Goal: Task Accomplishment & Management: Manage account settings

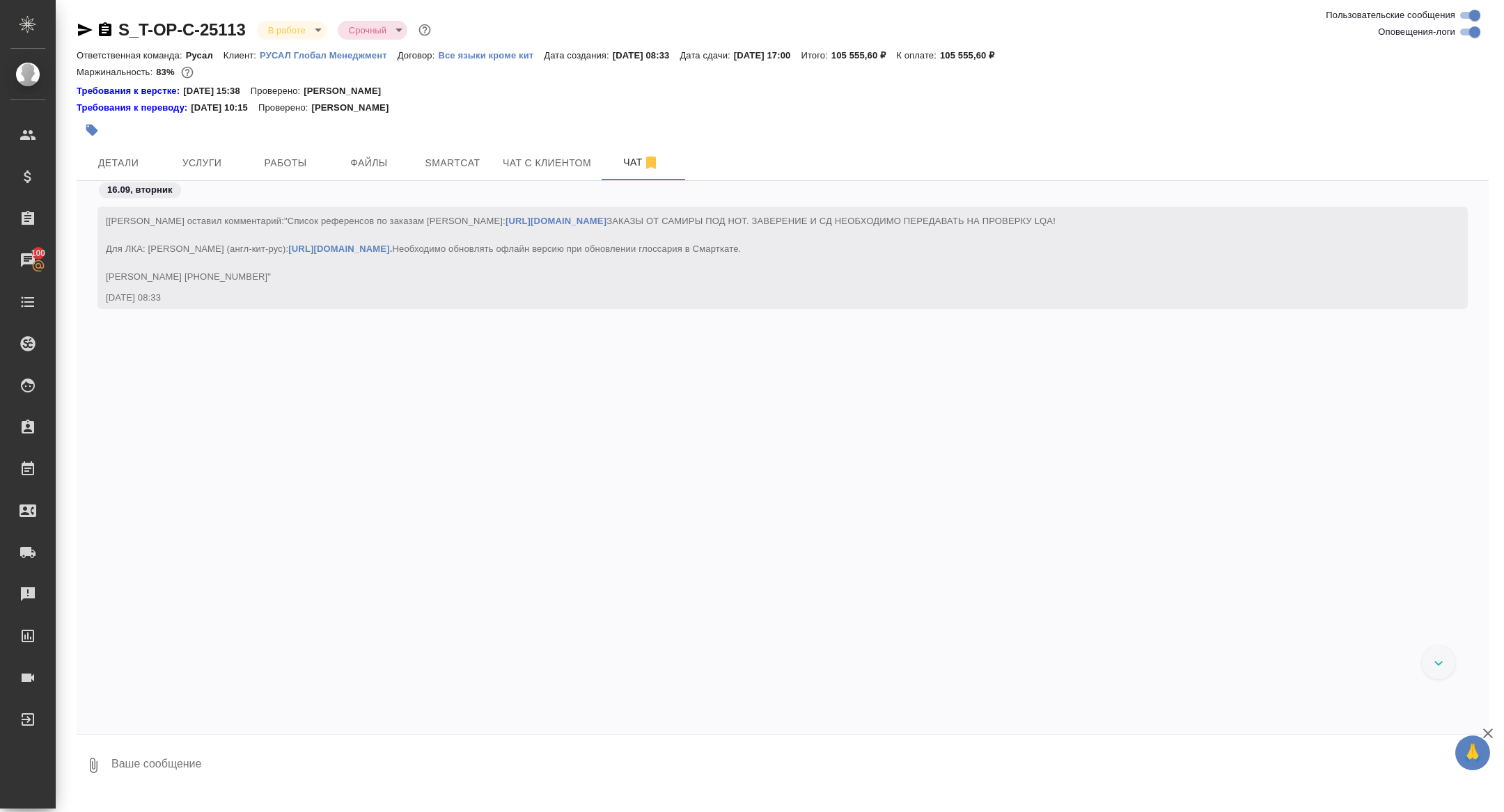
scroll to position [4919, 0]
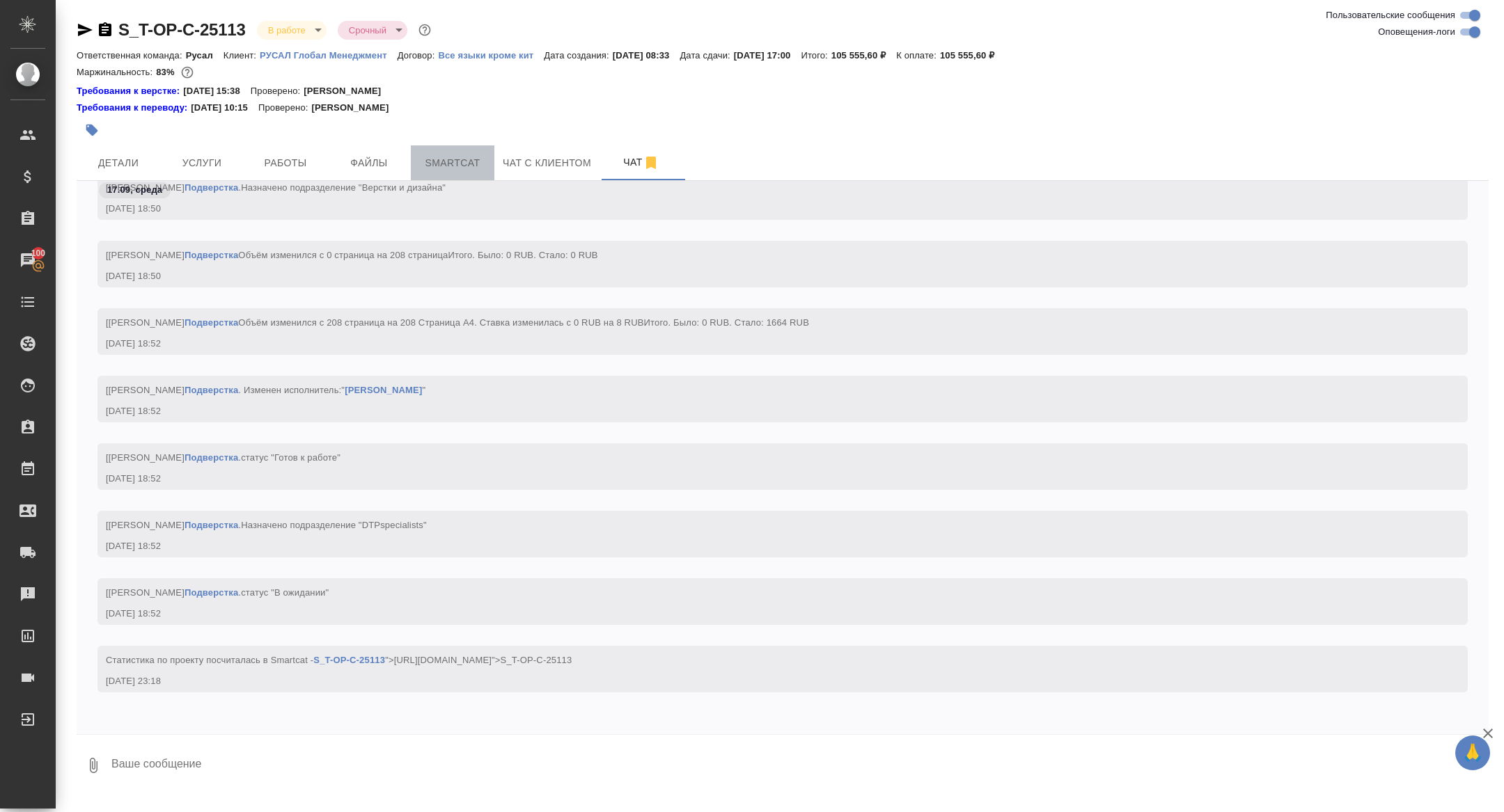
click at [429, 168] on span "Smartcat" at bounding box center [453, 163] width 67 height 17
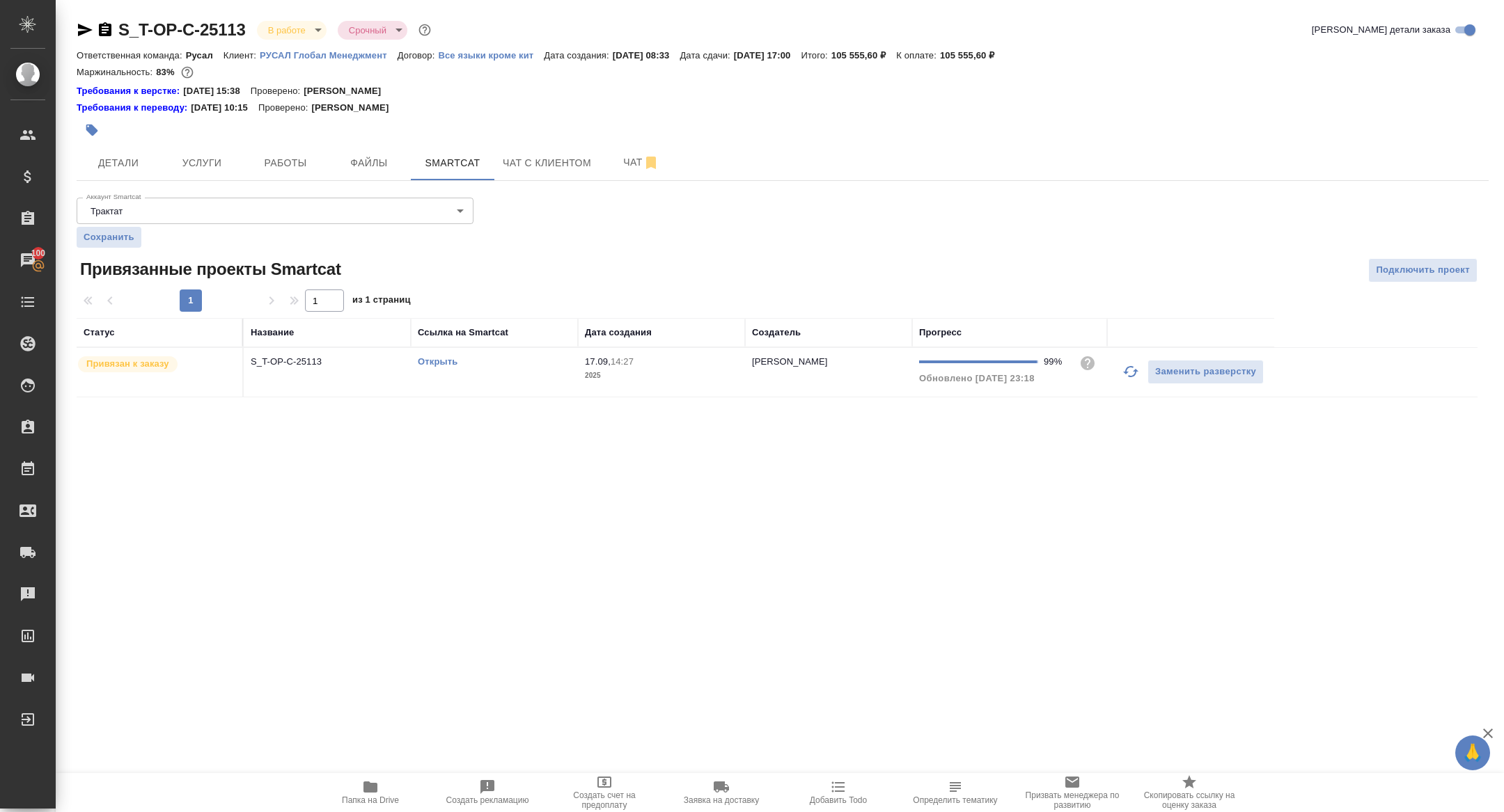
click at [439, 358] on link "Открыть" at bounding box center [437, 361] width 40 height 10
click at [387, 786] on span "Папка на Drive" at bounding box center [370, 792] width 100 height 26
click at [299, 163] on span "Работы" at bounding box center [285, 163] width 67 height 17
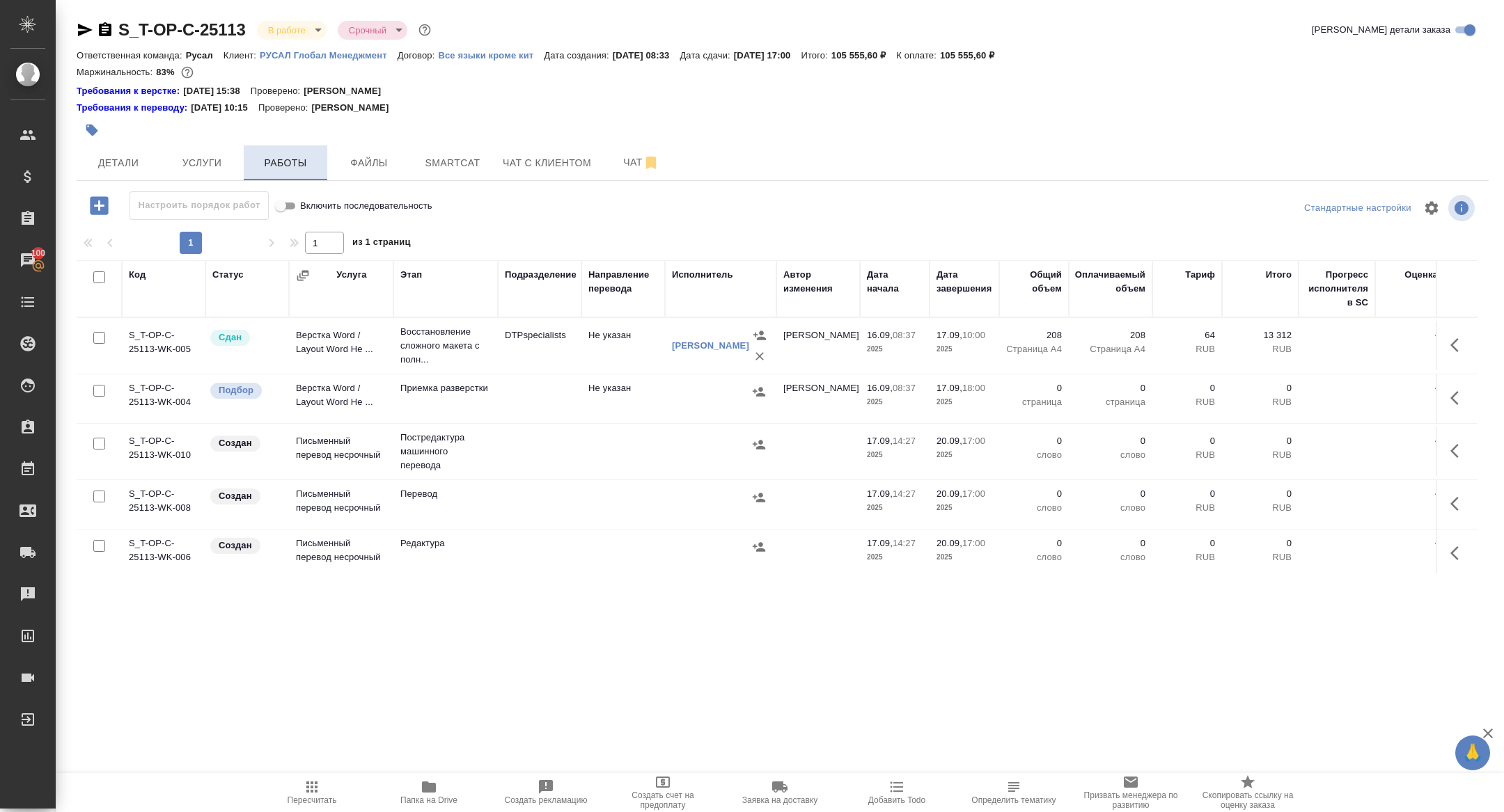
scroll to position [256, 0]
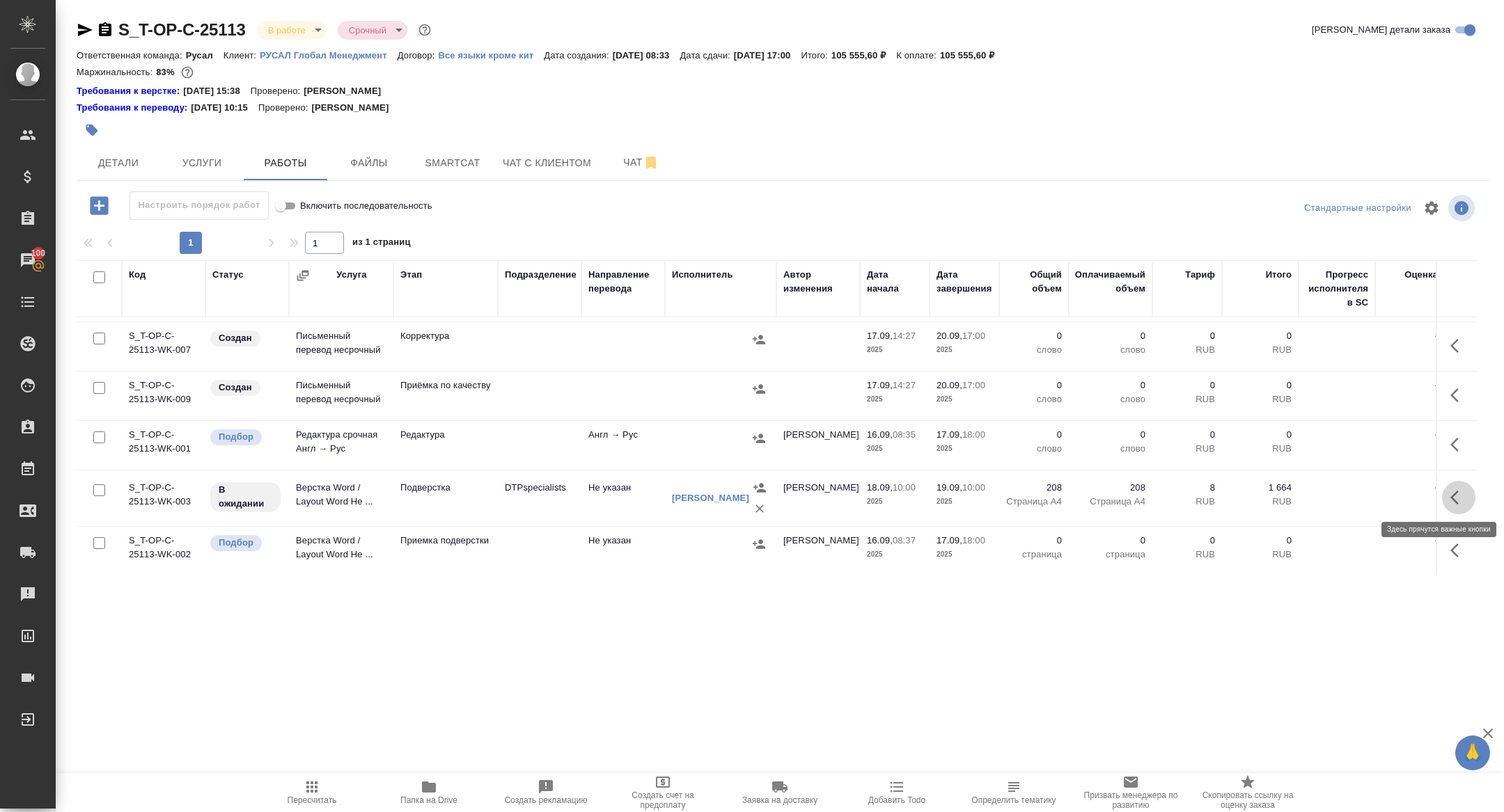
click at [1454, 492] on icon "button" at bounding box center [1454, 498] width 8 height 14
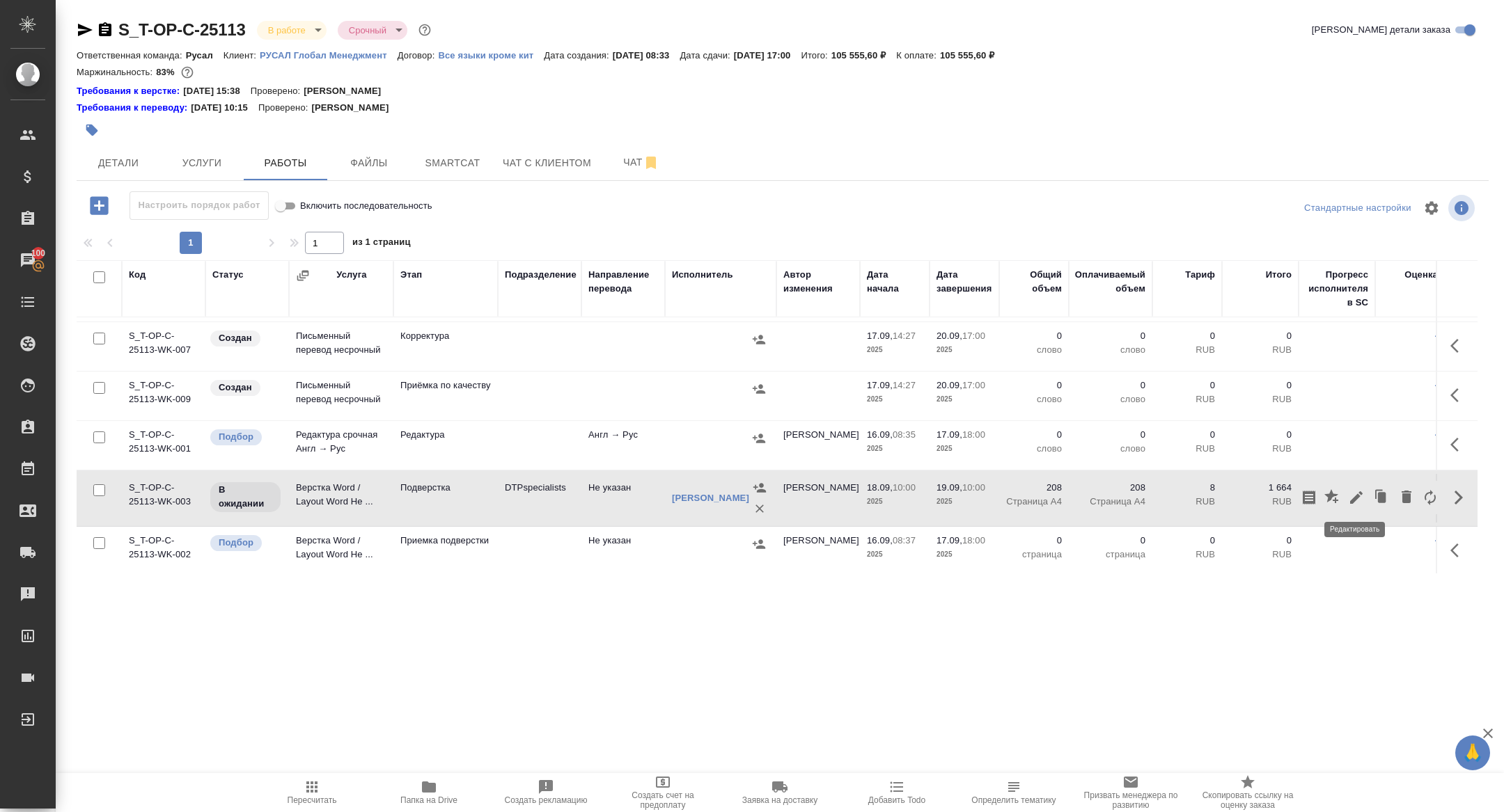
click at [1353, 491] on icon "button" at bounding box center [1356, 498] width 17 height 17
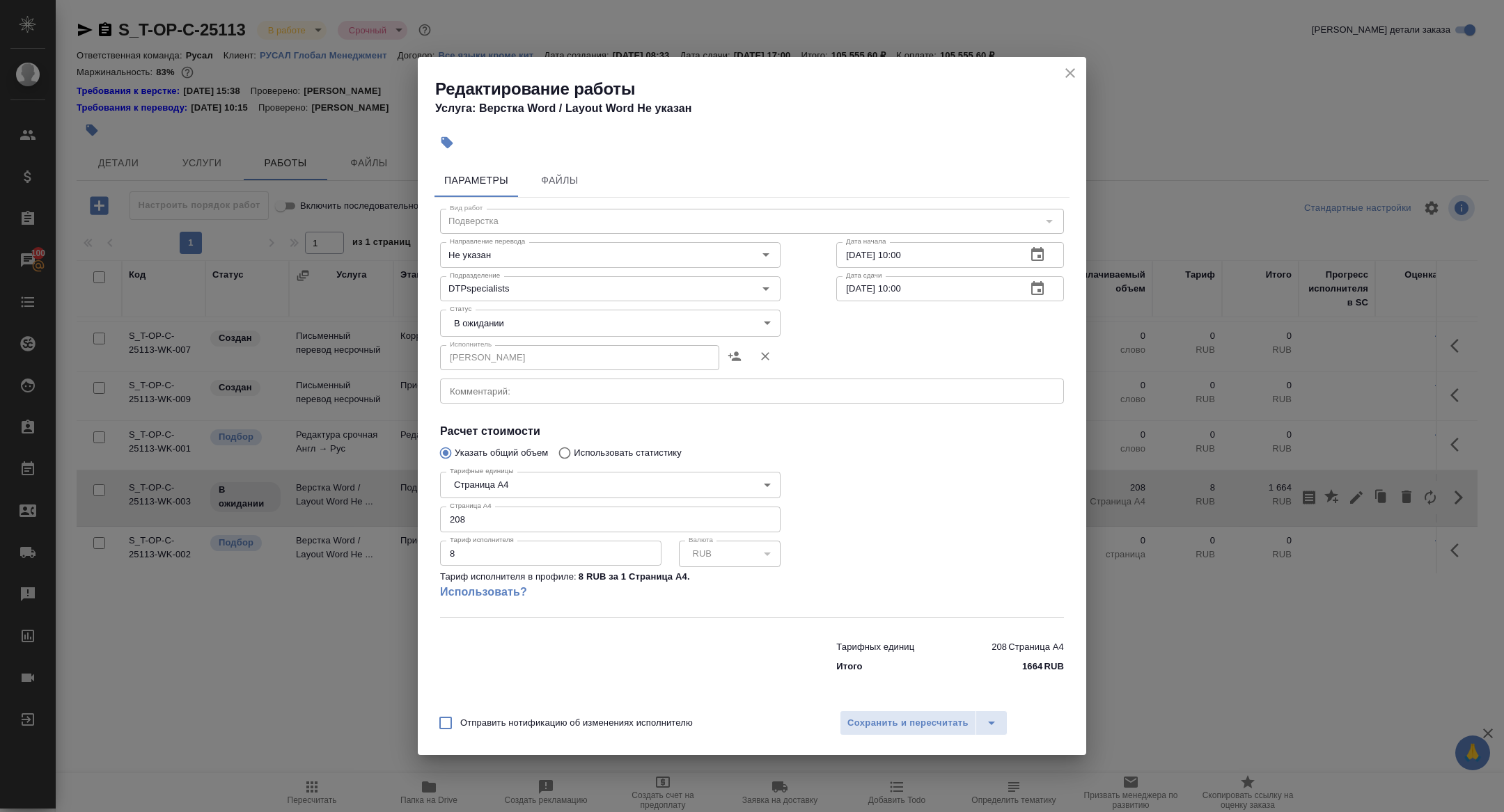
click at [534, 397] on div "x Комментарий:" at bounding box center [752, 391] width 624 height 25
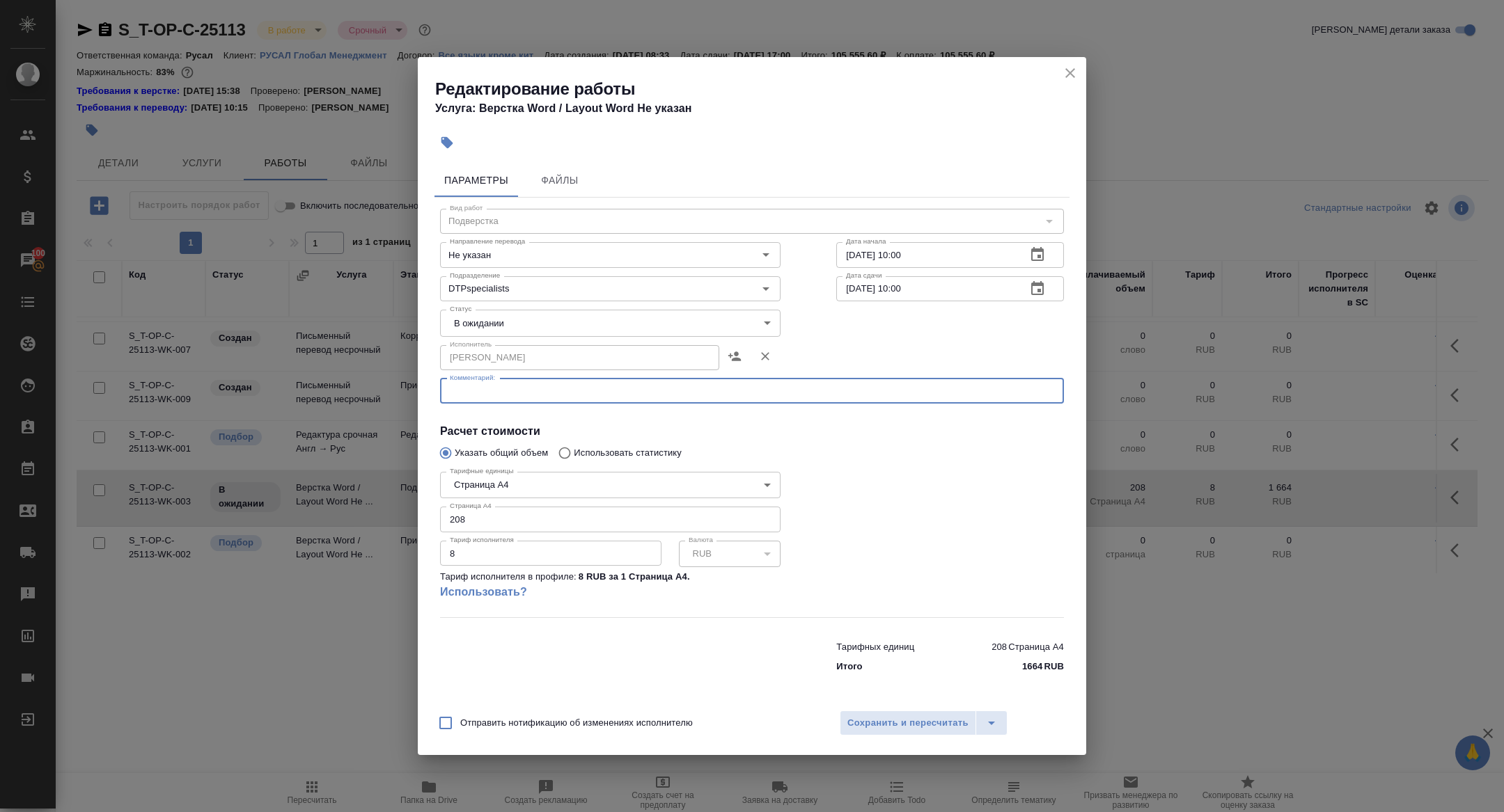
paste textarea "https://drive.awatera.com/f/10371256"
type textarea "https://drive.awatera.com/f/10371256"
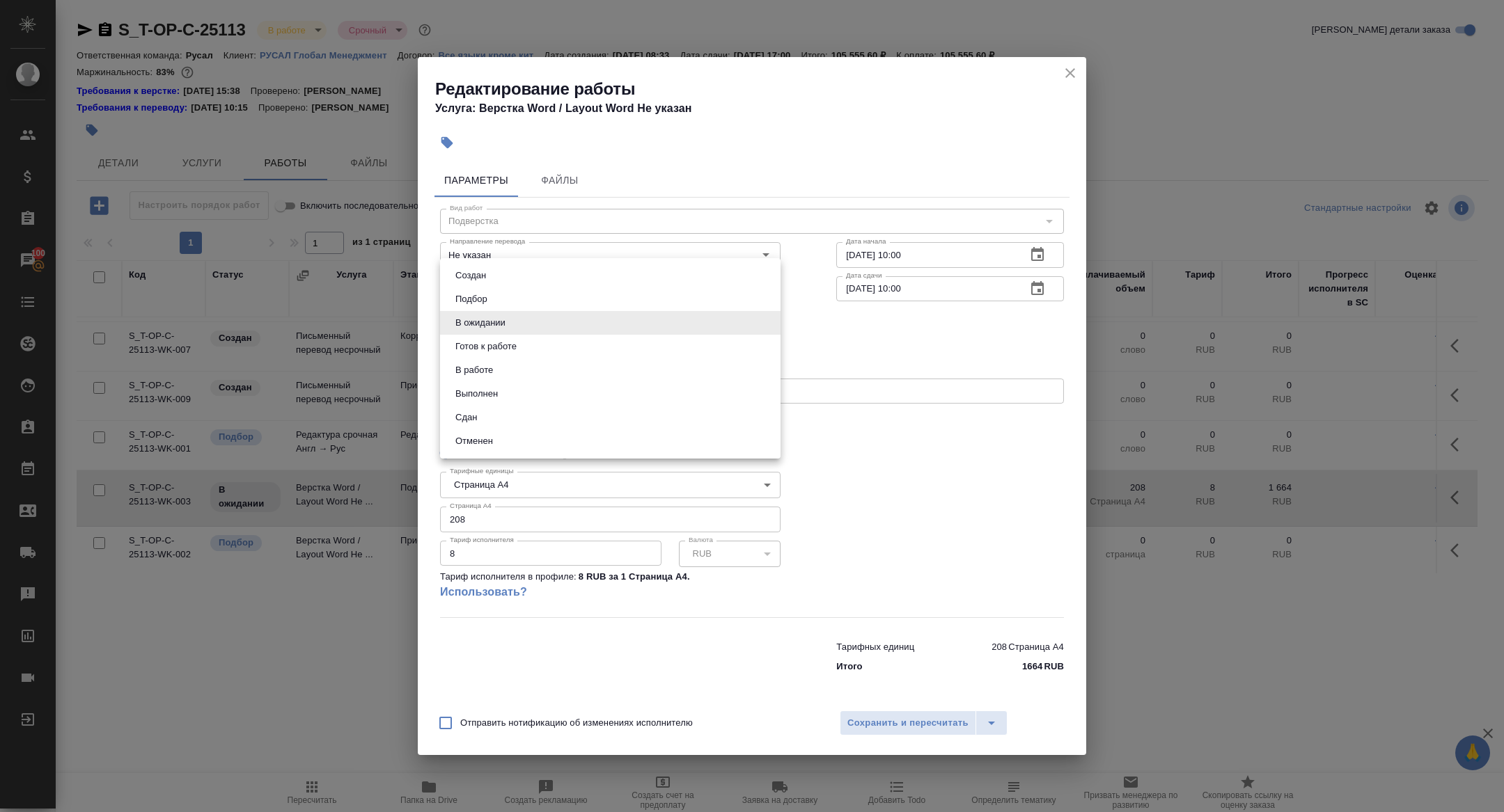
click at [473, 330] on body "🙏 .cls-1 fill:#fff; AWATERA Zhuravleva Alexandra Клиенты Спецификации Заказы 10…" at bounding box center [752, 406] width 1504 height 812
click at [473, 348] on button "Готов к работе" at bounding box center [486, 346] width 70 height 15
type input "readyForWork"
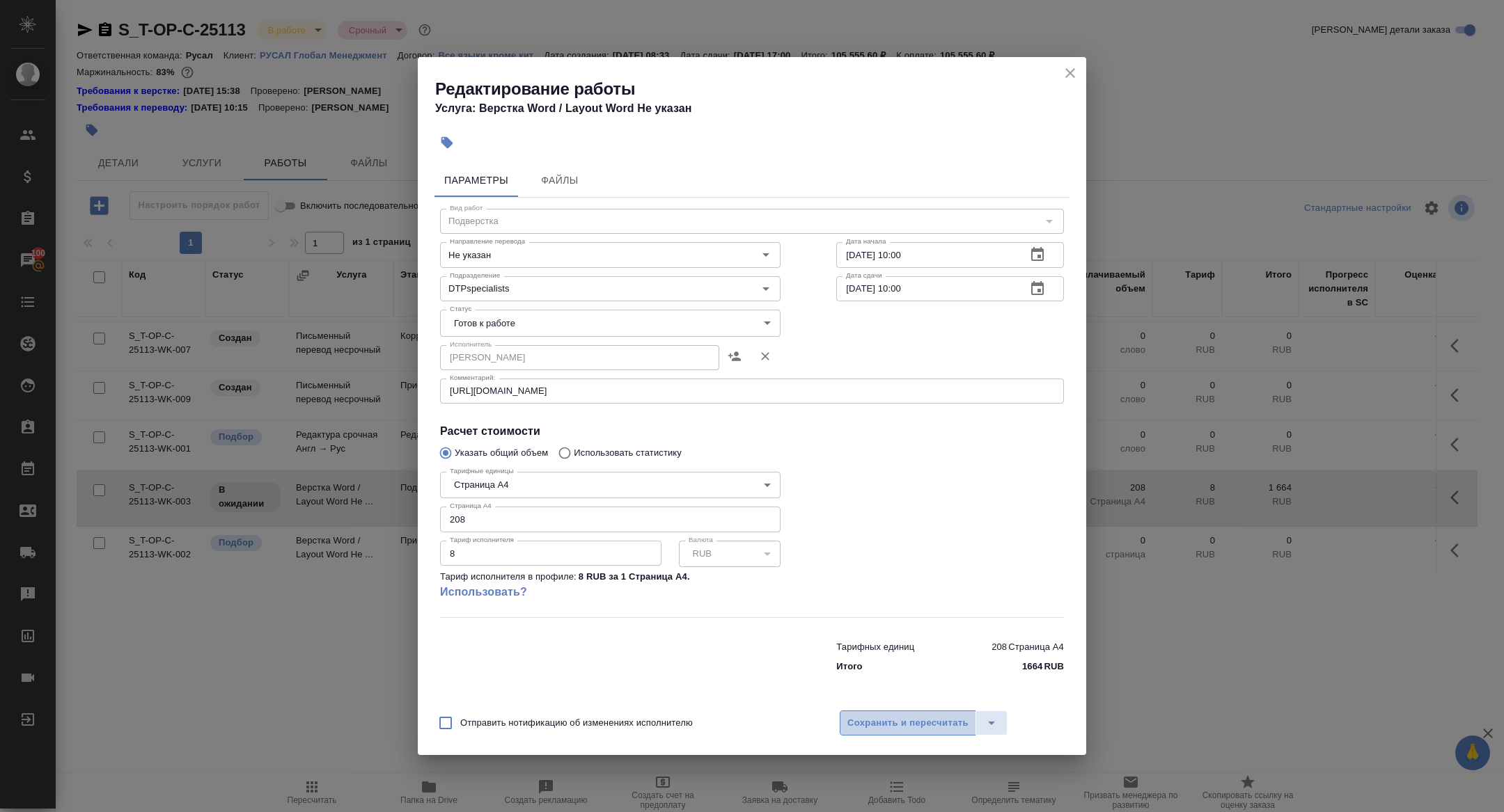
click at [874, 729] on span "Сохранить и пересчитать" at bounding box center [908, 723] width 121 height 16
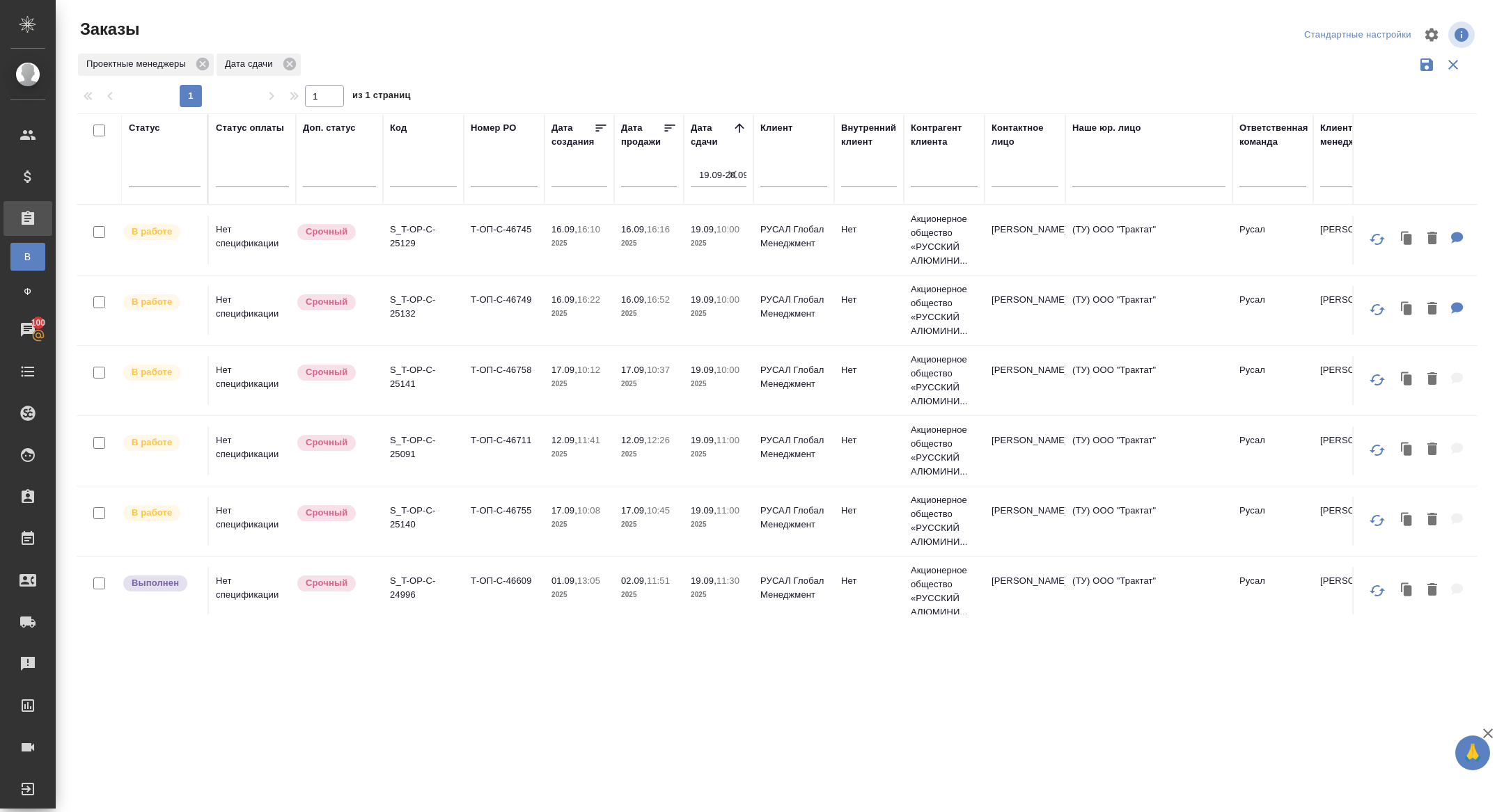
click at [732, 176] on icon "button" at bounding box center [732, 175] width 14 height 14
select select "8"
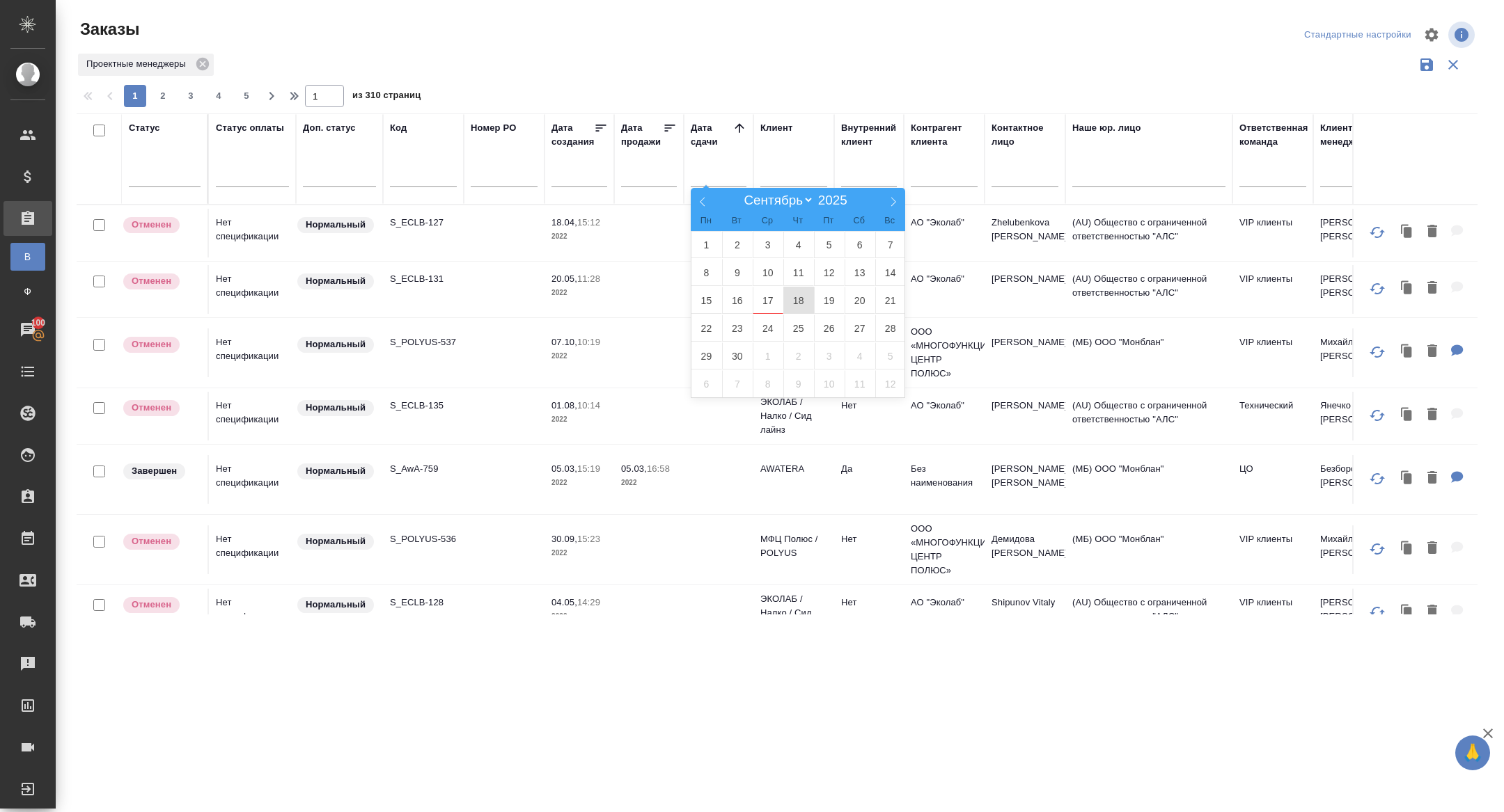
click at [797, 301] on span "18" at bounding box center [798, 300] width 31 height 27
type div "2025-09-17T21:00:00.000Z"
drag, startPoint x: 797, startPoint y: 301, endPoint x: 818, endPoint y: 301, distance: 21.0
click at [818, 301] on span "19" at bounding box center [829, 300] width 31 height 27
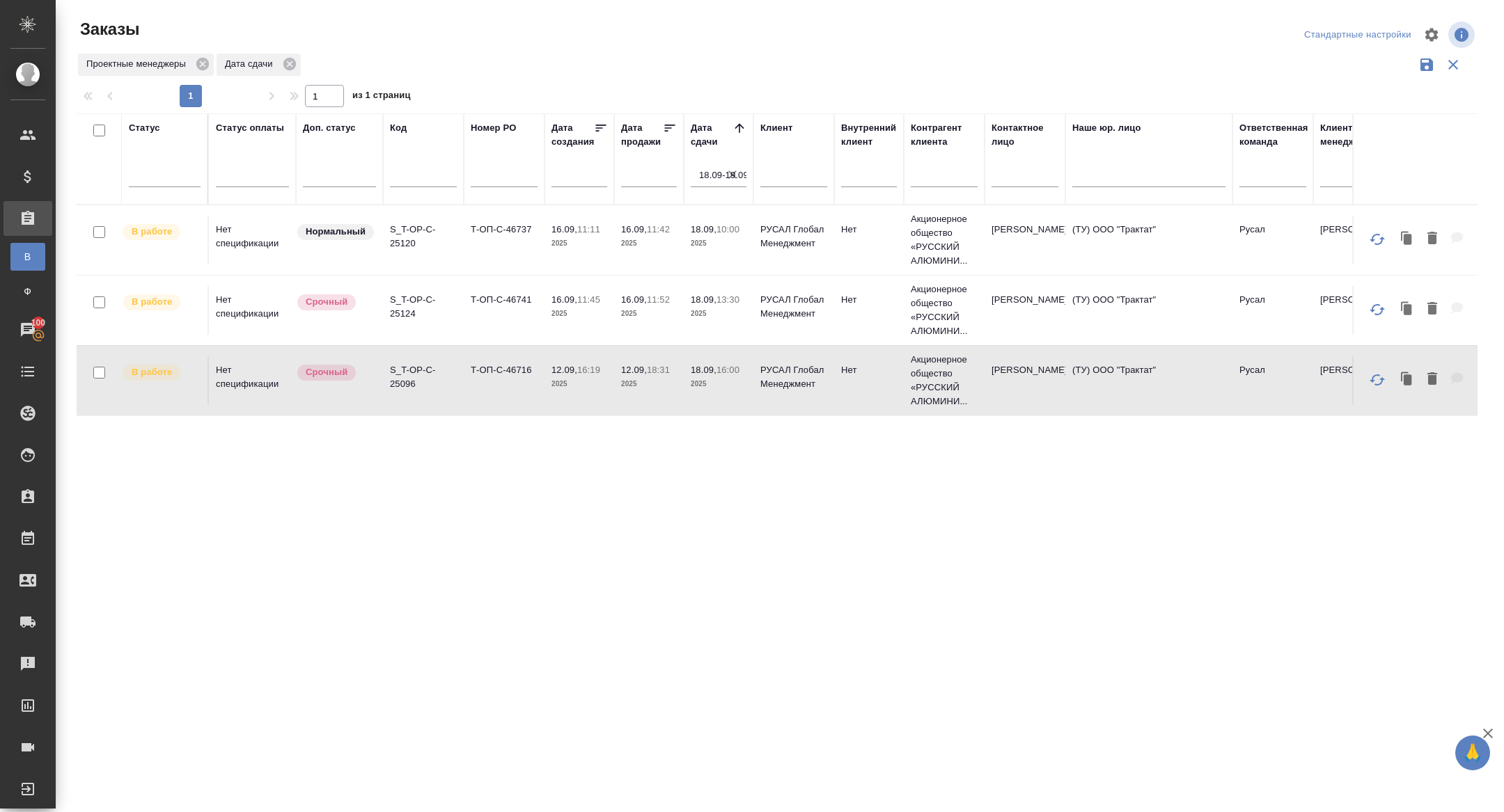
click at [400, 302] on p "S_T-OP-C-25124" at bounding box center [423, 307] width 67 height 28
click at [395, 380] on p "S_T-OP-C-25096" at bounding box center [423, 377] width 67 height 28
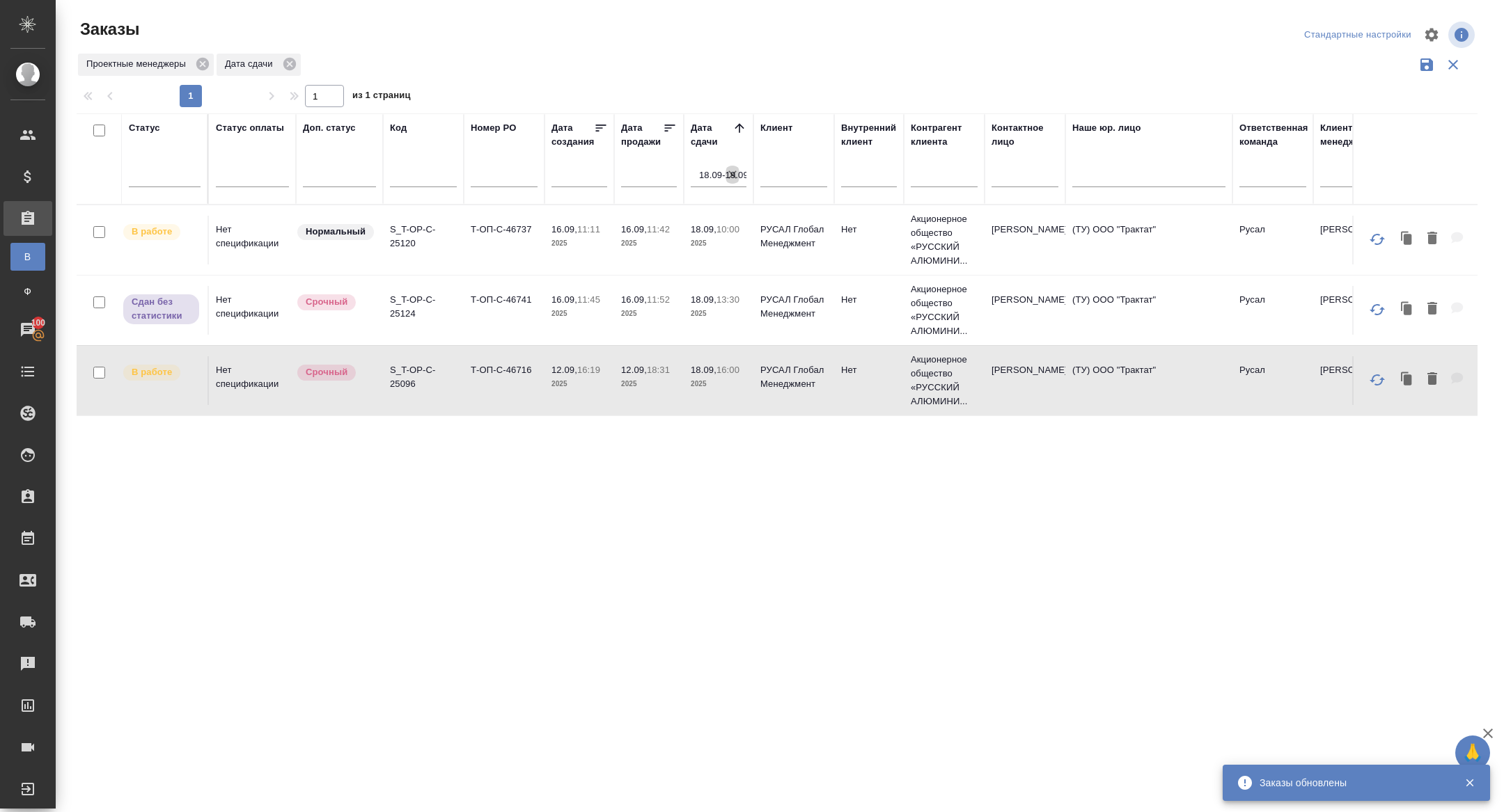
click at [730, 181] on icon "button" at bounding box center [732, 175] width 14 height 14
select select "8"
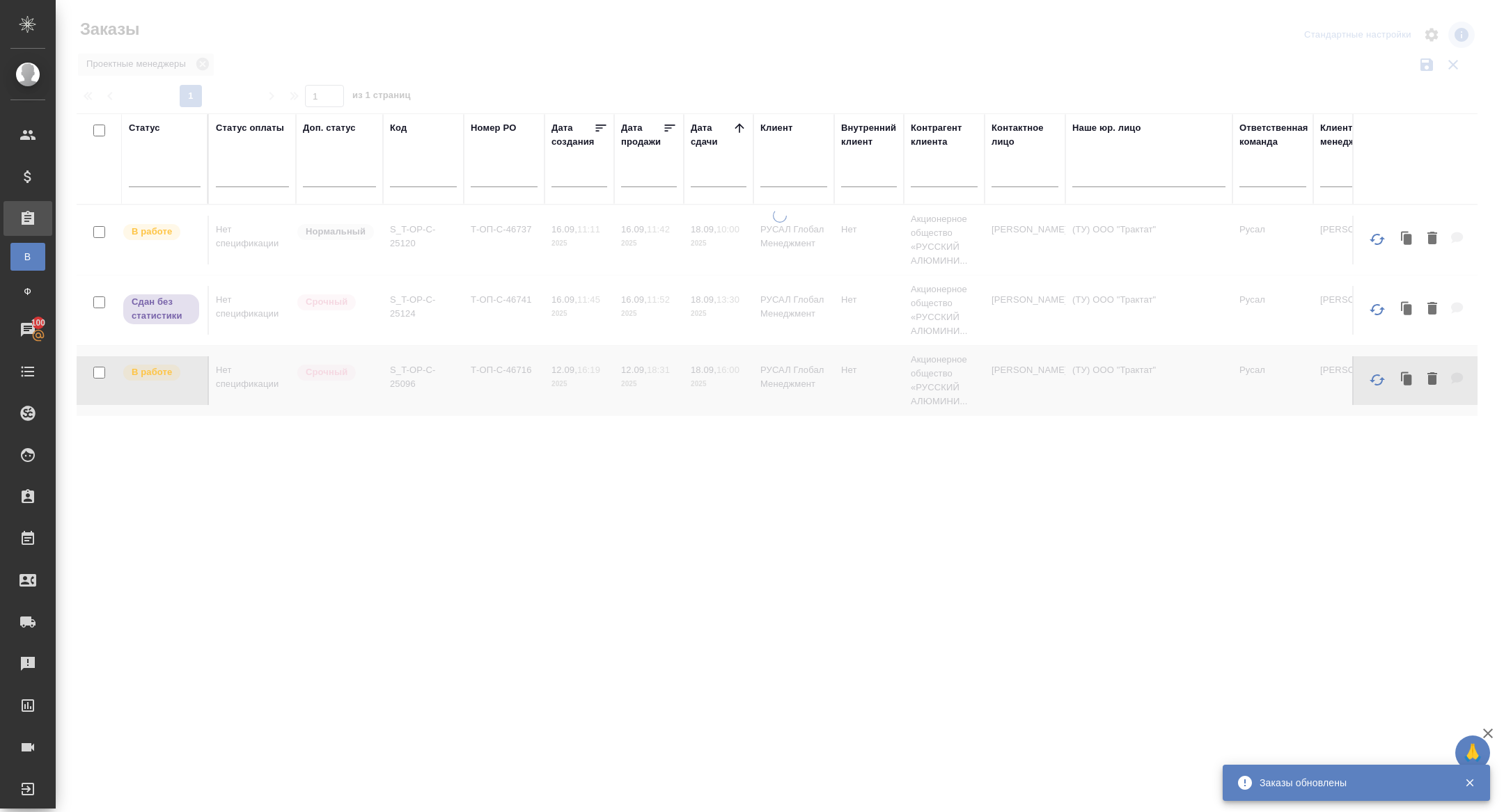
click at [710, 171] on input "text" at bounding box center [722, 176] width 47 height 20
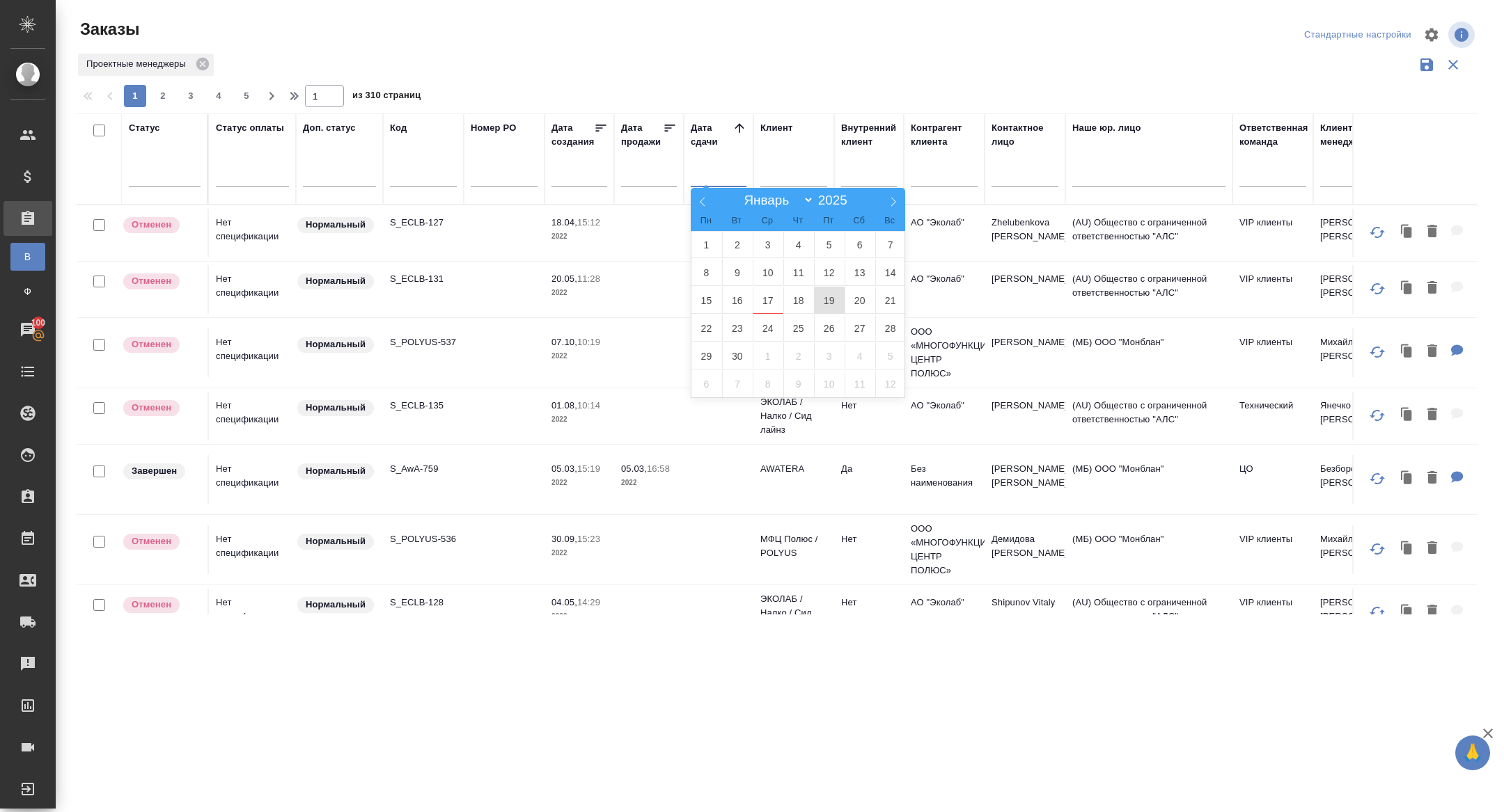
click at [836, 296] on span "19" at bounding box center [829, 300] width 31 height 27
type div "2025-09-18T21:00:00.000Z"
click at [857, 296] on span "20" at bounding box center [860, 300] width 31 height 27
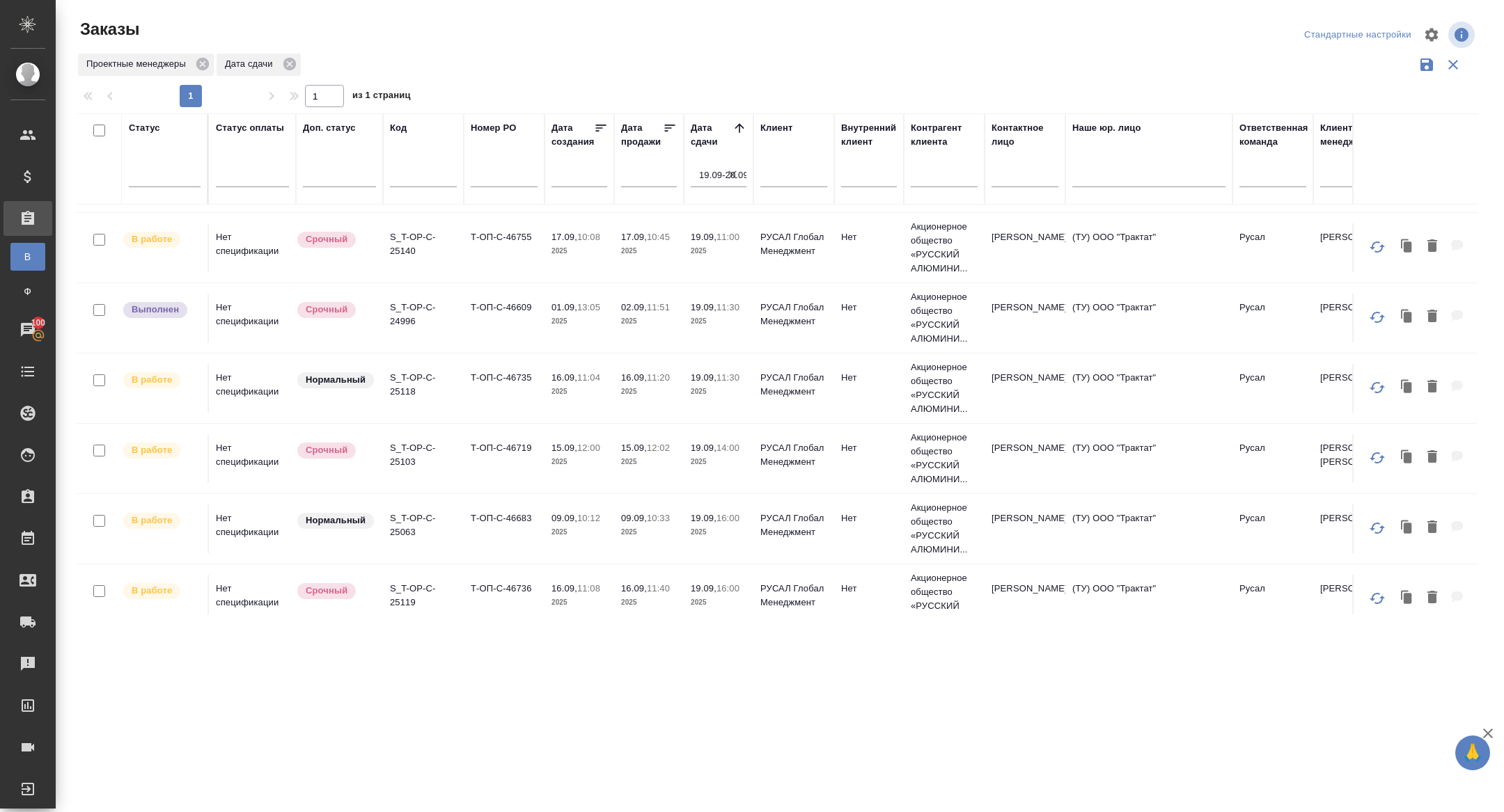
scroll to position [291, 0]
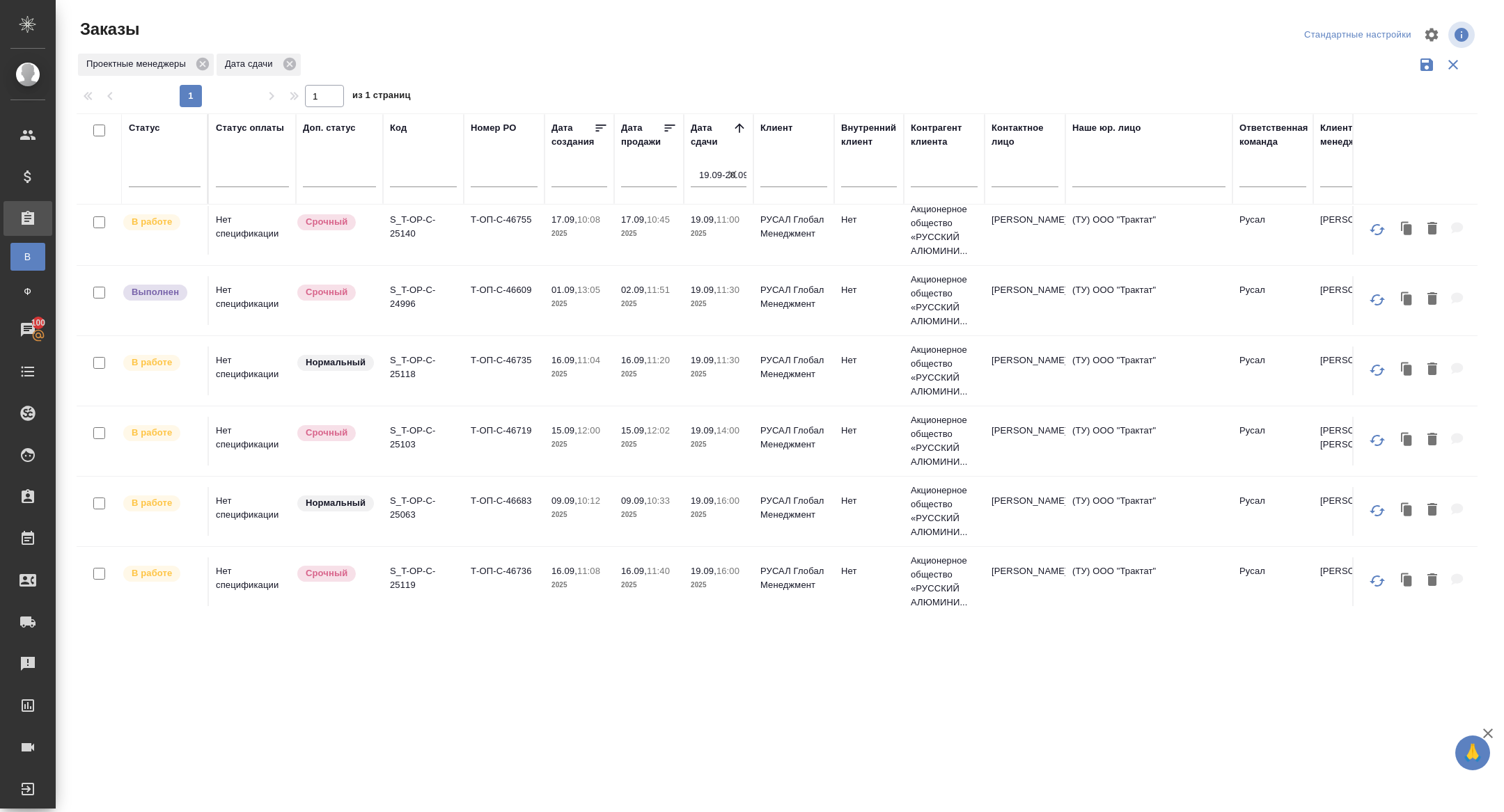
click at [403, 435] on p "S_T-OP-C-25103" at bounding box center [423, 438] width 67 height 28
click at [407, 450] on td "S_T-OP-C-25103" at bounding box center [423, 441] width 81 height 49
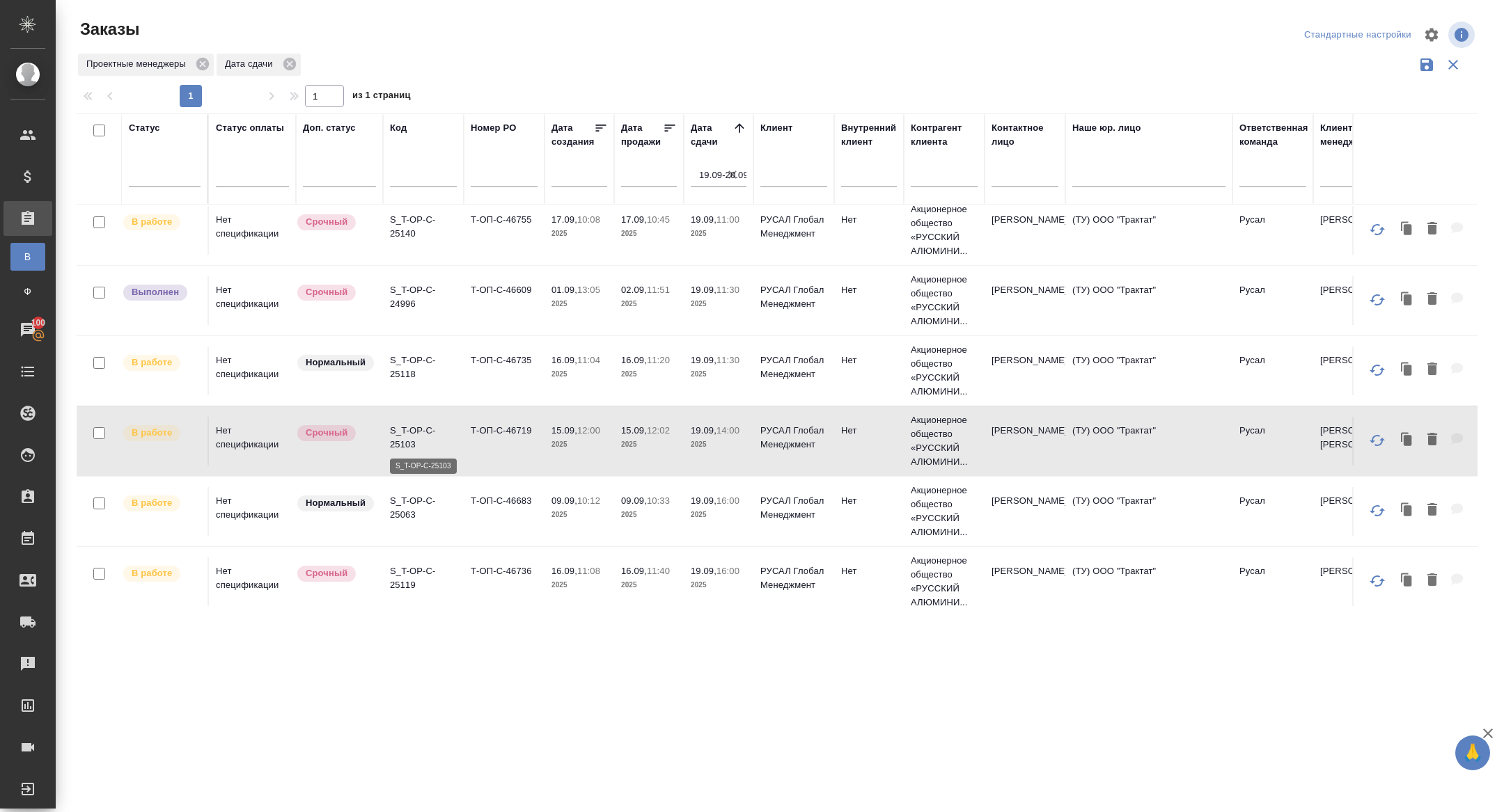
click at [404, 432] on p "S_T-OP-C-25103" at bounding box center [423, 438] width 67 height 28
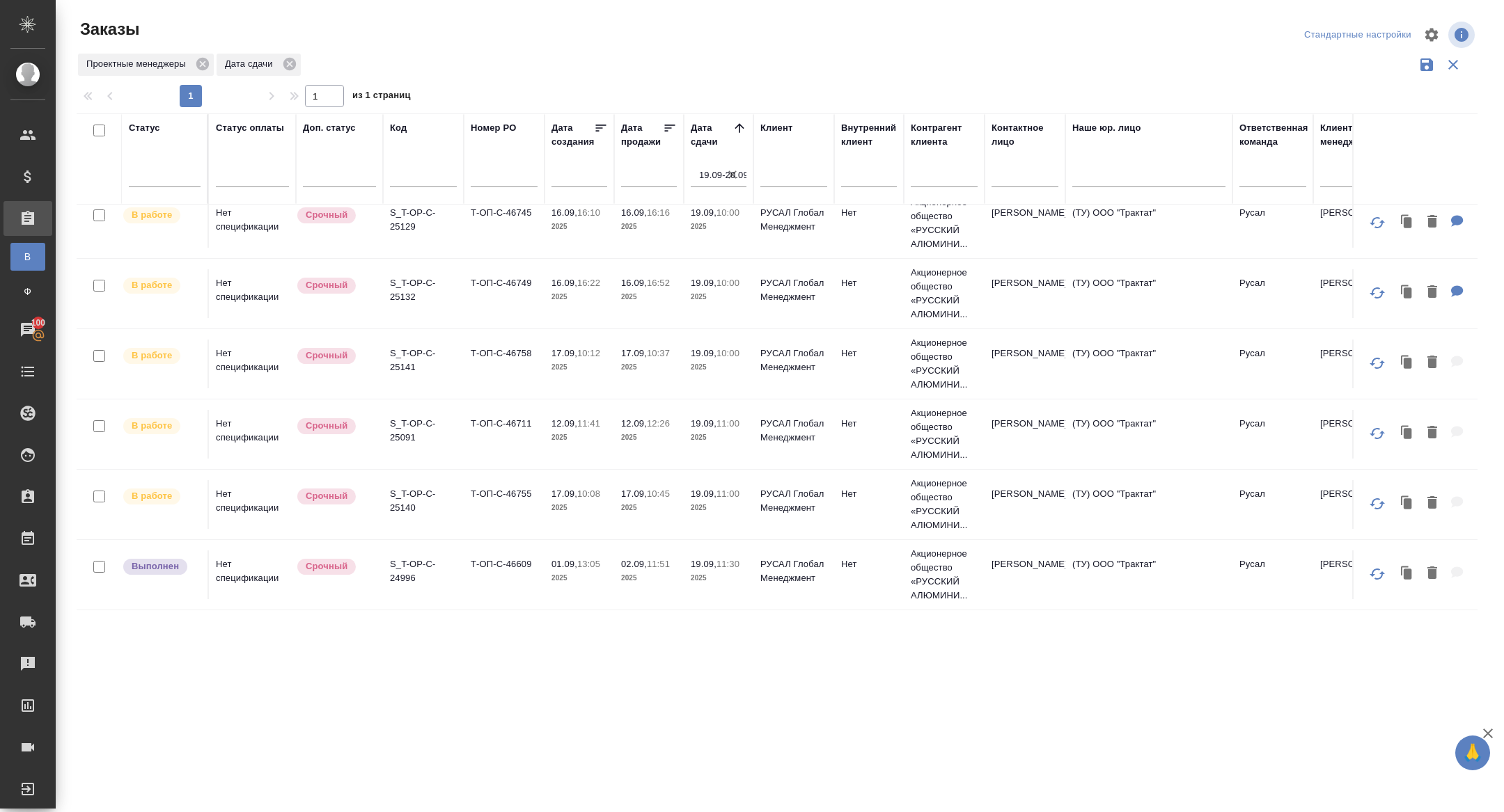
scroll to position [0, 0]
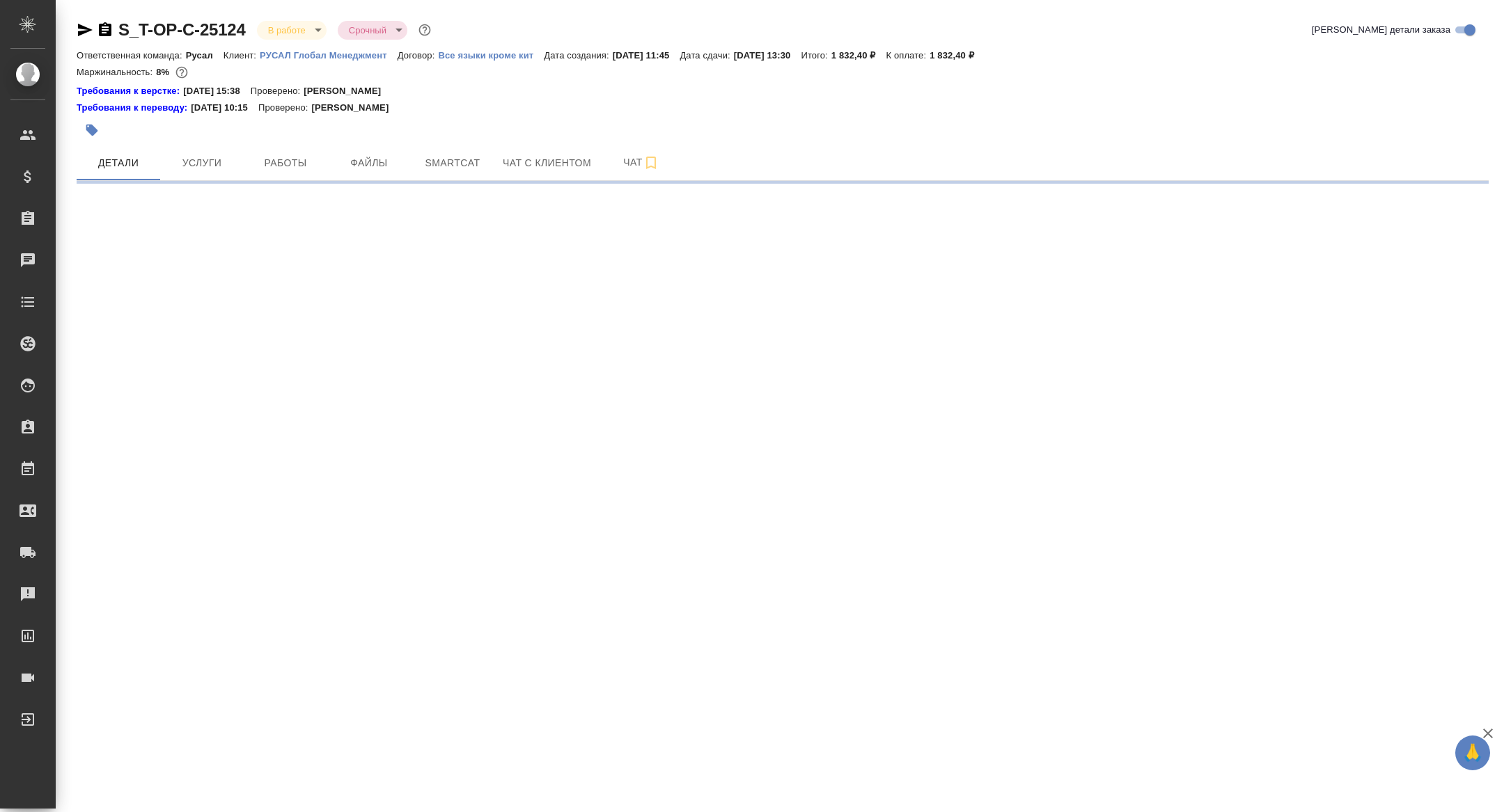
select select "RU"
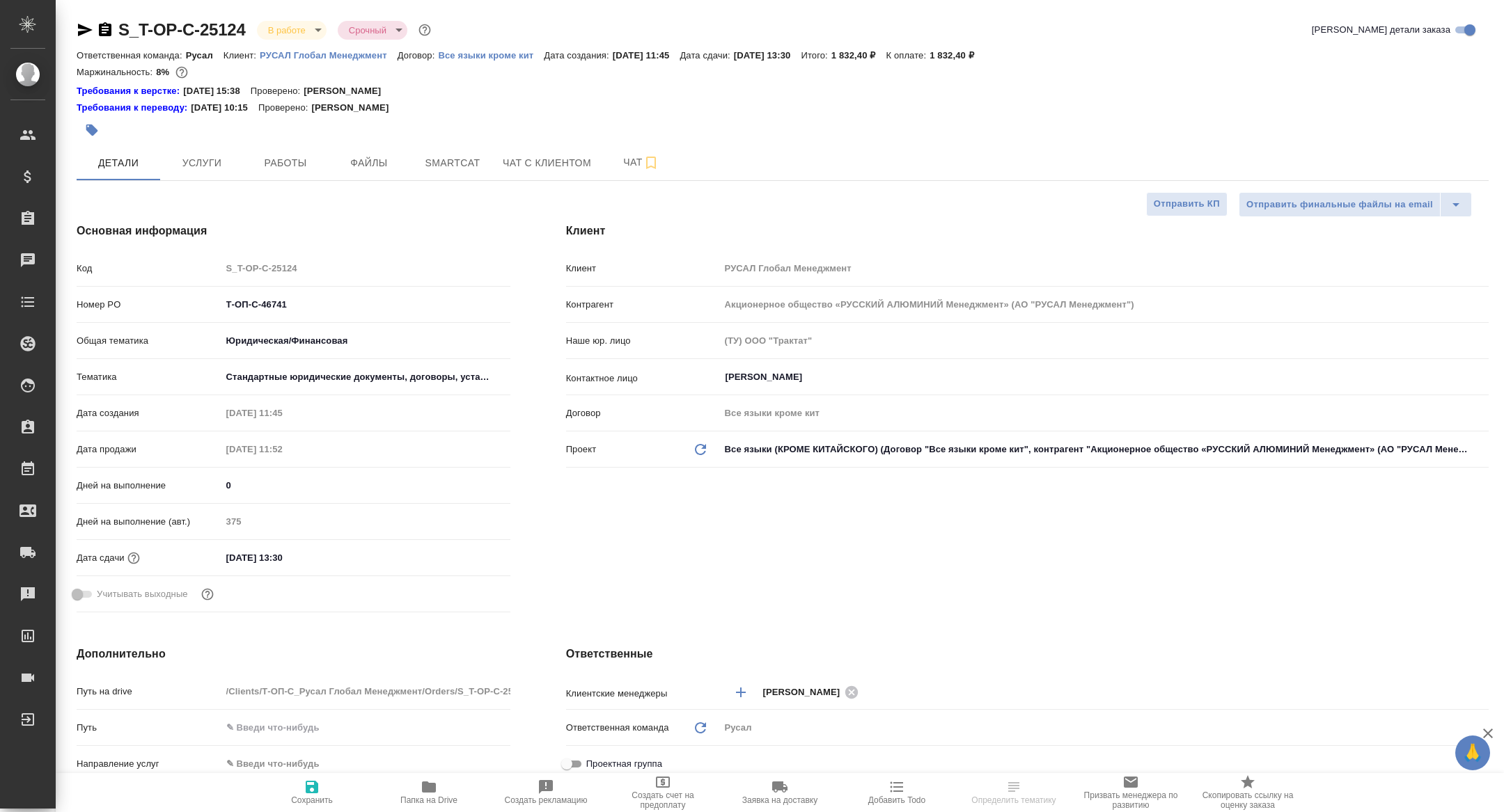
click at [315, 166] on span "Работы" at bounding box center [285, 163] width 67 height 17
type textarea "x"
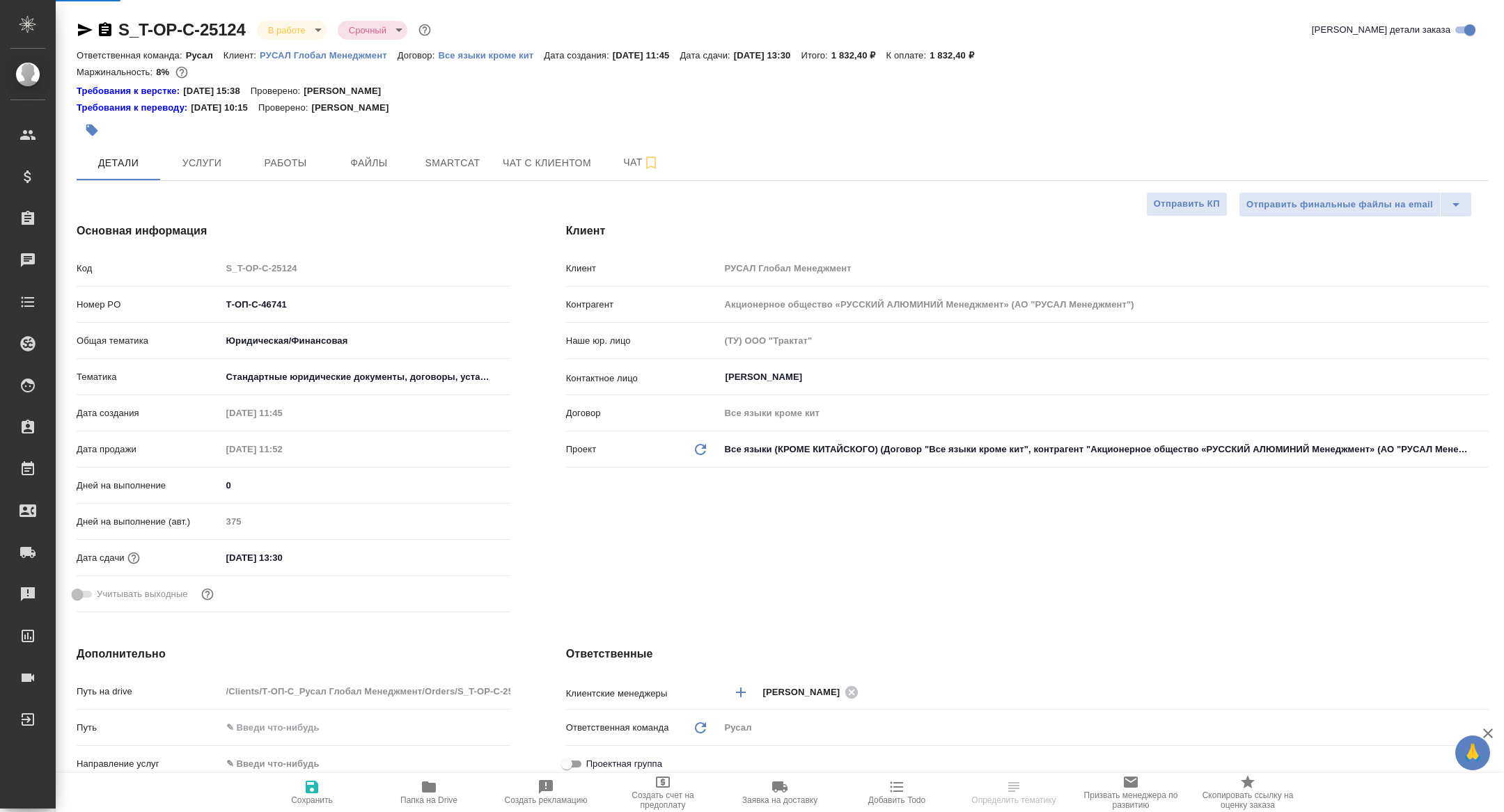
type textarea "x"
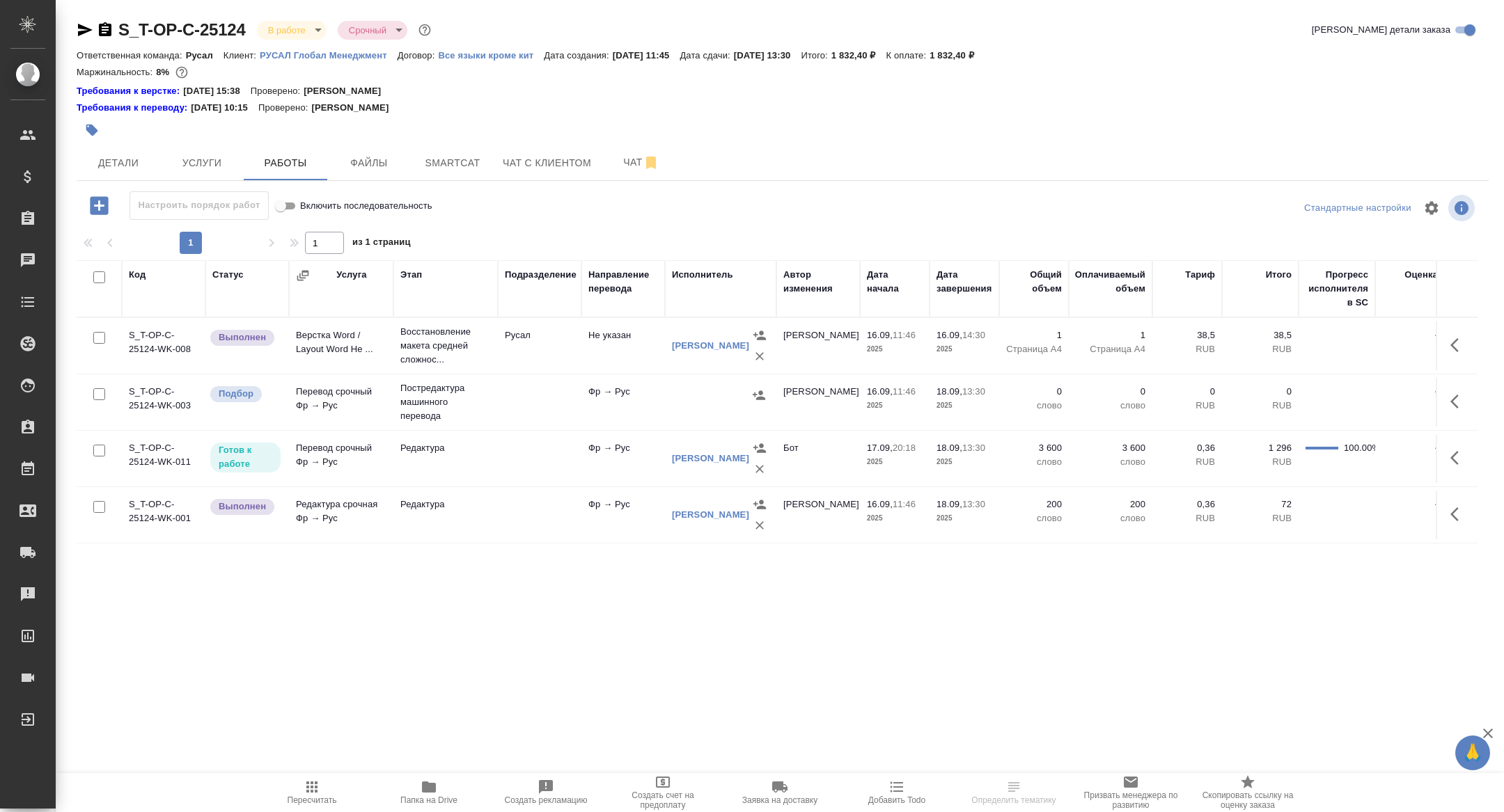
click at [427, 777] on button "Папка на Drive" at bounding box center [429, 792] width 117 height 39
click at [121, 146] on button "Детали" at bounding box center [119, 163] width 84 height 35
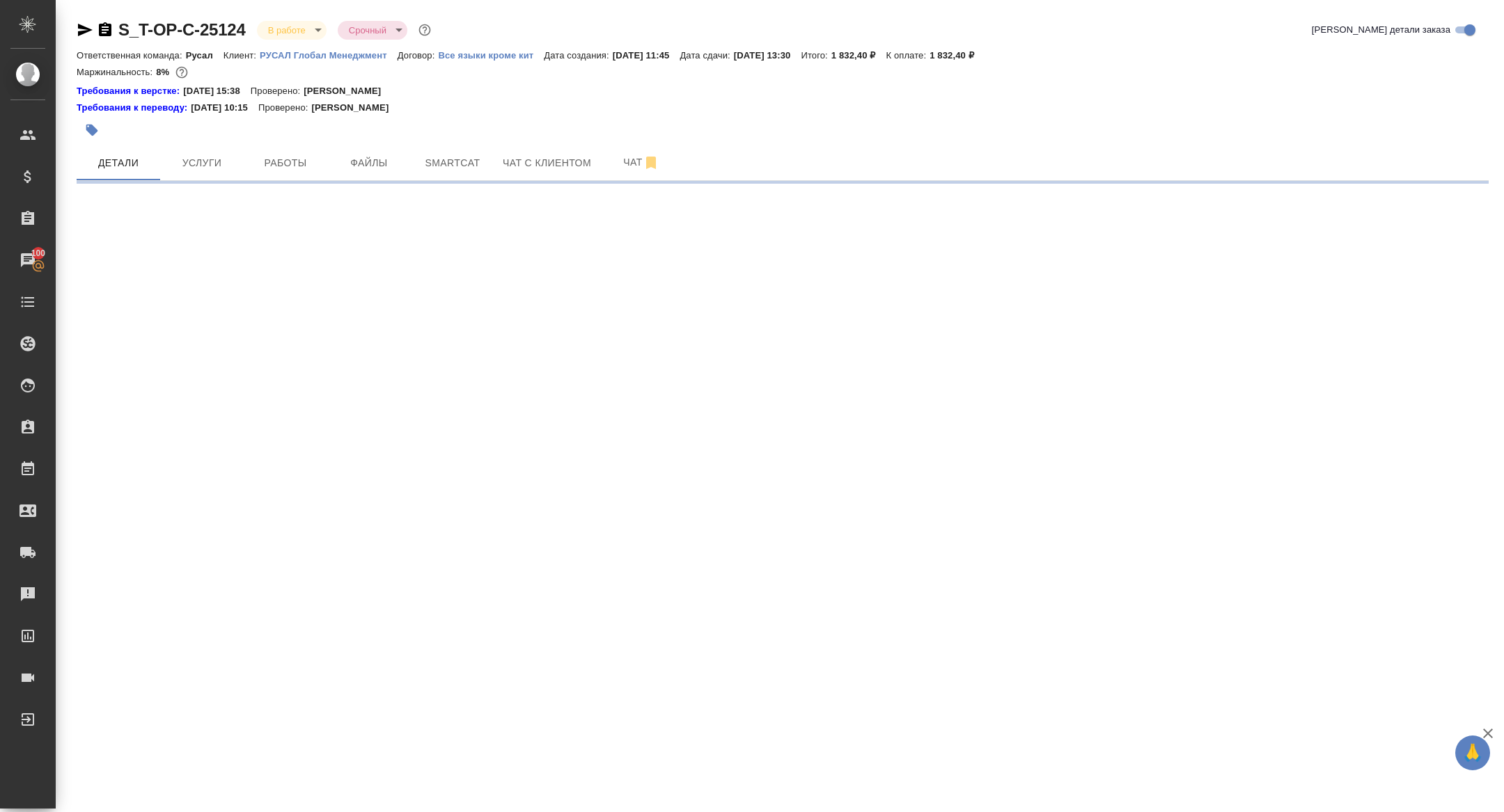
select select "RU"
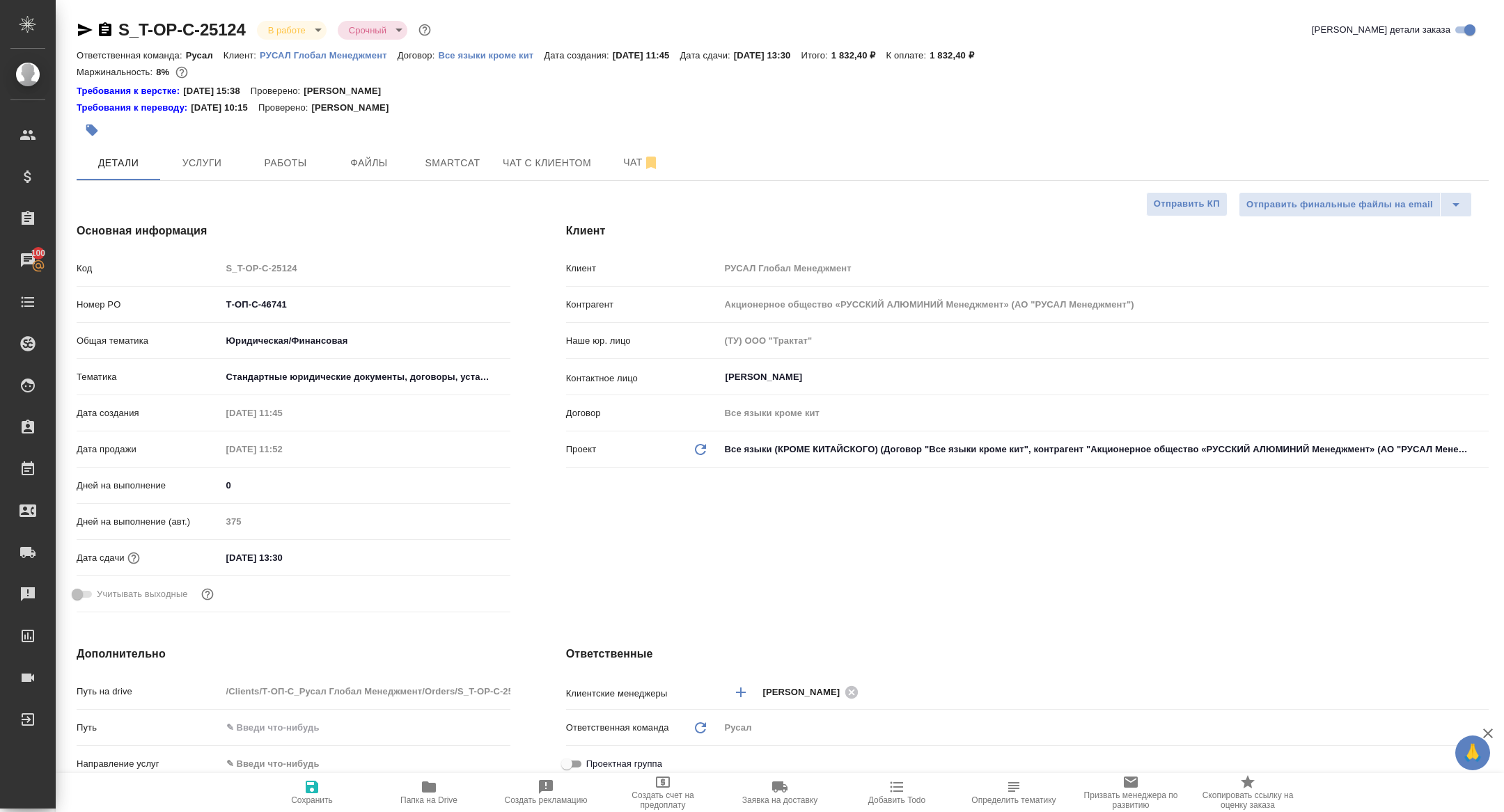
type textarea "x"
drag, startPoint x: 329, startPoint y: 314, endPoint x: 128, endPoint y: 307, distance: 201.1
click at [128, 307] on div "Номер PO Т-ОП-С-46741" at bounding box center [294, 304] width 434 height 24
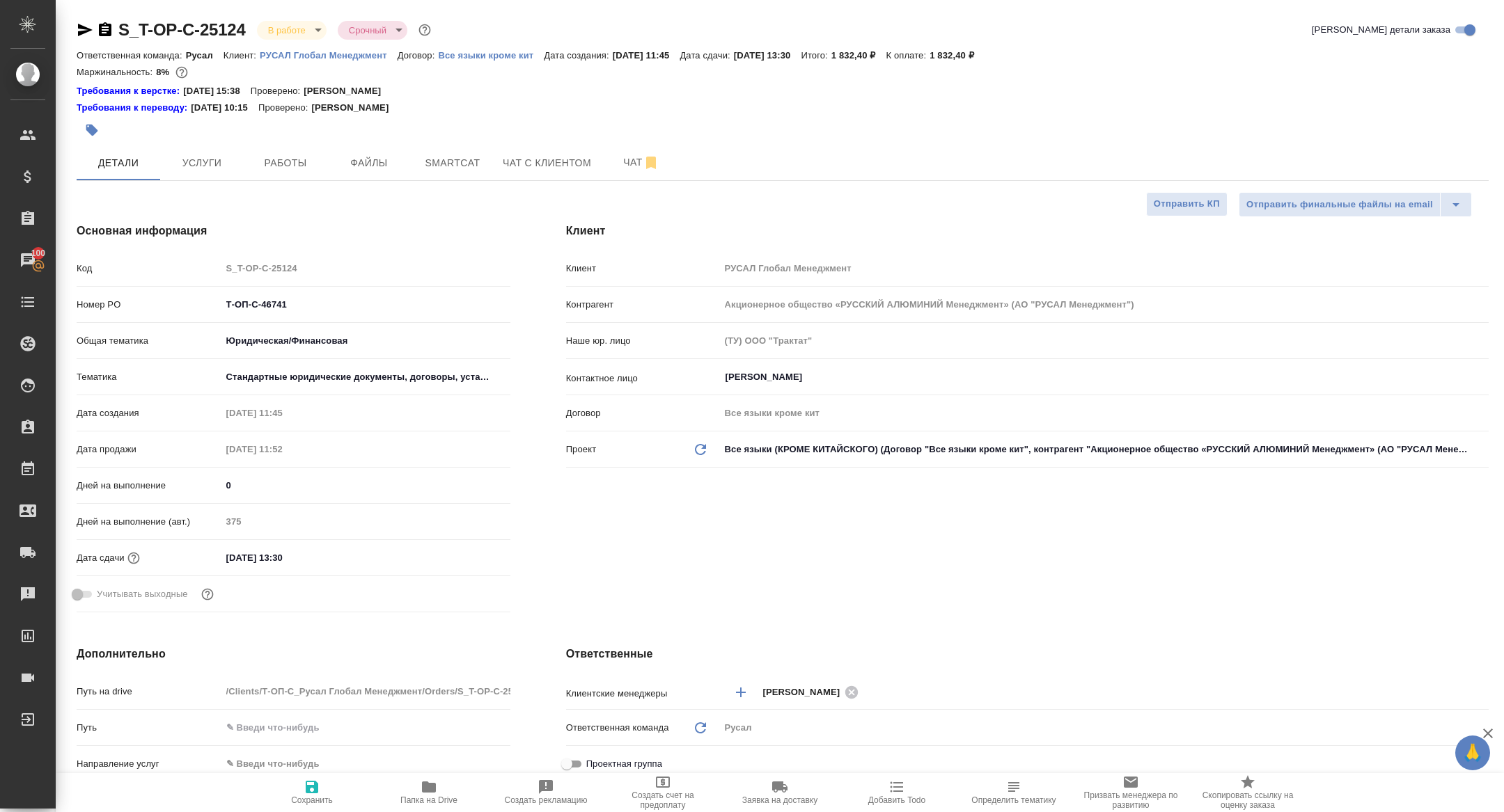
type textarea "x"
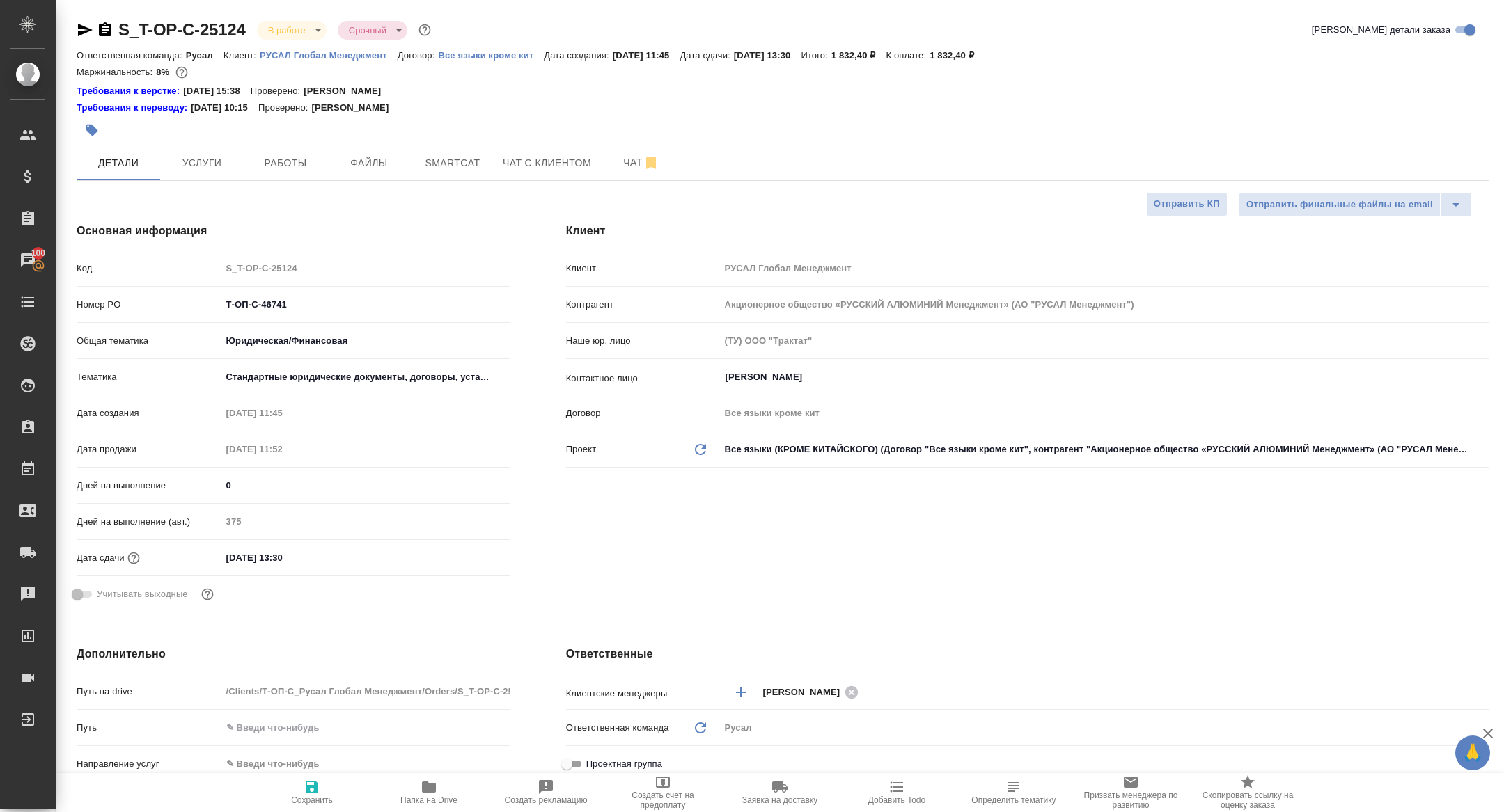
type textarea "x"
click at [282, 16] on div "S_T-OP-C-25124 В работе inProgress Срочный urgent Кратко детали заказа Ответств…" at bounding box center [782, 733] width 1427 height 1466
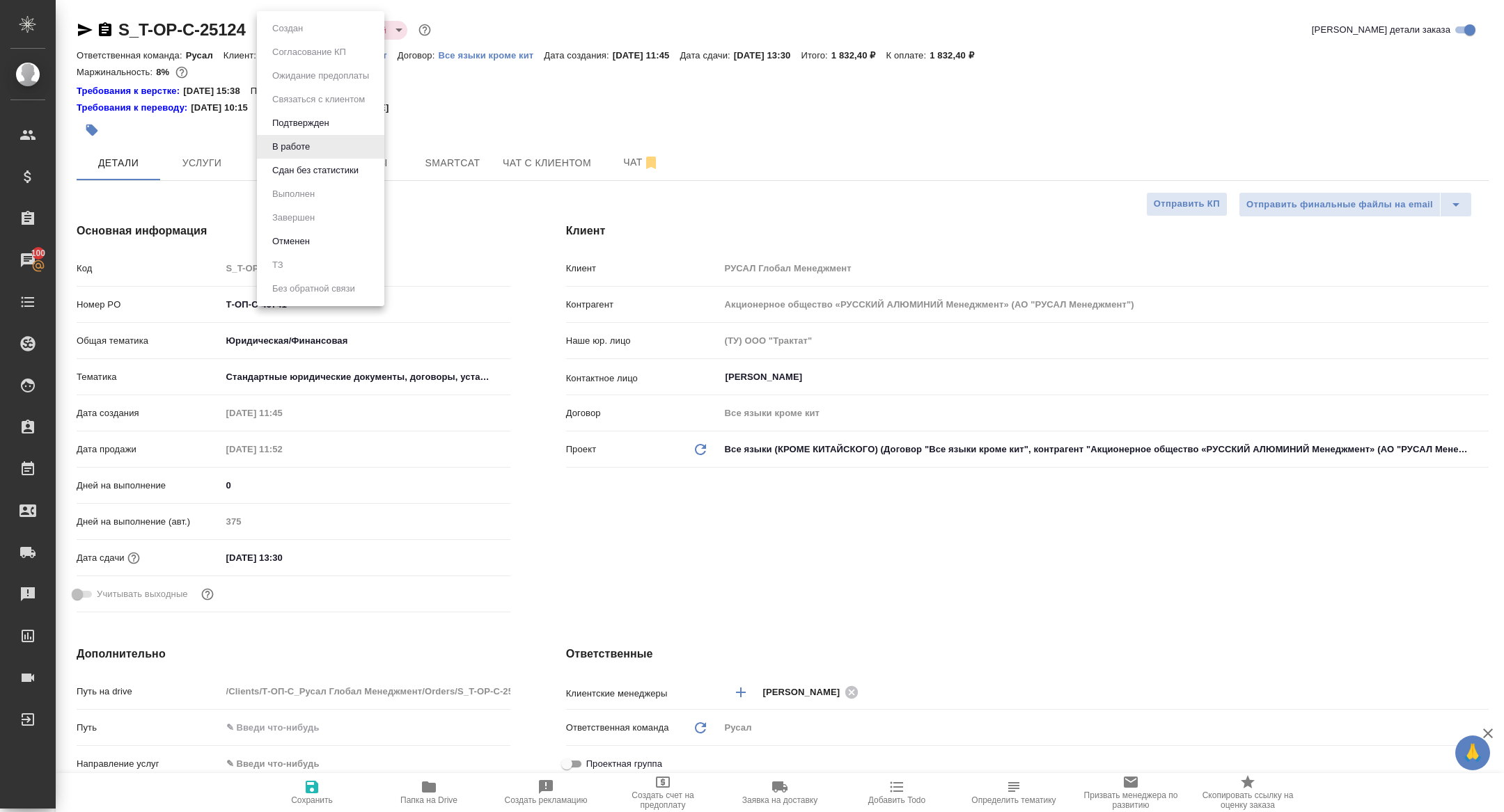
click at [275, 36] on body "🙏 .cls-1 fill:#fff; AWATERA Zhuravleva Alexandra Клиенты Спецификации Заказы 10…" at bounding box center [752, 406] width 1504 height 812
click at [307, 178] on button "Сдан без статистики" at bounding box center [315, 171] width 95 height 15
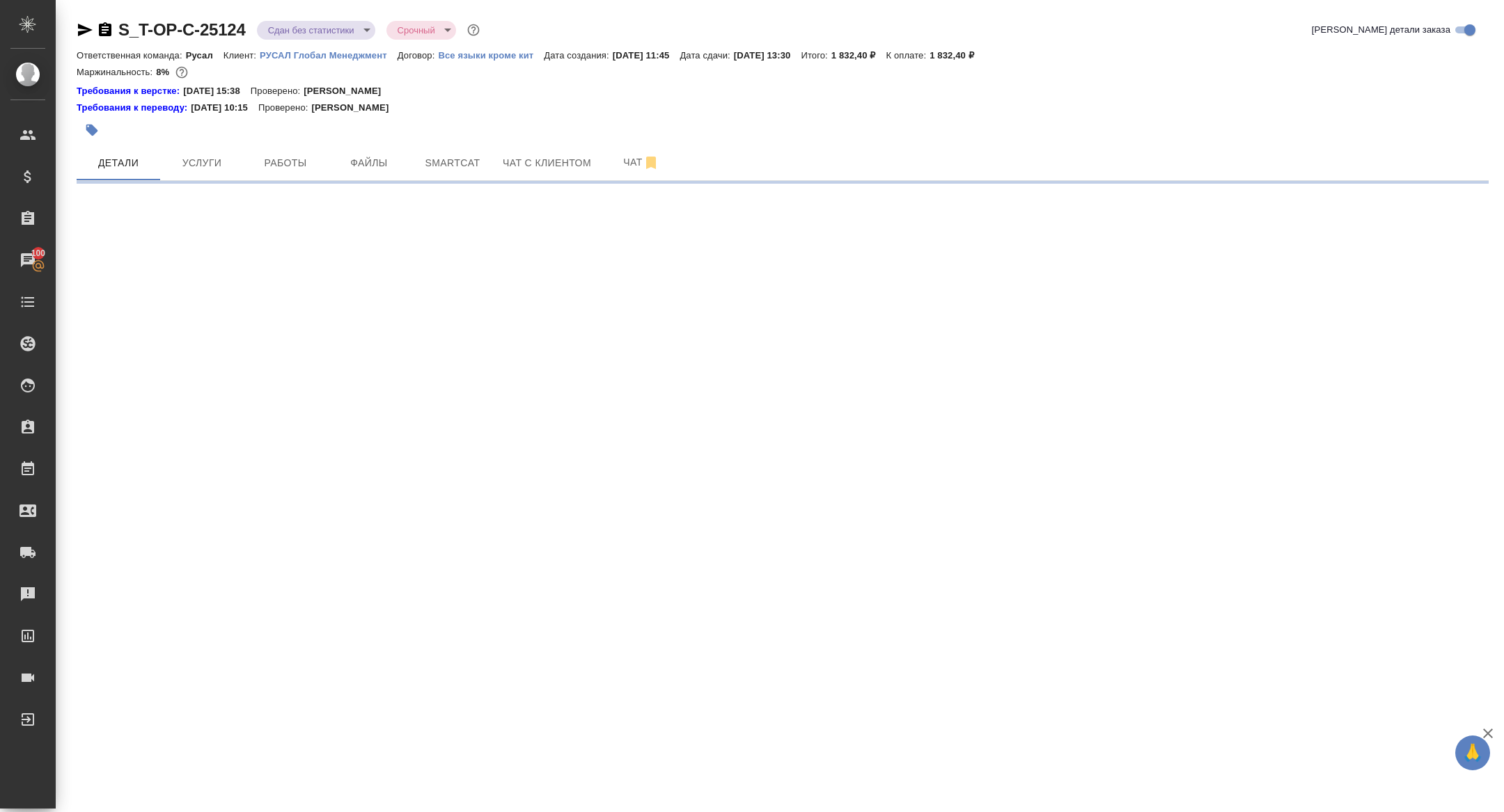
select select "RU"
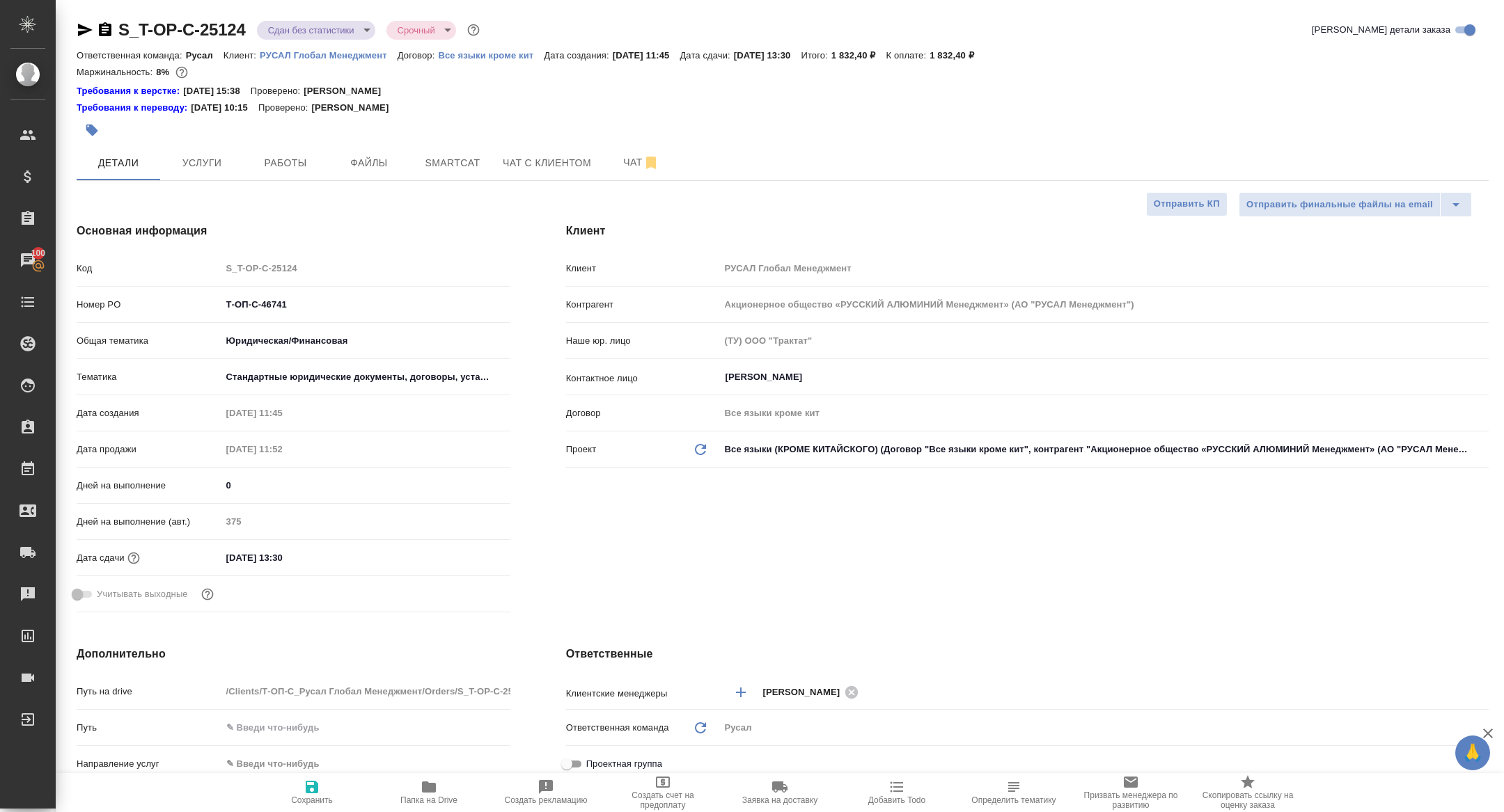
type textarea "x"
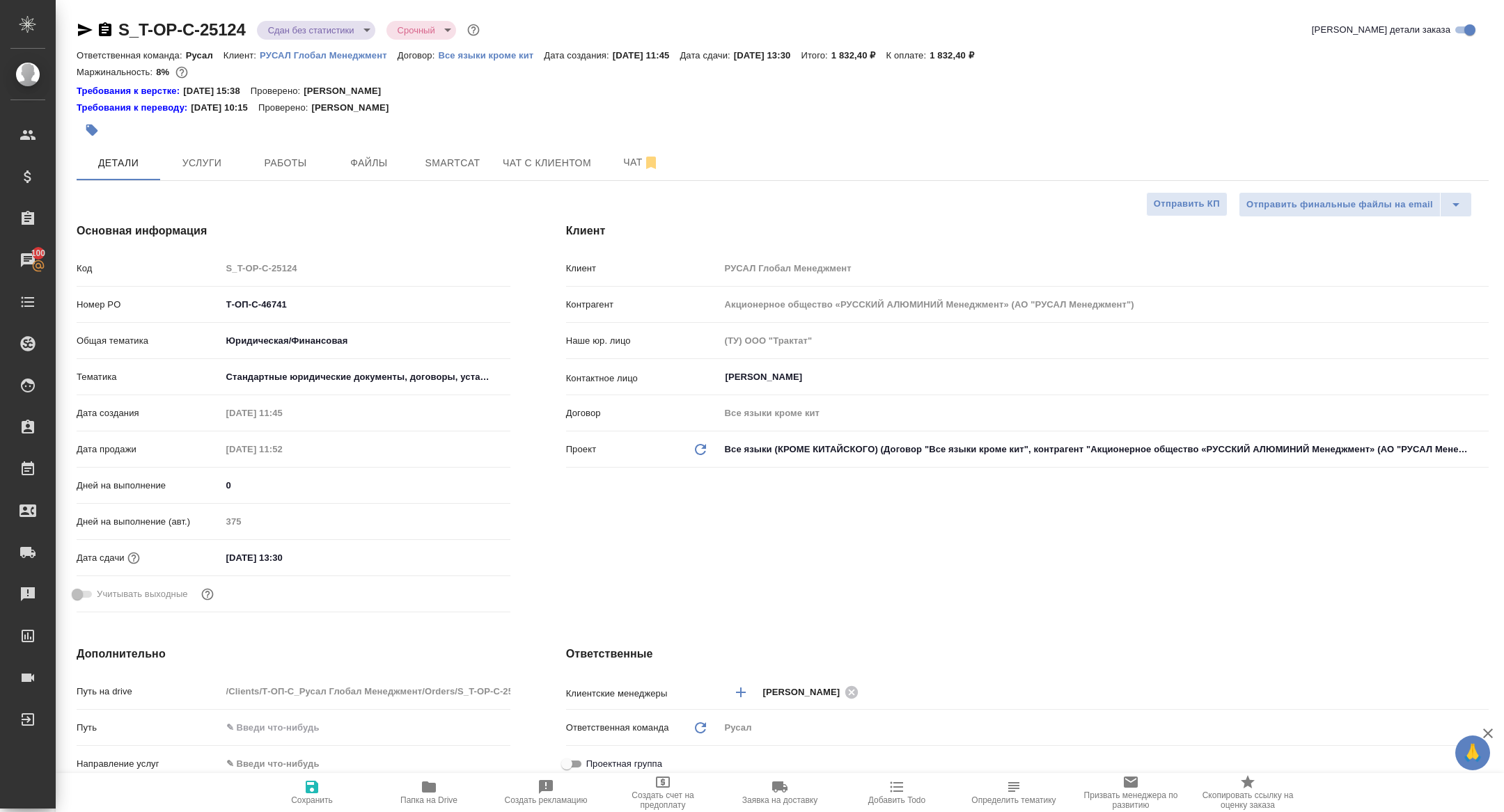
type textarea "x"
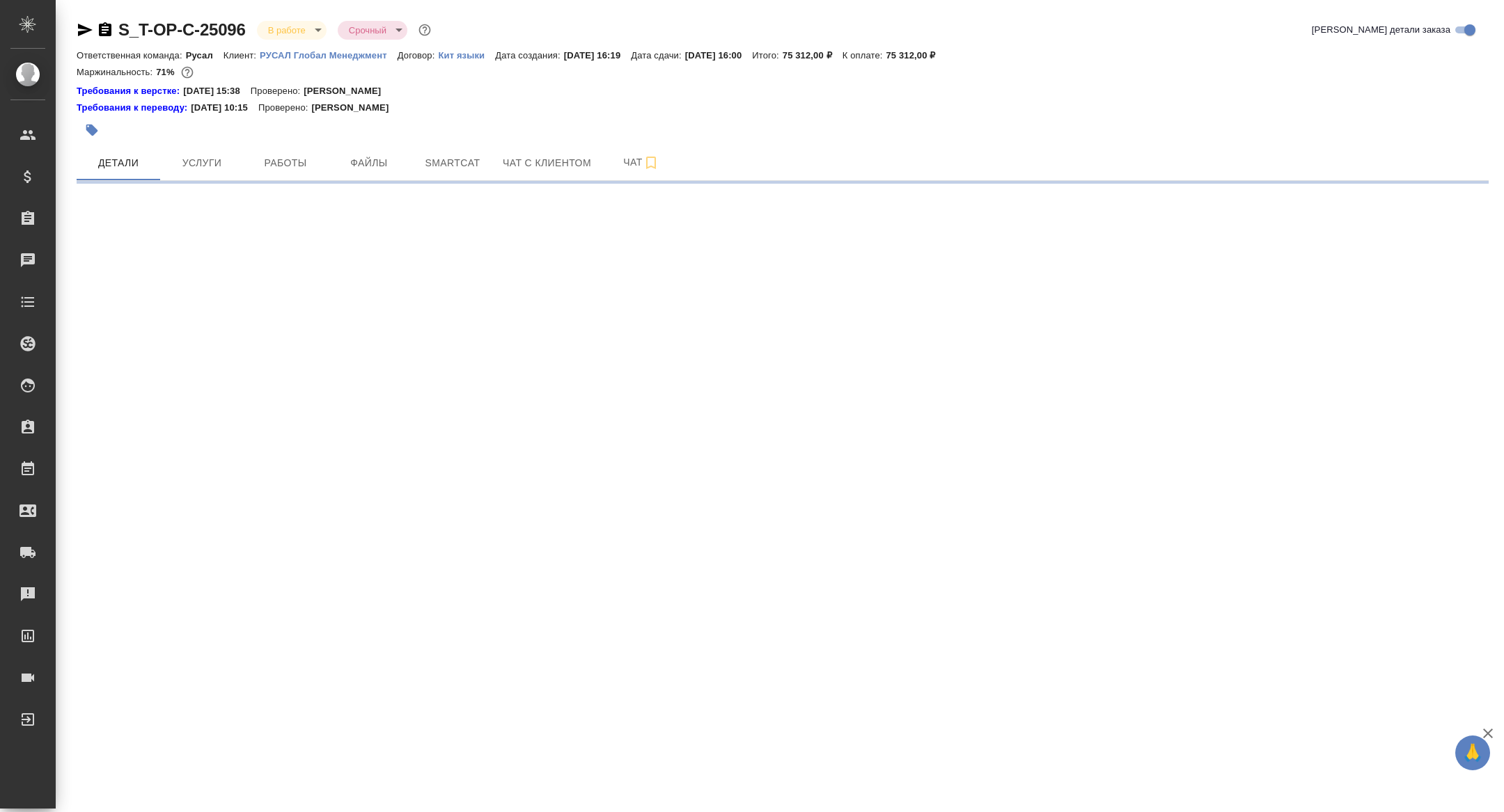
click at [275, 144] on div at bounding box center [547, 130] width 941 height 31
select select "RU"
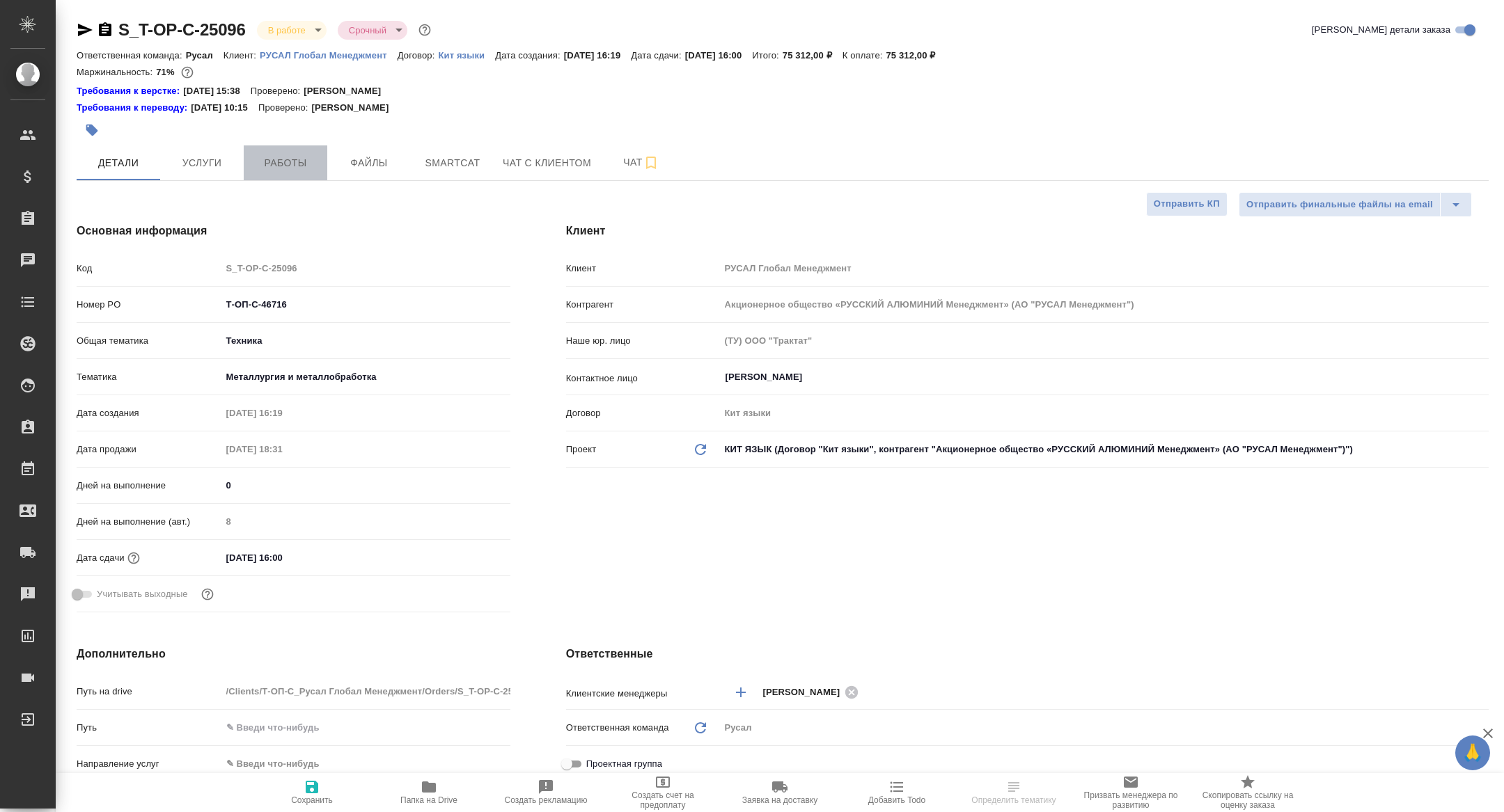
type textarea "x"
click at [278, 160] on span "Работы" at bounding box center [285, 163] width 67 height 17
type textarea "x"
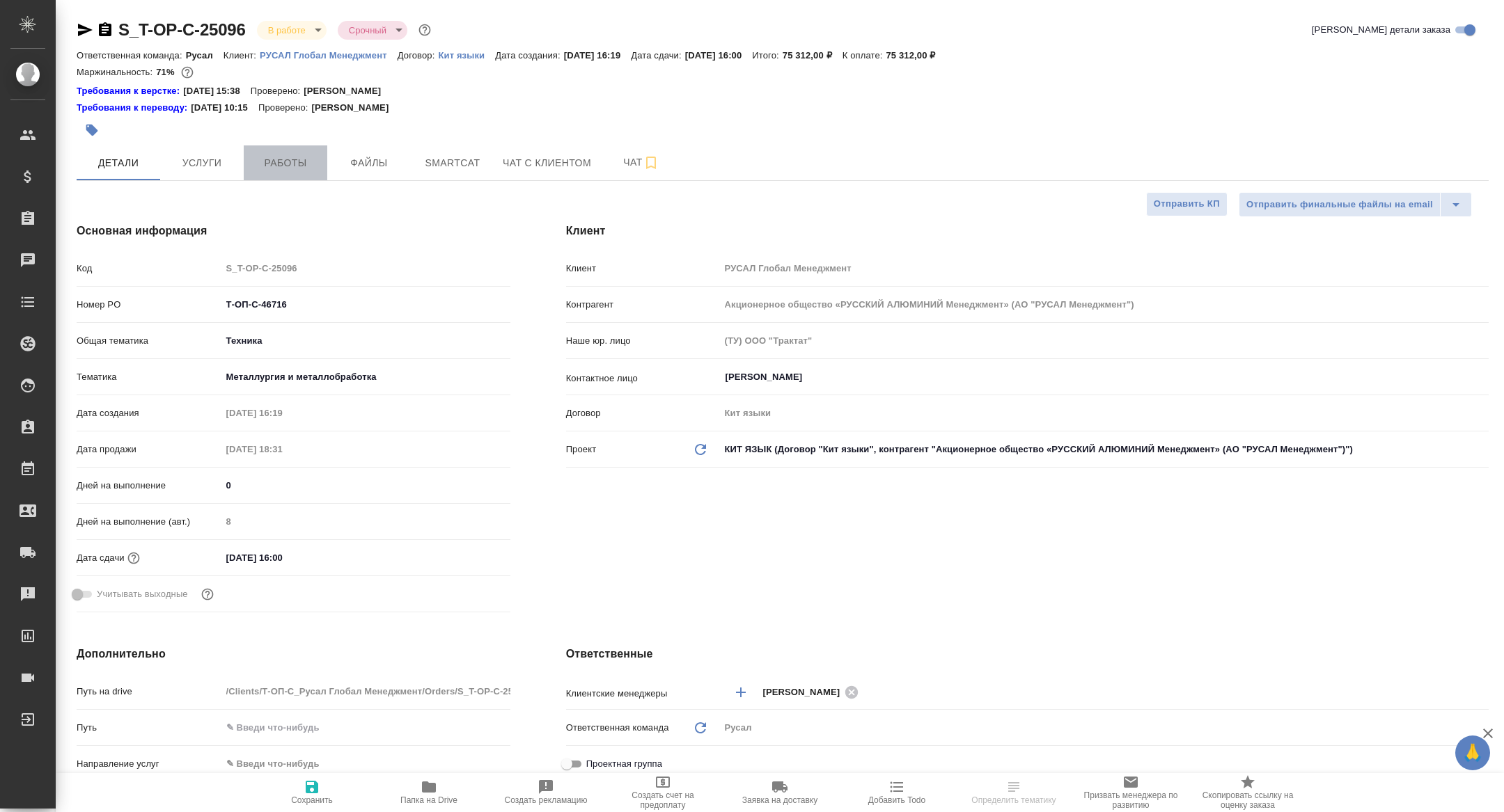
type textarea "x"
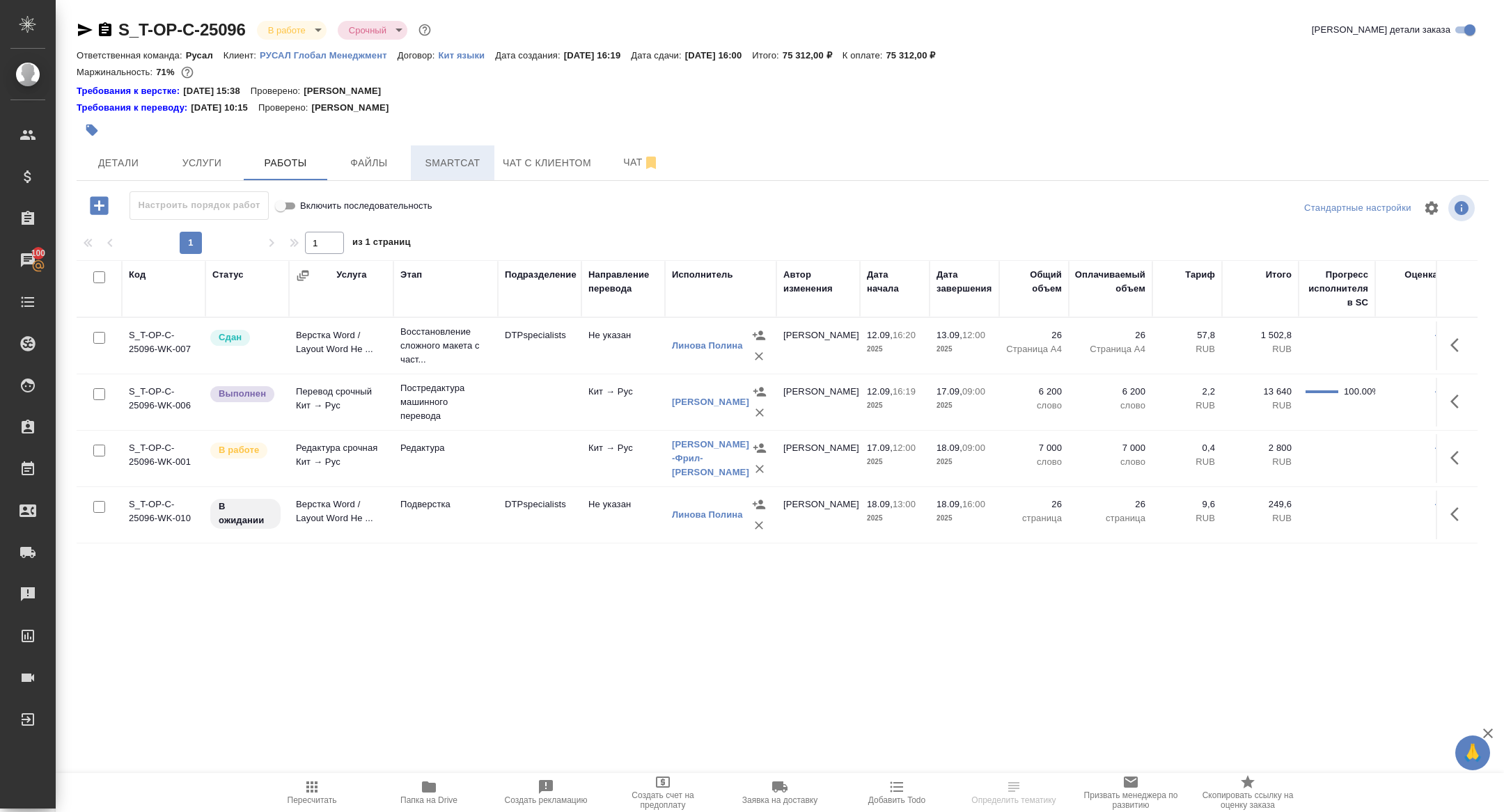
click at [462, 157] on span "Smartcat" at bounding box center [453, 163] width 67 height 17
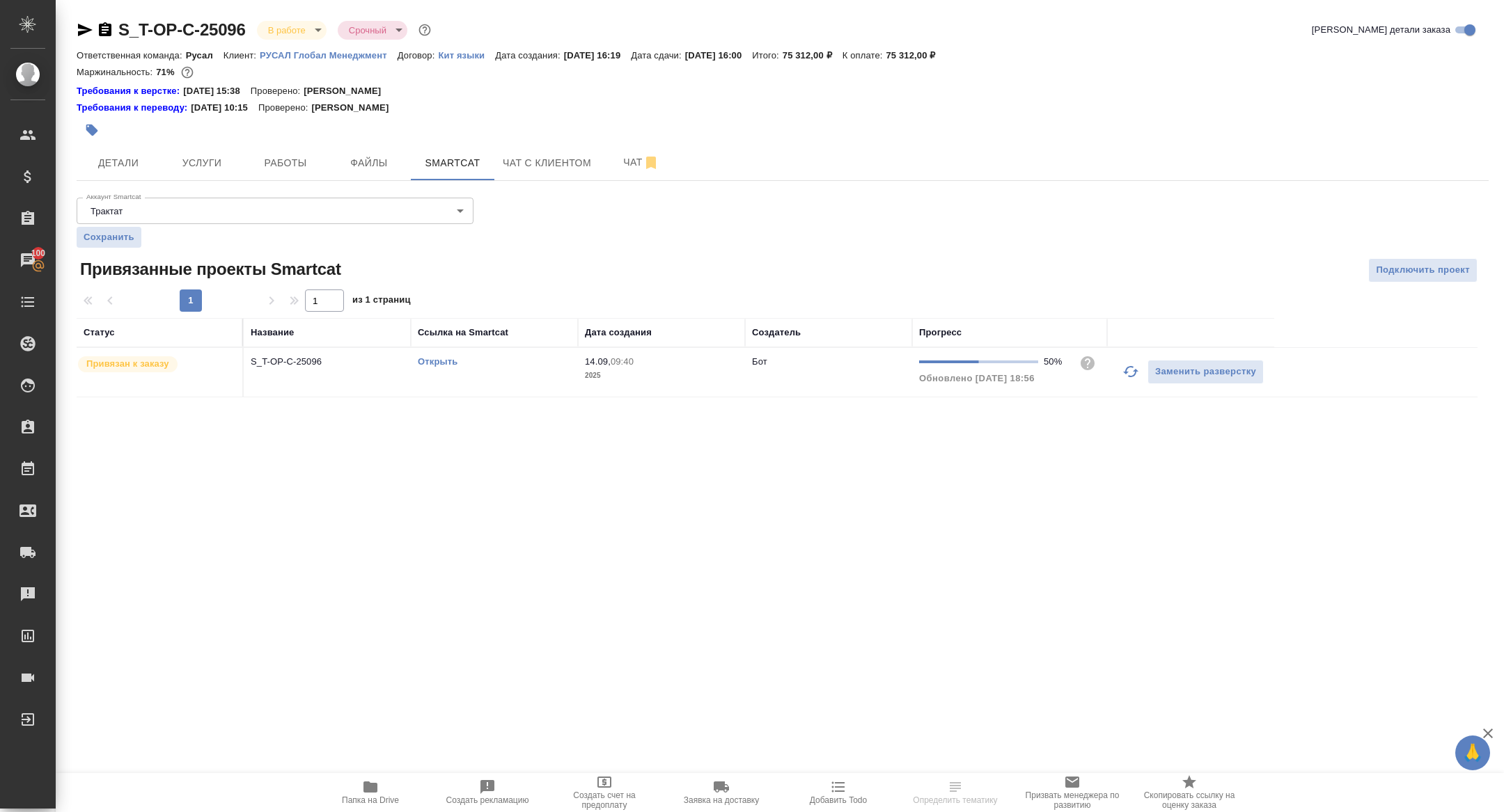
click at [1133, 368] on icon "button" at bounding box center [1130, 371] width 17 height 17
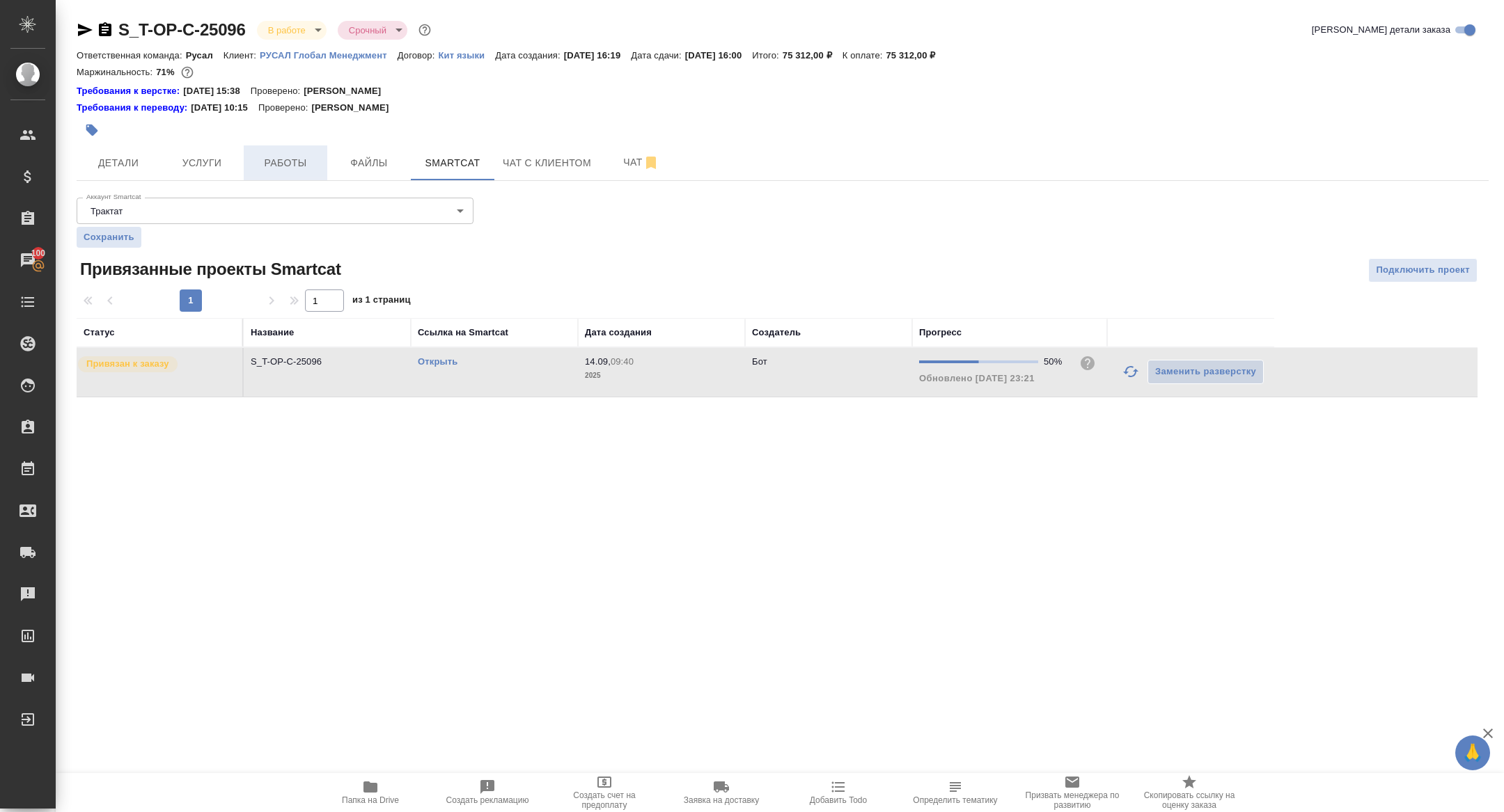
click at [303, 152] on button "Работы" at bounding box center [285, 163] width 84 height 35
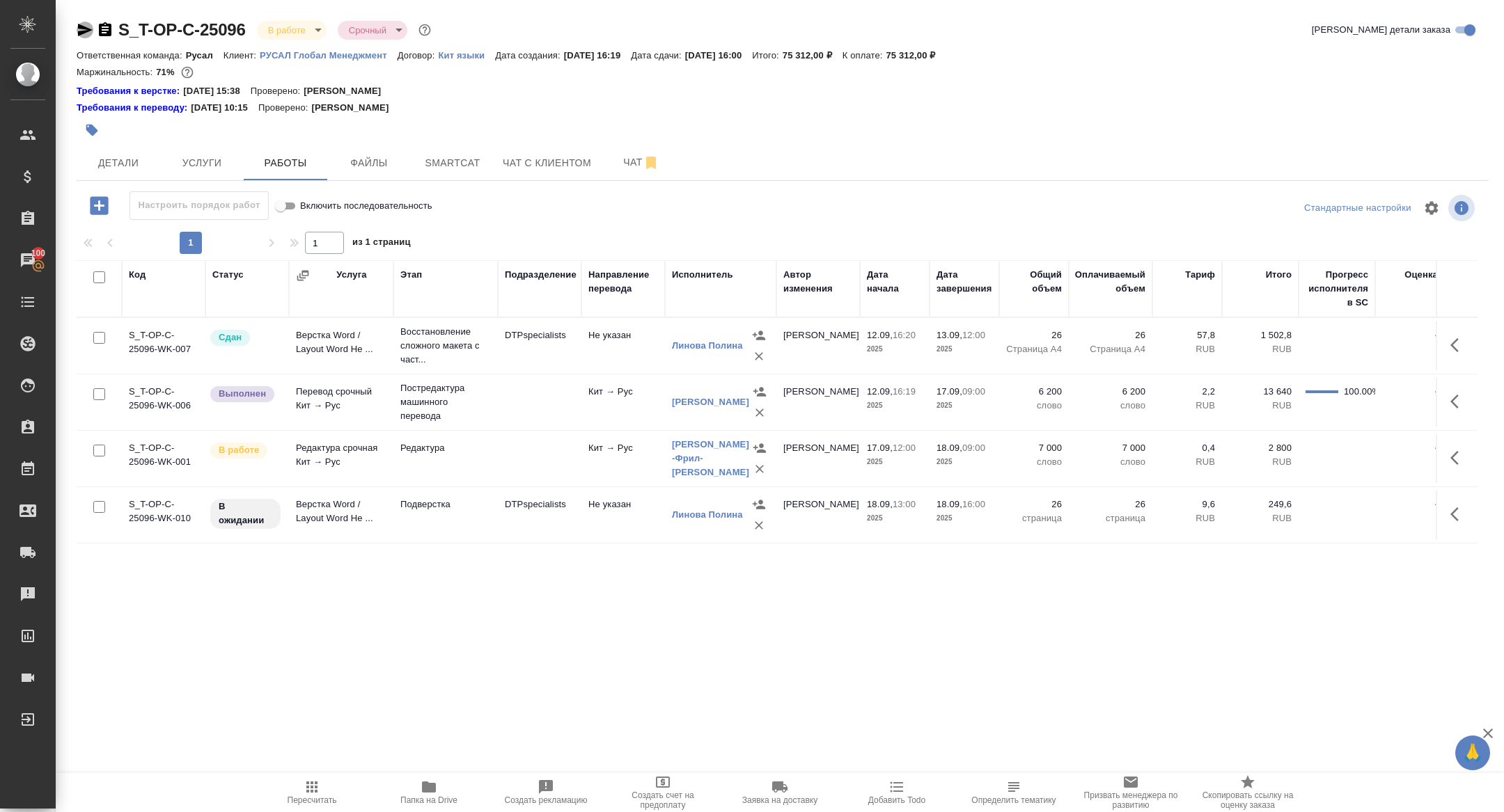
click at [82, 25] on icon "button" at bounding box center [85, 30] width 17 height 17
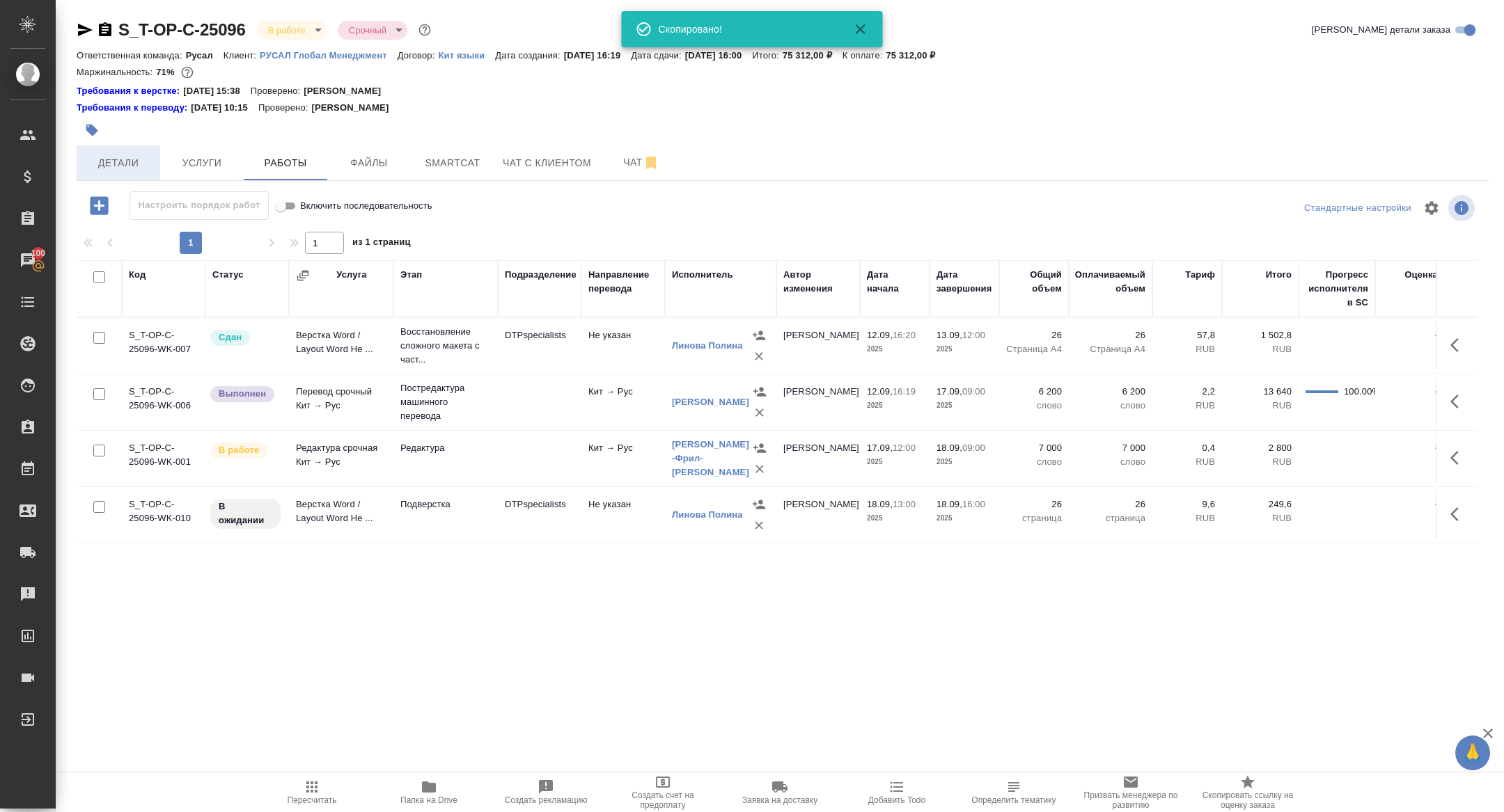
drag, startPoint x: 163, startPoint y: 144, endPoint x: 159, endPoint y: 151, distance: 8.1
click at [162, 144] on div at bounding box center [547, 130] width 941 height 31
click at [123, 162] on span "Детали" at bounding box center [119, 163] width 67 height 17
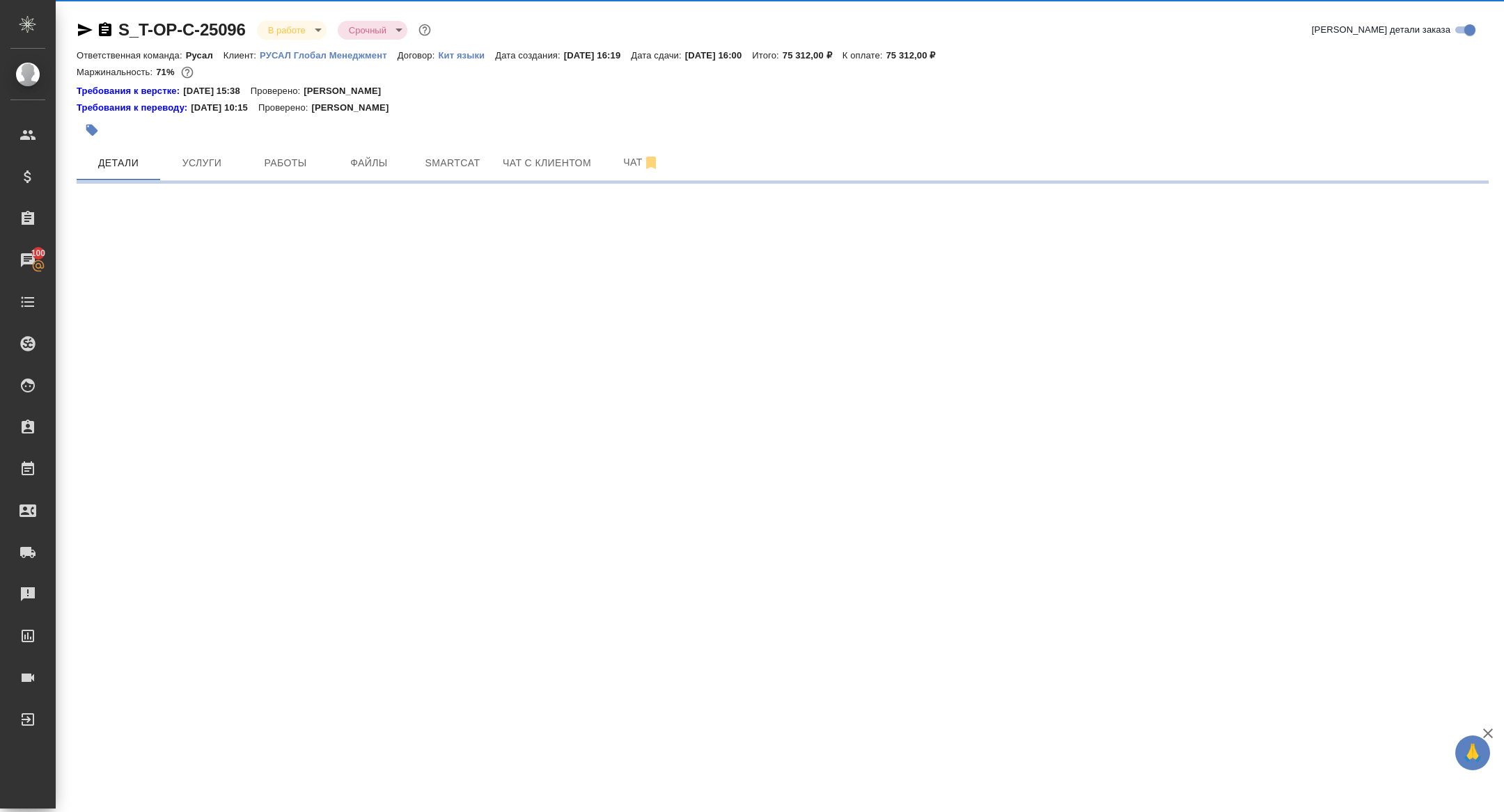
select select "RU"
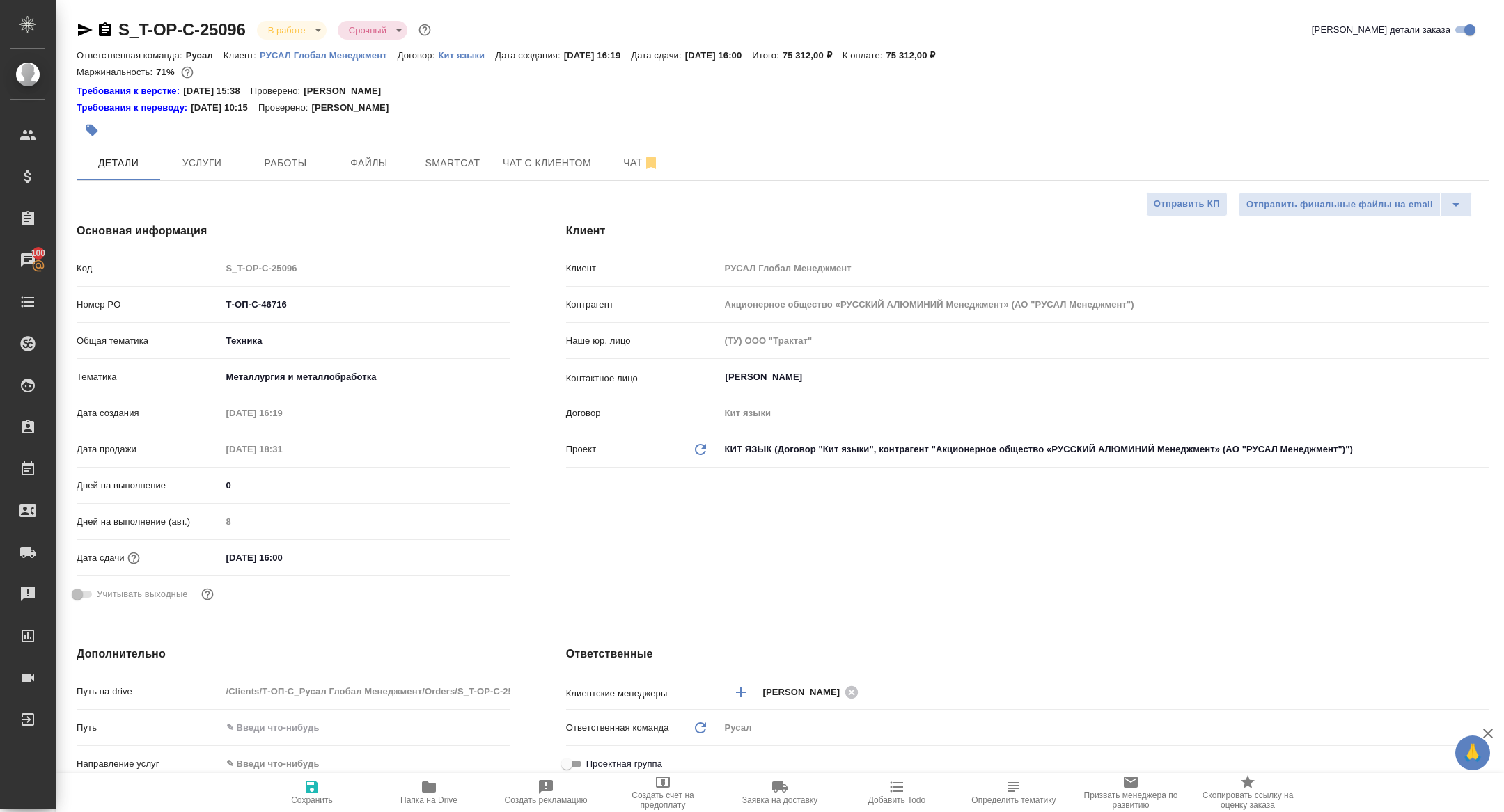
type textarea "x"
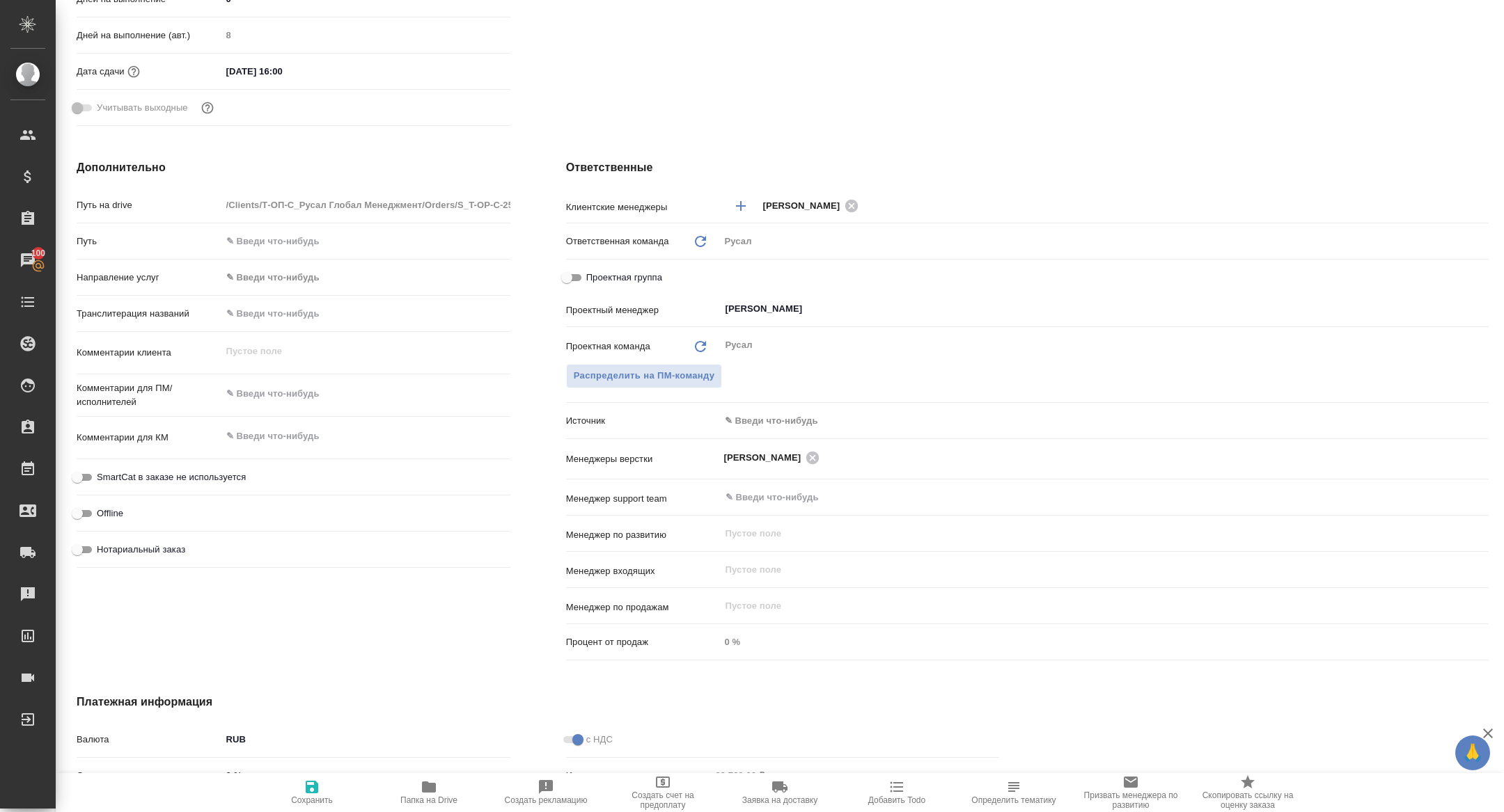
click at [579, 275] on input "Проектная группа" at bounding box center [567, 277] width 50 height 17
checkbox input "true"
type textarea "x"
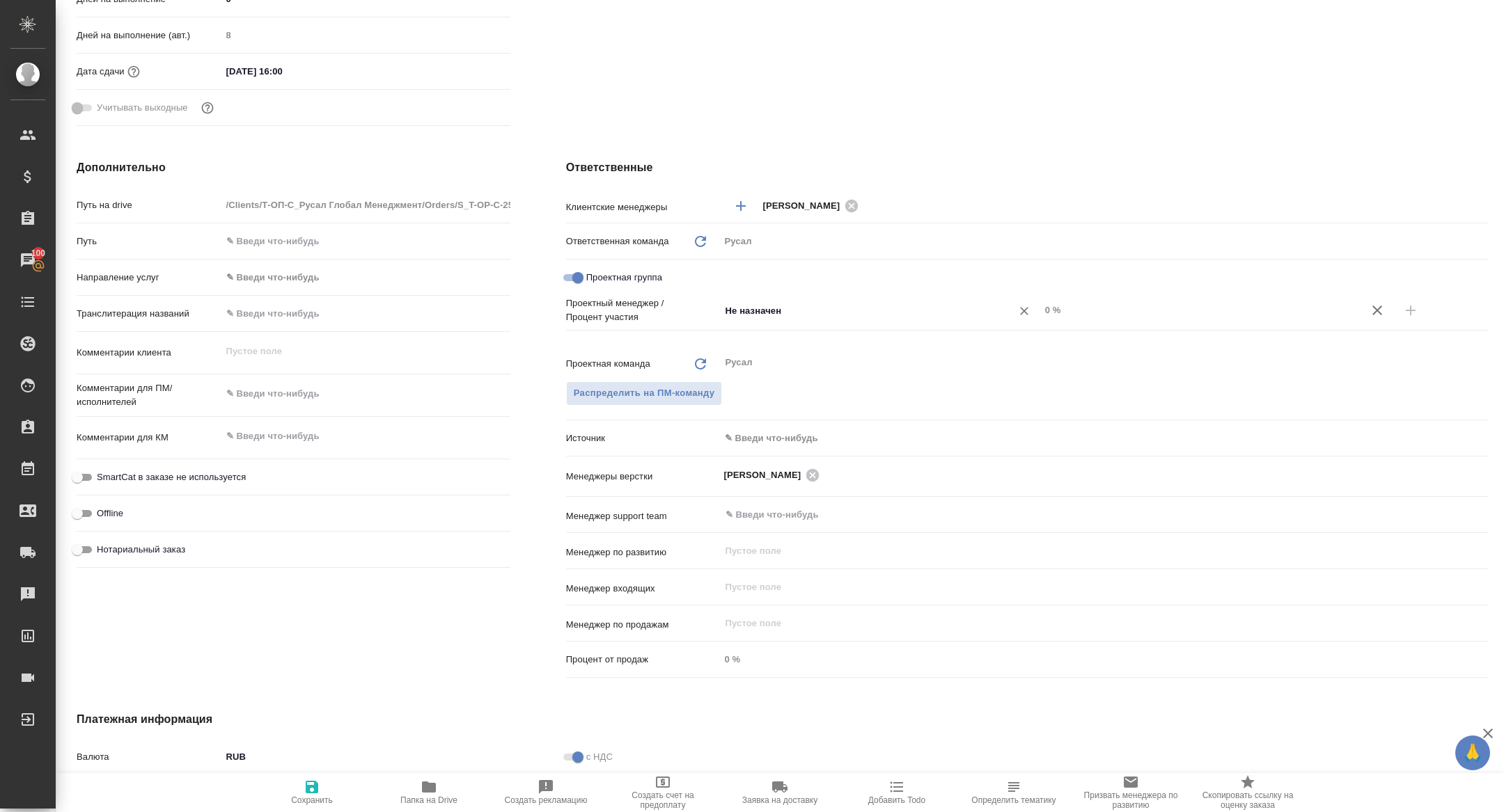
click at [800, 302] on input "Не назначен" at bounding box center [856, 310] width 265 height 17
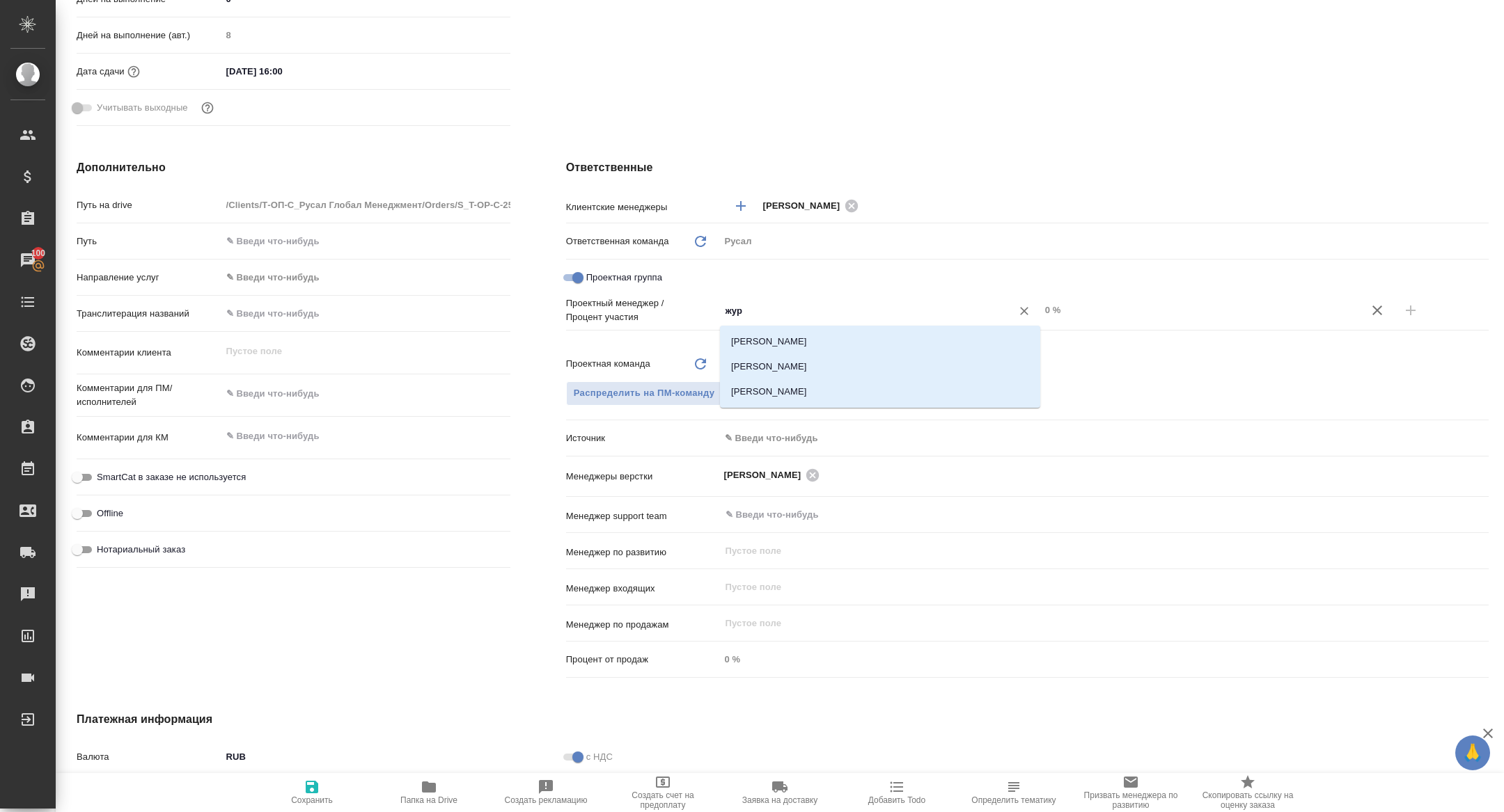
type input "жура"
click at [821, 363] on li "[PERSON_NAME]" at bounding box center [879, 367] width 320 height 25
type textarea "x"
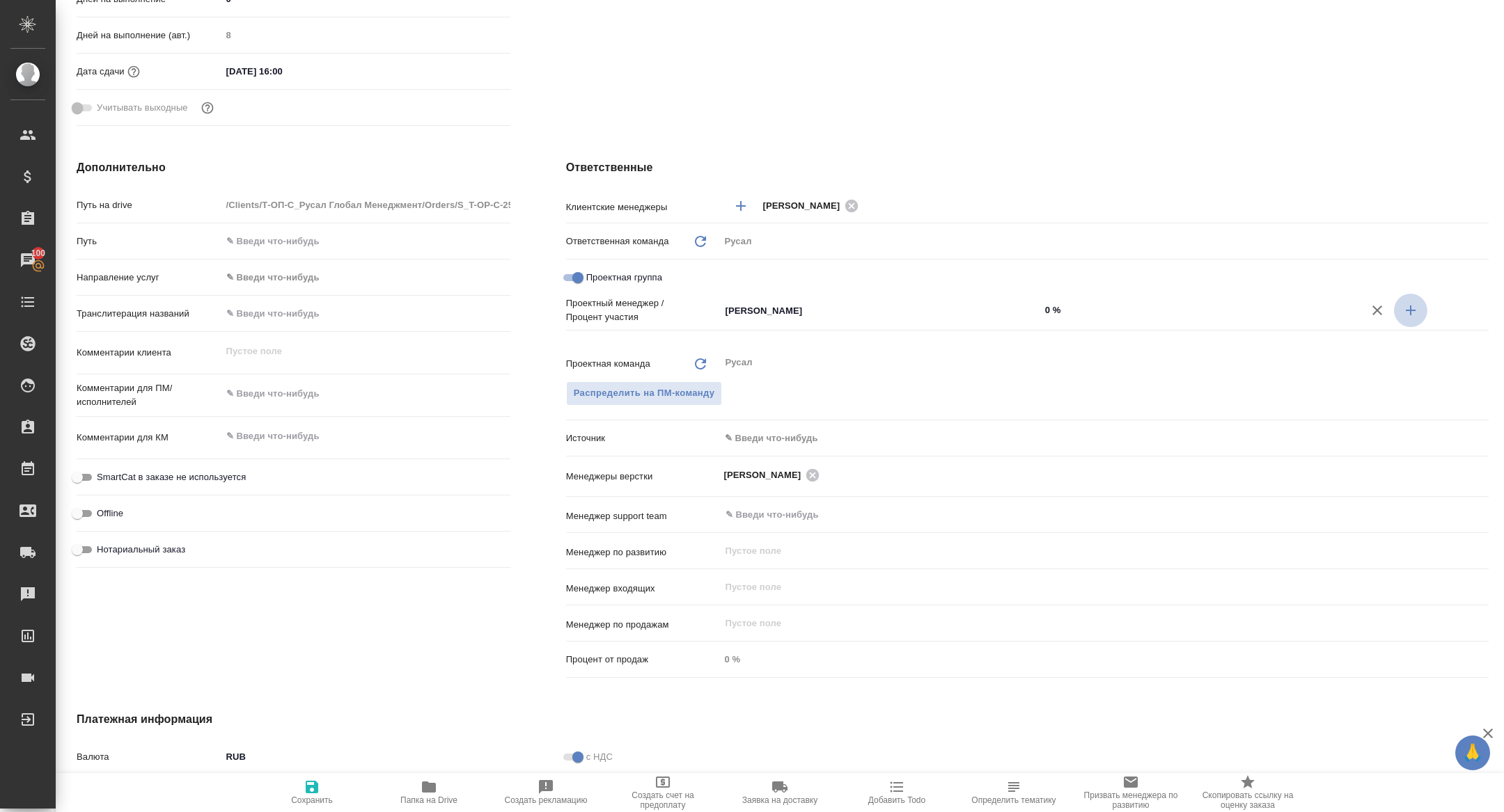
click at [1411, 297] on button "button" at bounding box center [1411, 310] width 33 height 33
type textarea "x"
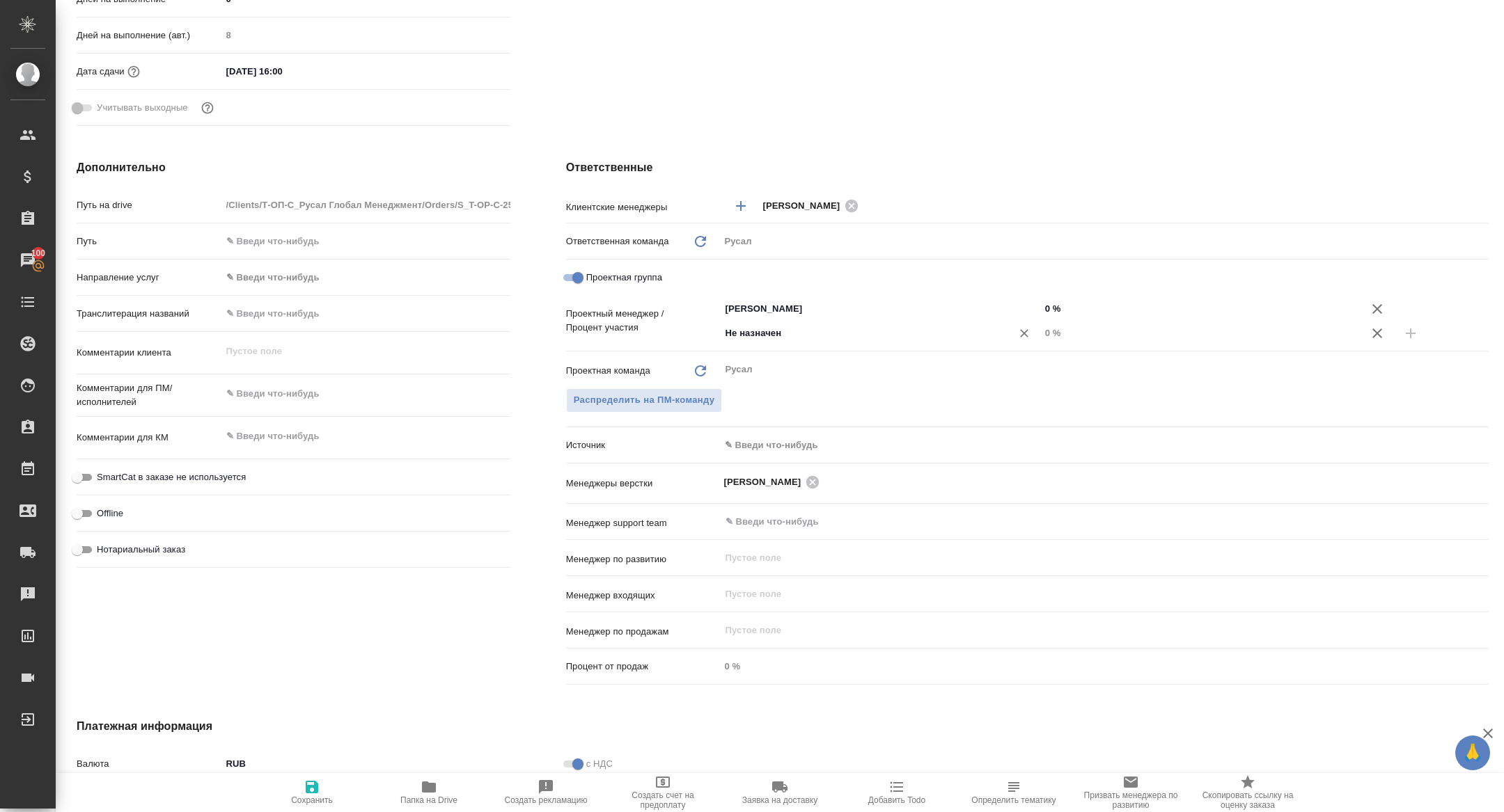
click at [908, 321] on div "Не назначен ​" at bounding box center [879, 333] width 320 height 25
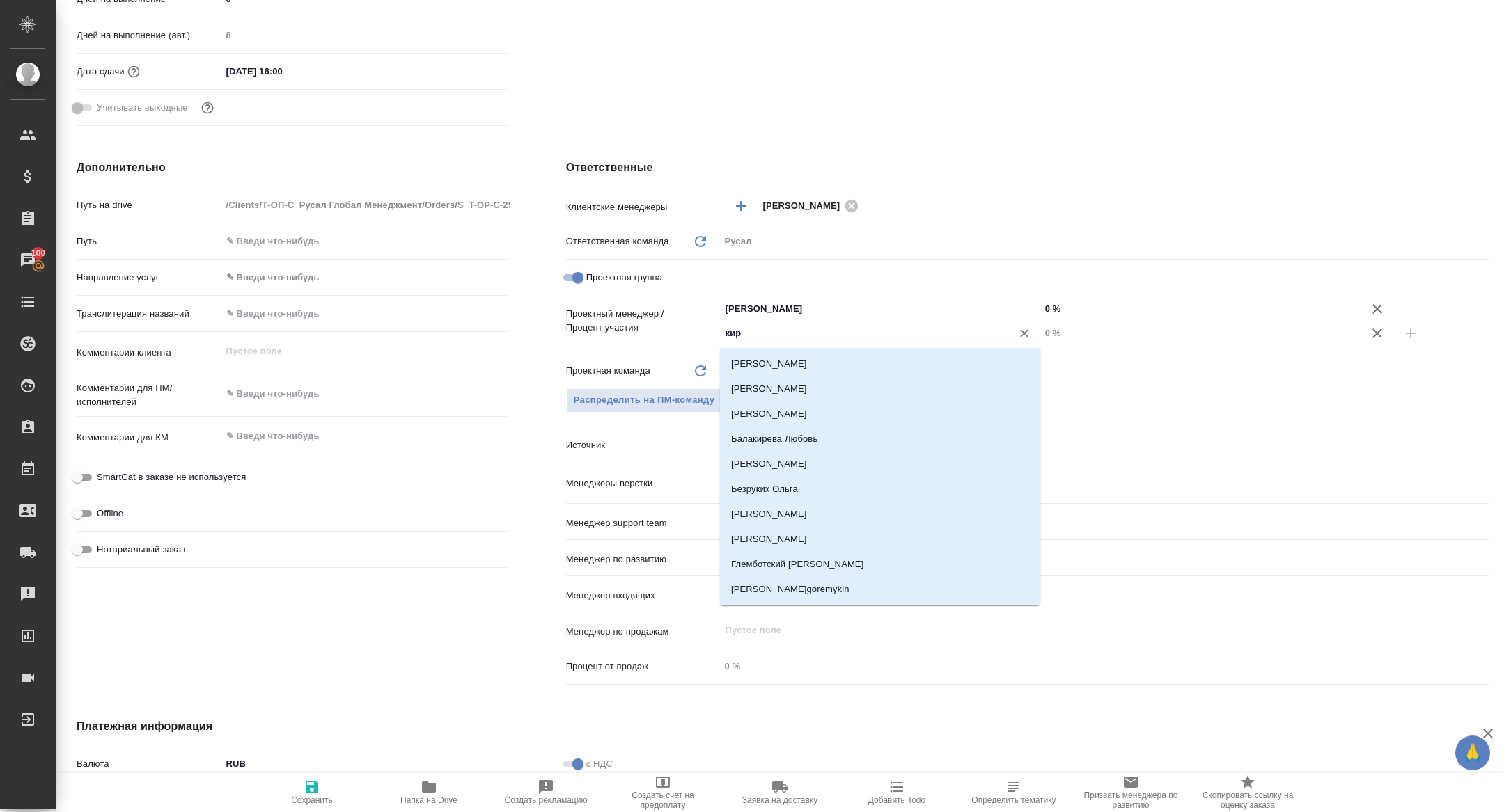
type input "кири"
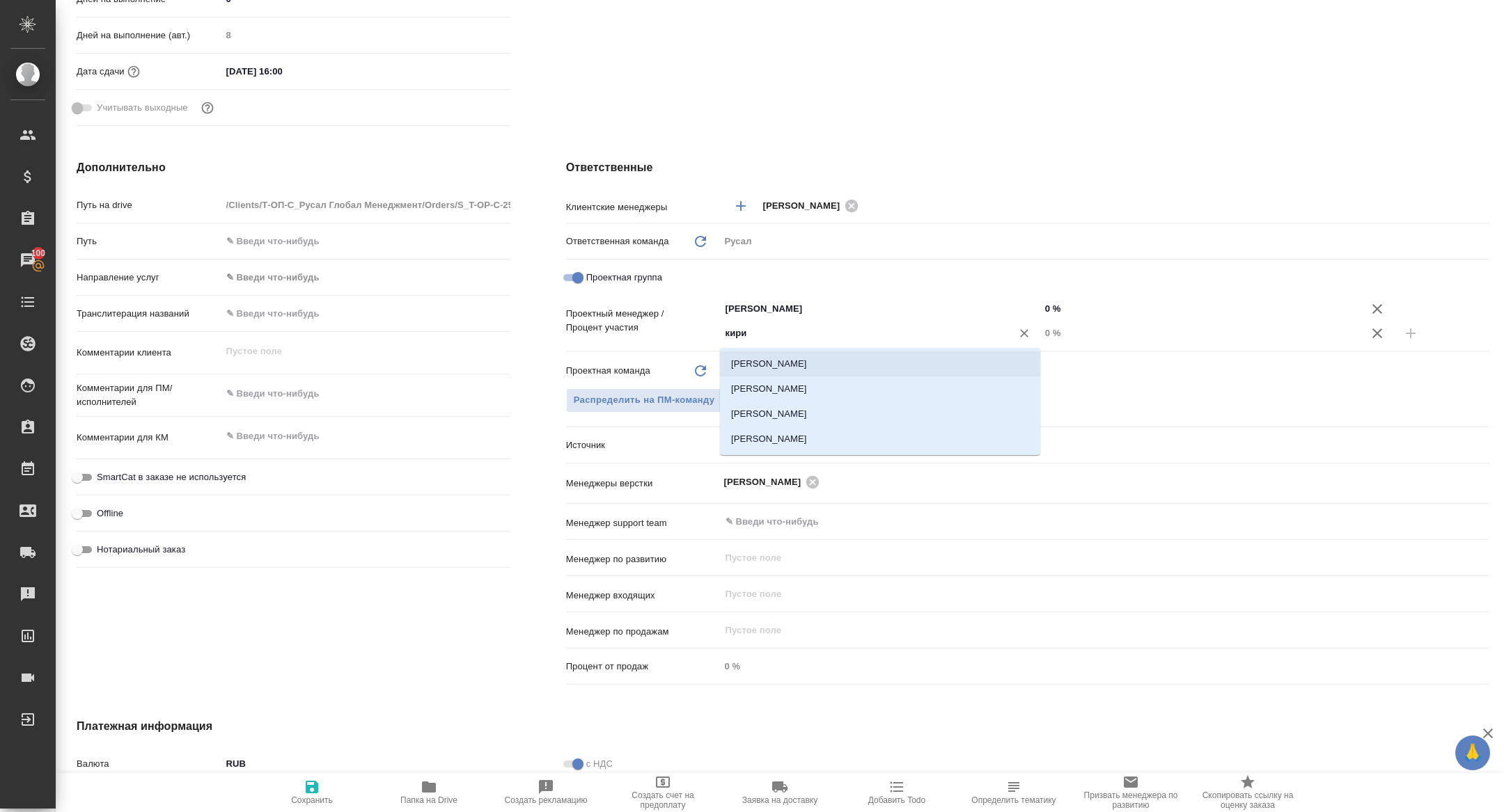
drag, startPoint x: 913, startPoint y: 355, endPoint x: 955, endPoint y: 355, distance: 42.0
click at [913, 355] on li "[PERSON_NAME]" at bounding box center [879, 364] width 320 height 25
type textarea "x"
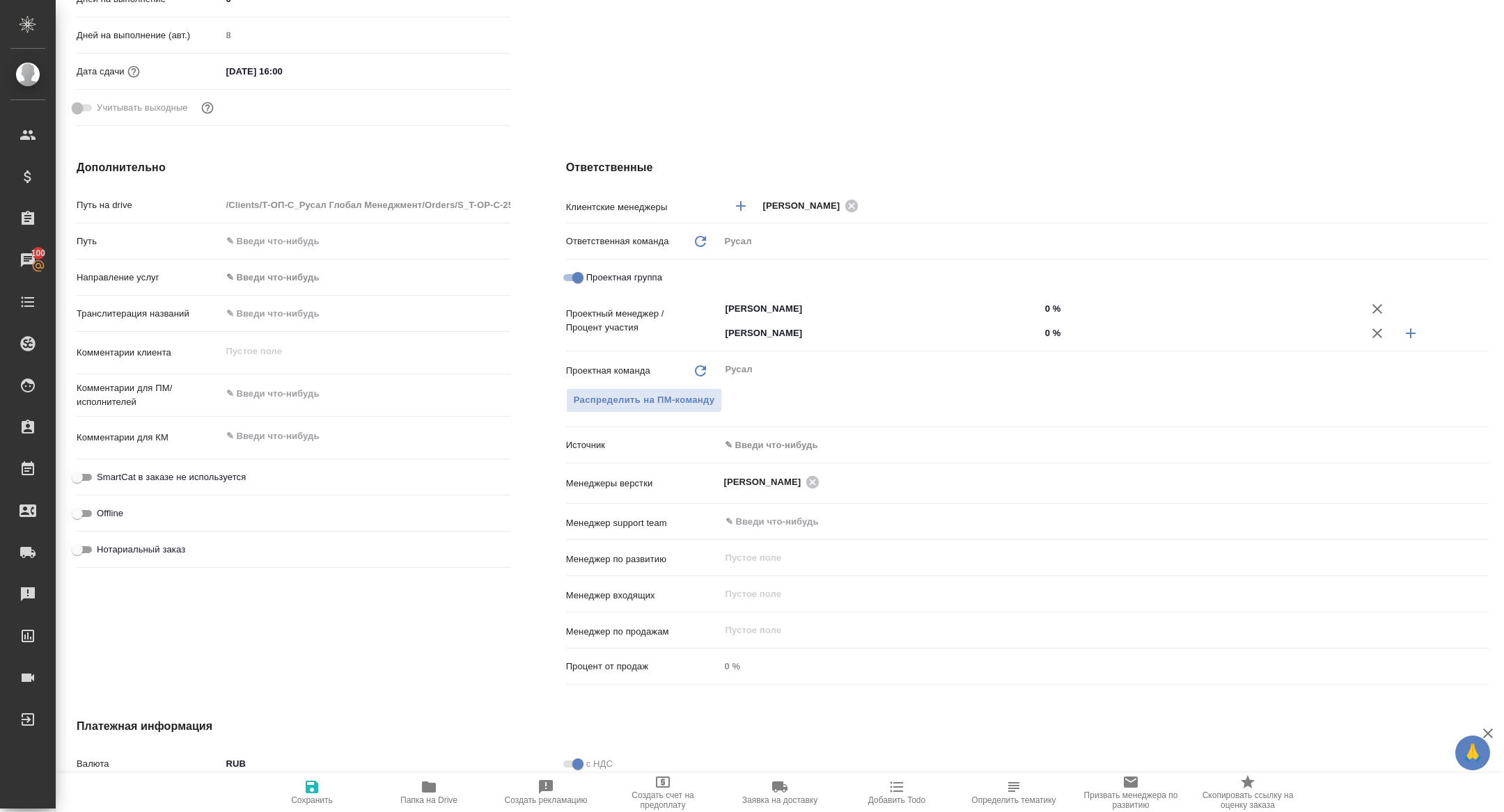
click at [1040, 331] on div "Авдеенко Кирилл ​ 0 %" at bounding box center [1104, 332] width 768 height 24
type textarea "x"
type input "30 %"
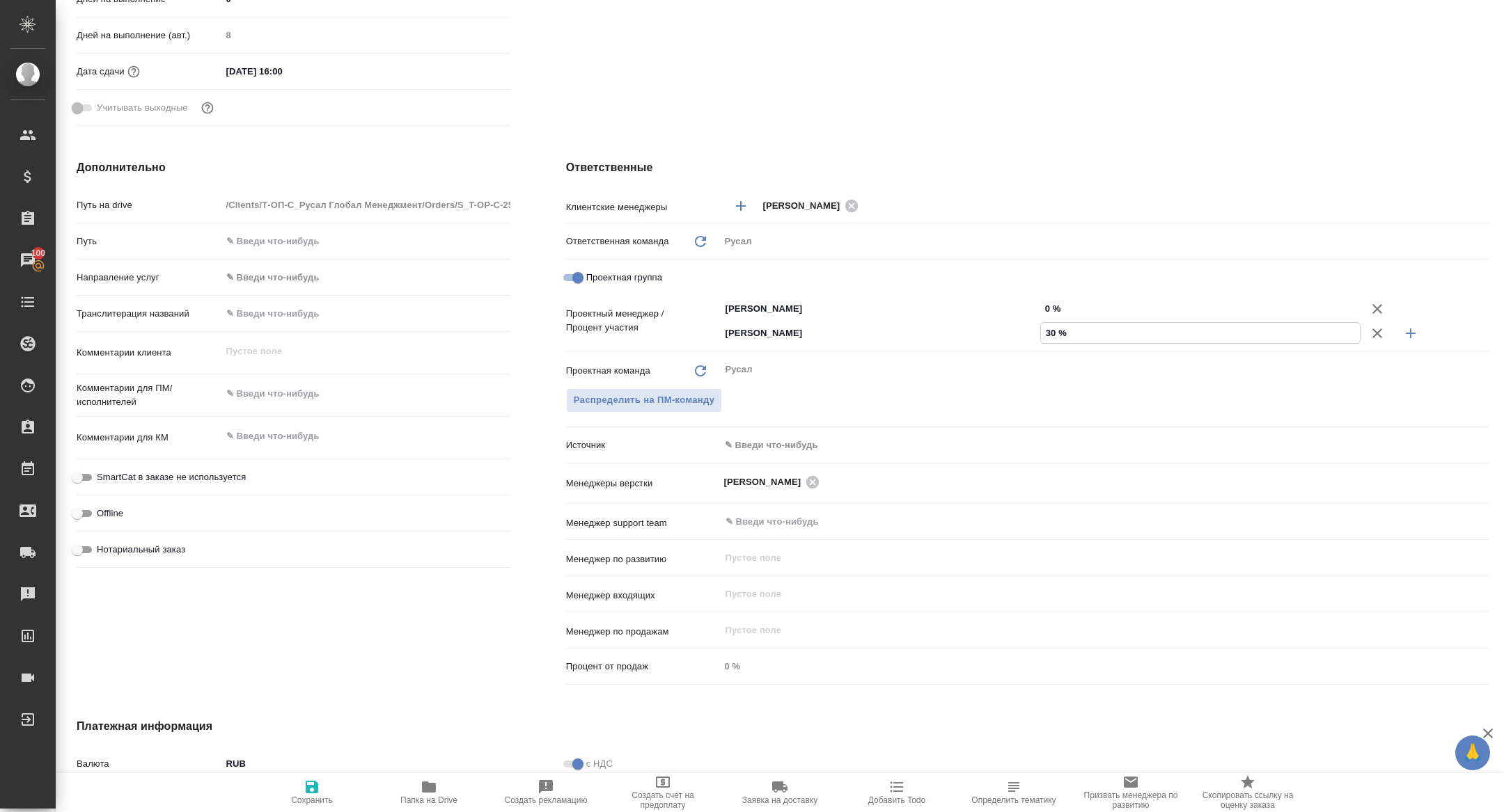
click at [1045, 300] on input "0 %" at bounding box center [1200, 308] width 320 height 20
type textarea "x"
type input "70 %"
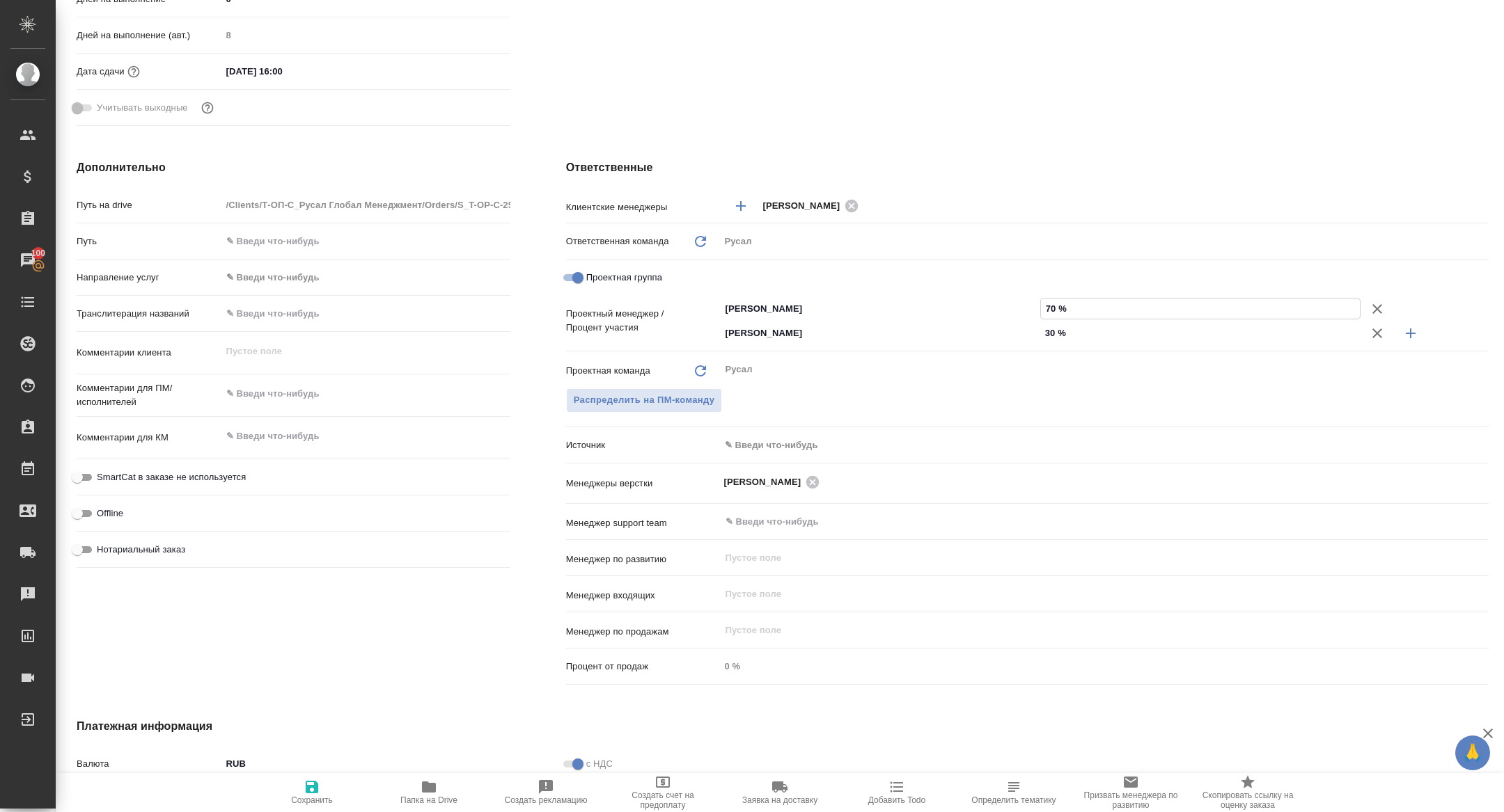
click at [310, 807] on button "Сохранить" at bounding box center [312, 792] width 117 height 39
type textarea "x"
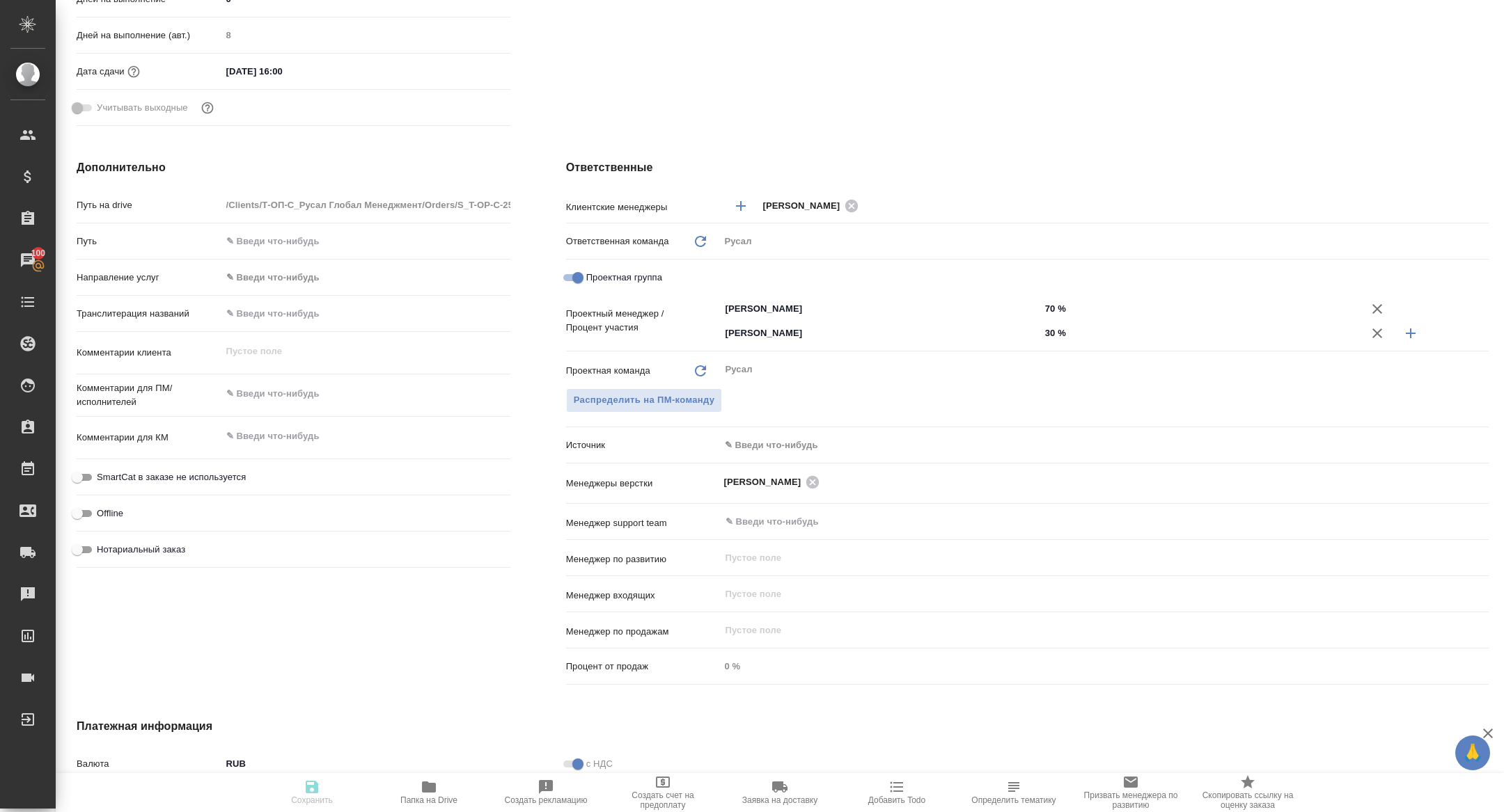
type textarea "x"
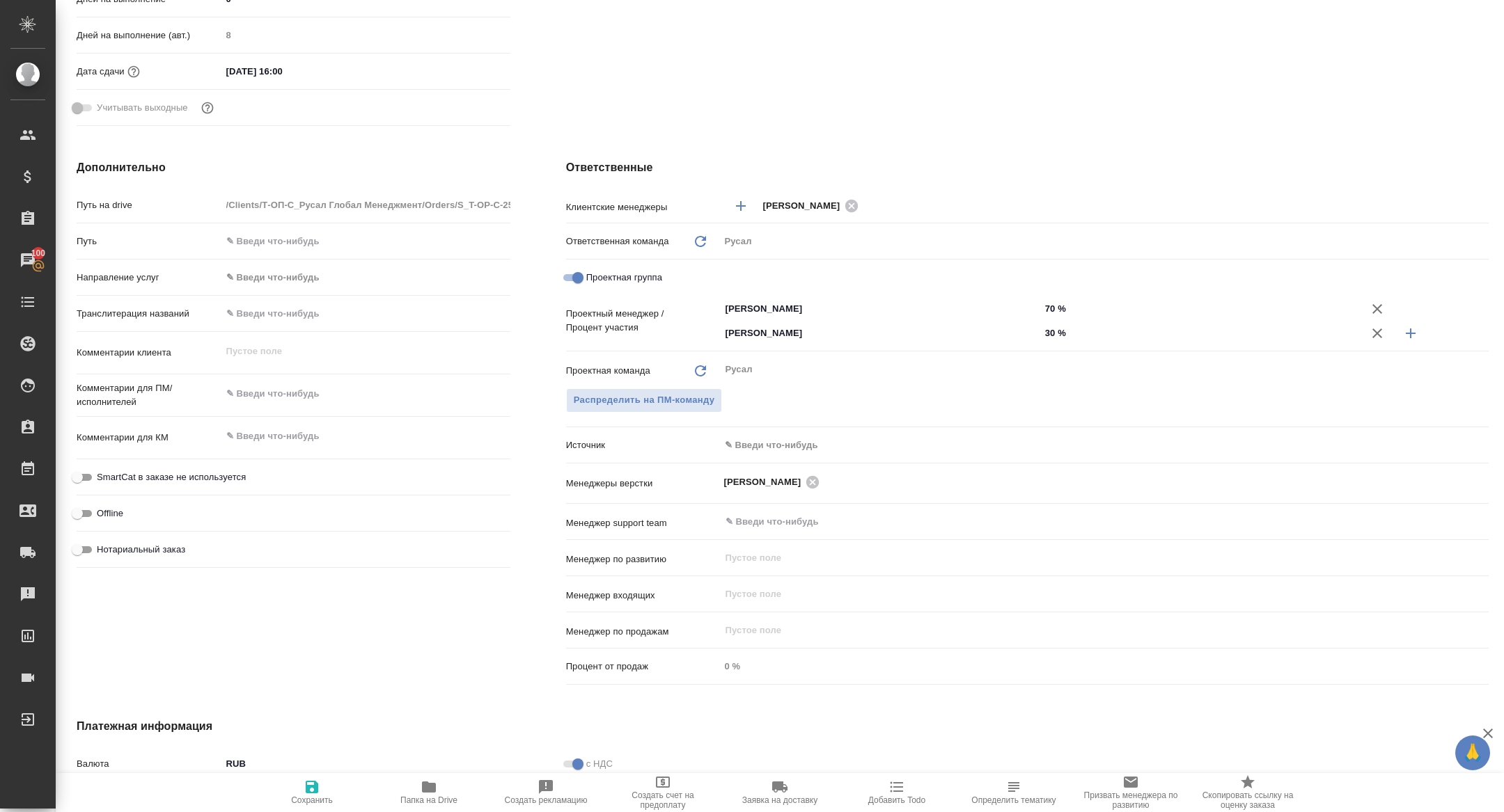
scroll to position [0, 0]
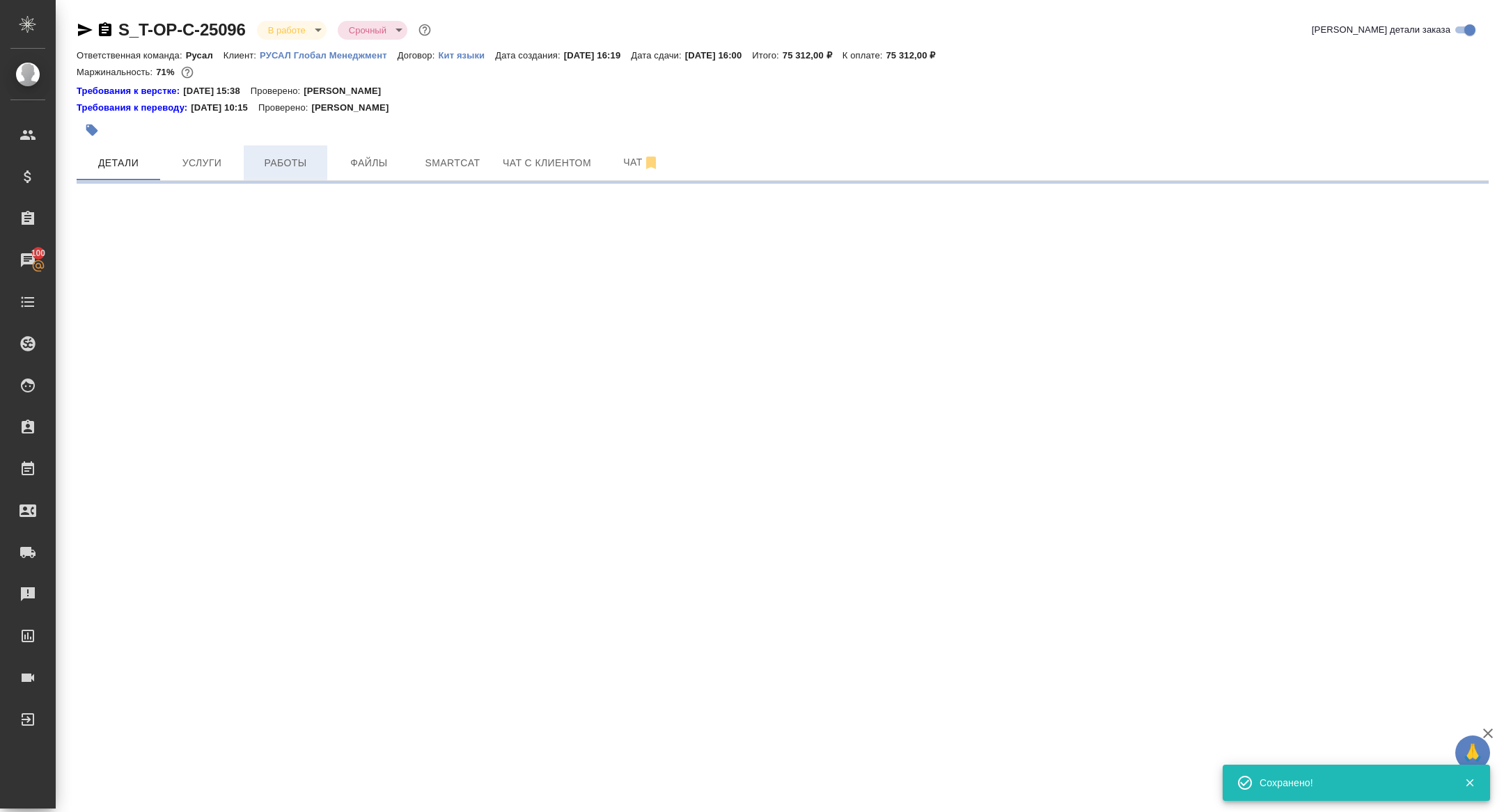
click at [303, 153] on button "Работы" at bounding box center [285, 163] width 84 height 35
select select "RU"
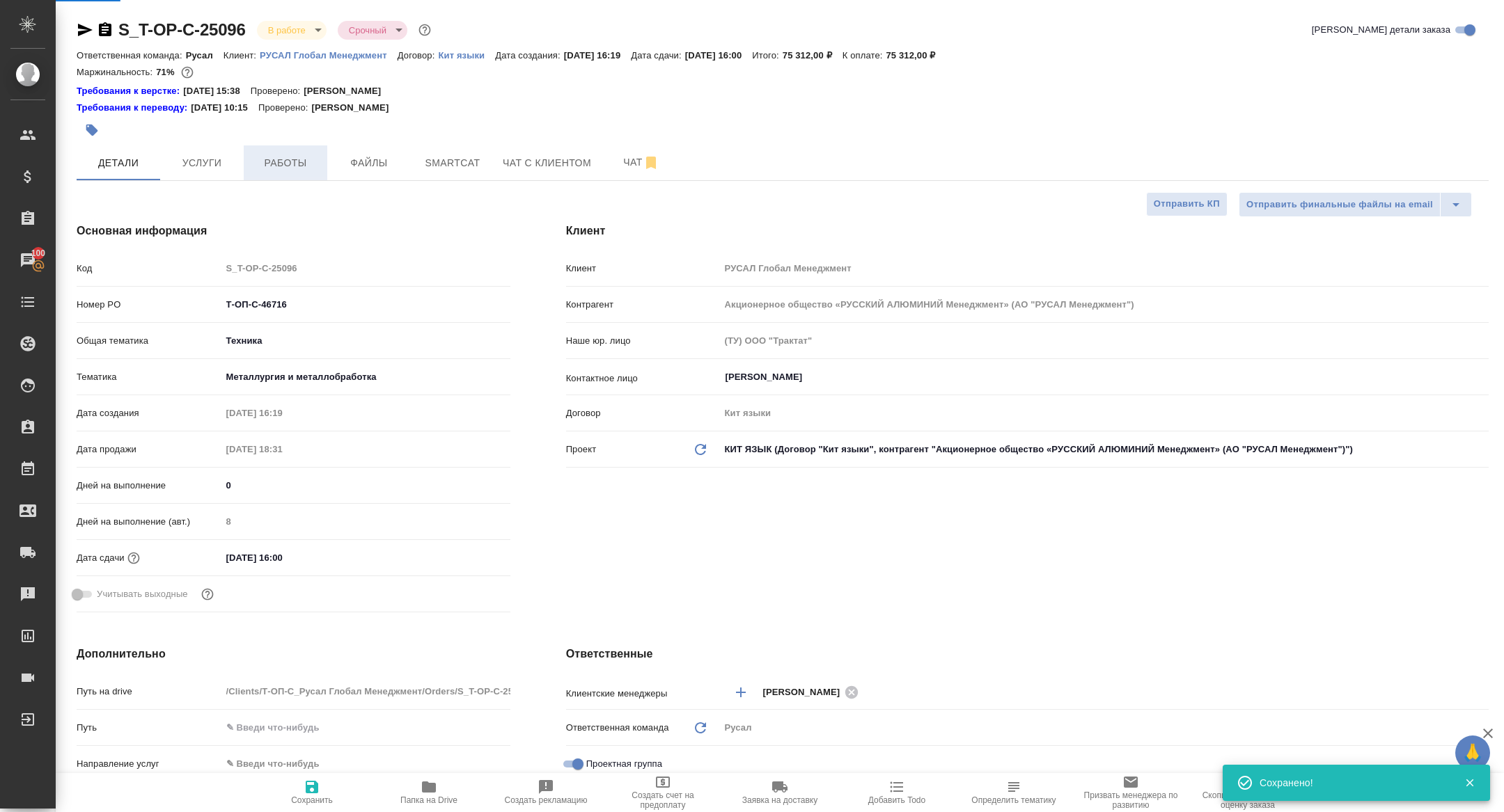
type textarea "x"
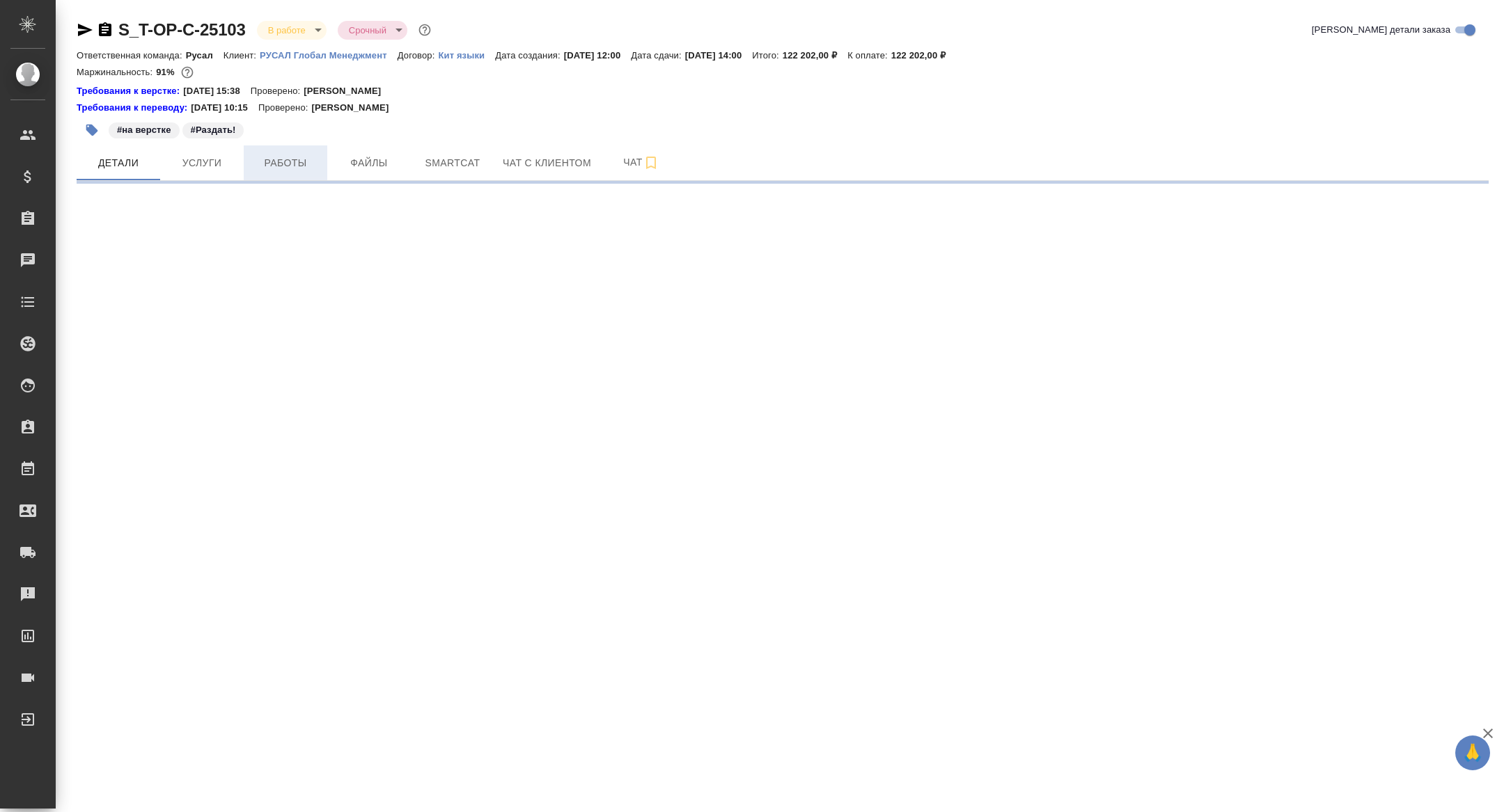
select select "RU"
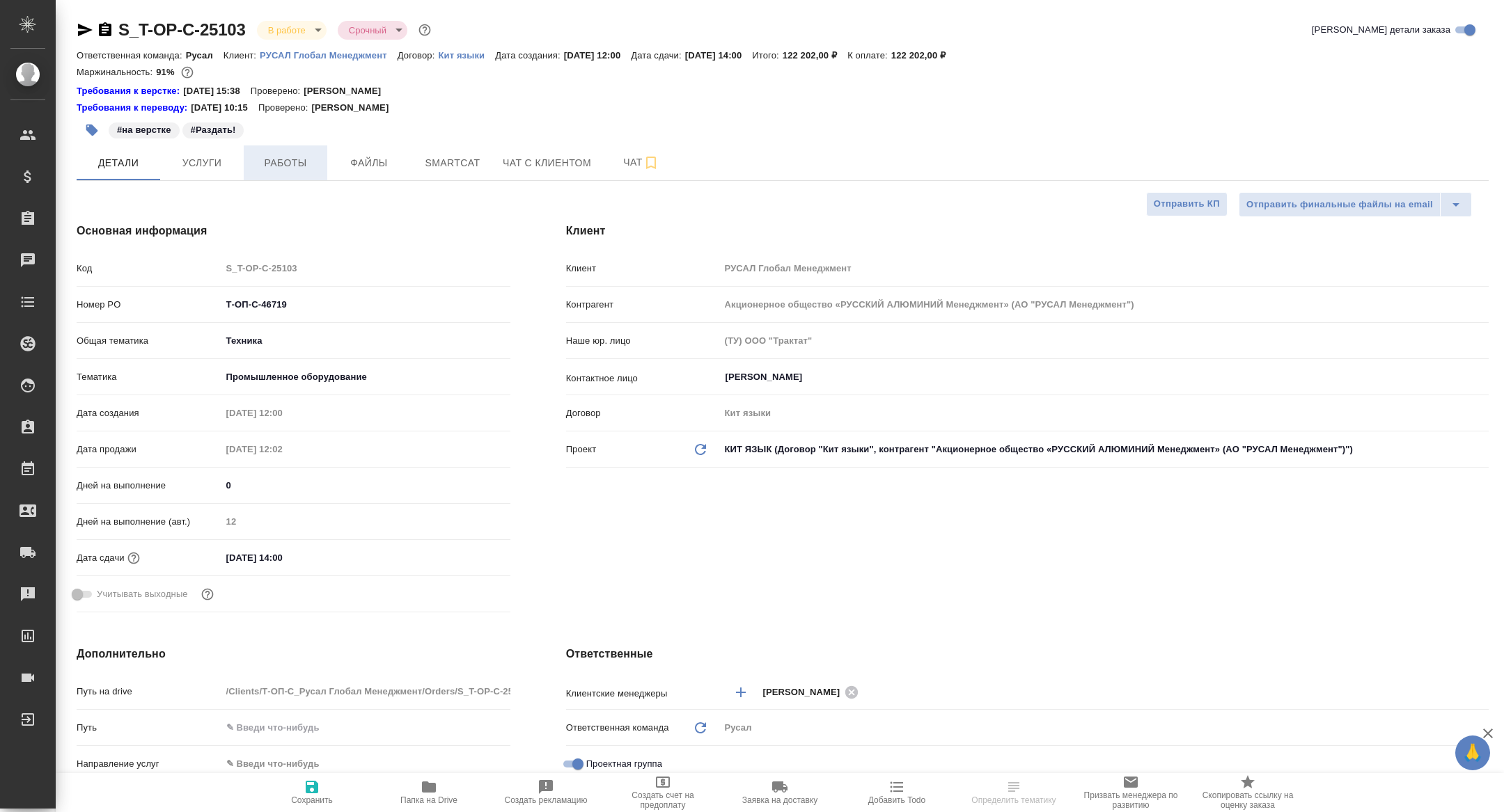
click at [275, 158] on span "Работы" at bounding box center [285, 163] width 67 height 17
type textarea "x"
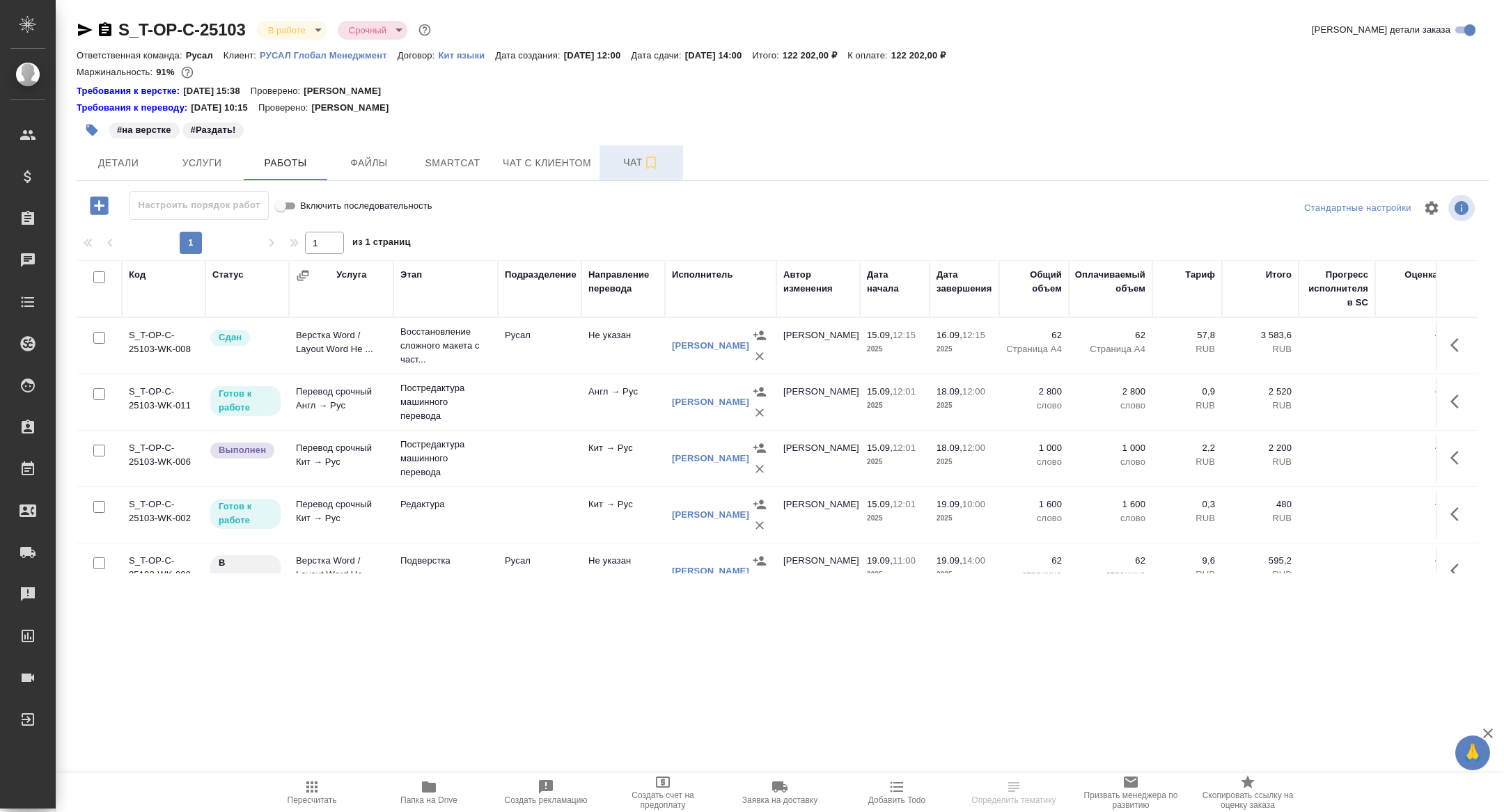
click at [629, 154] on span "Чат" at bounding box center [641, 162] width 67 height 17
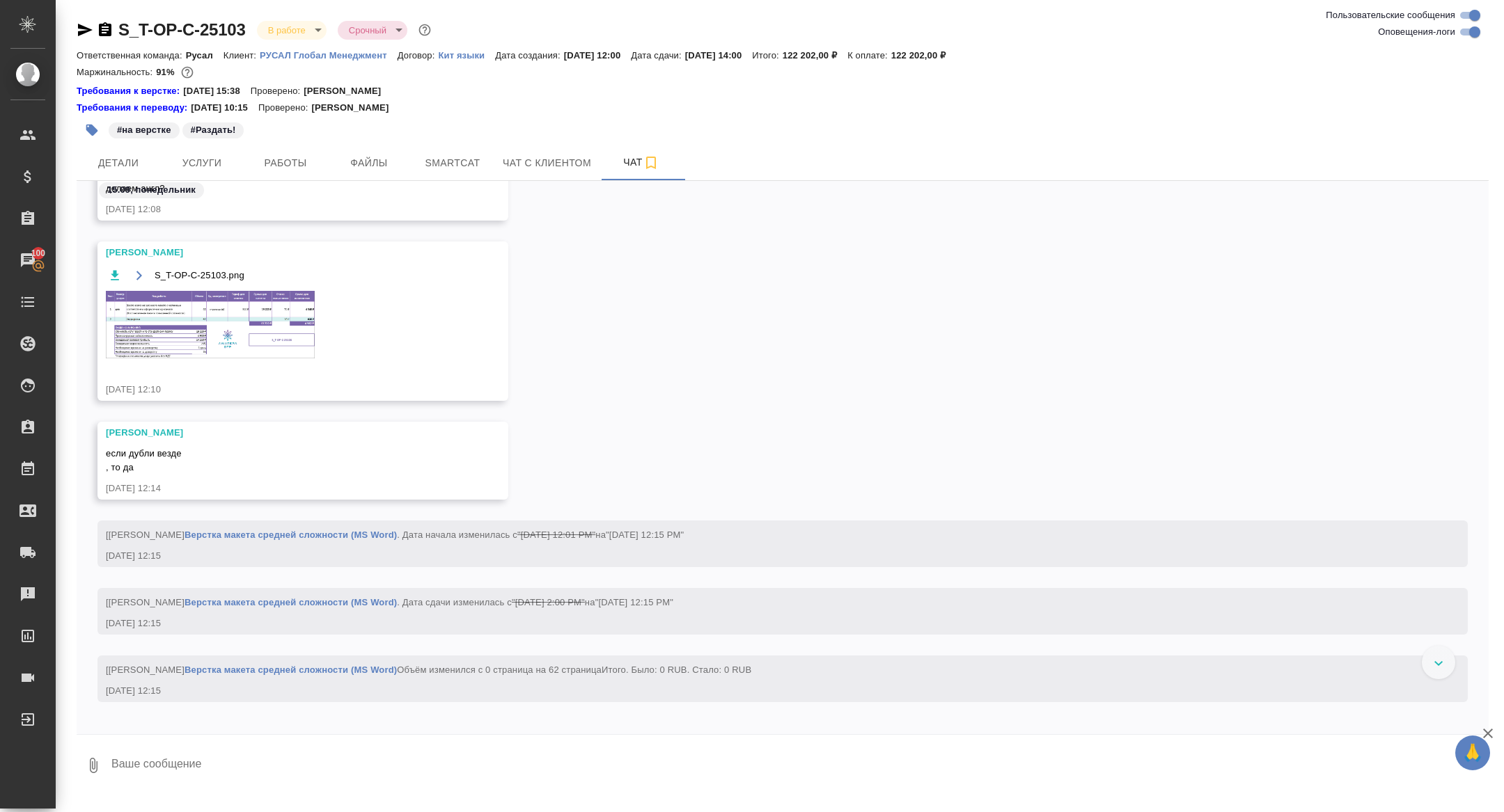
scroll to position [1885, 0]
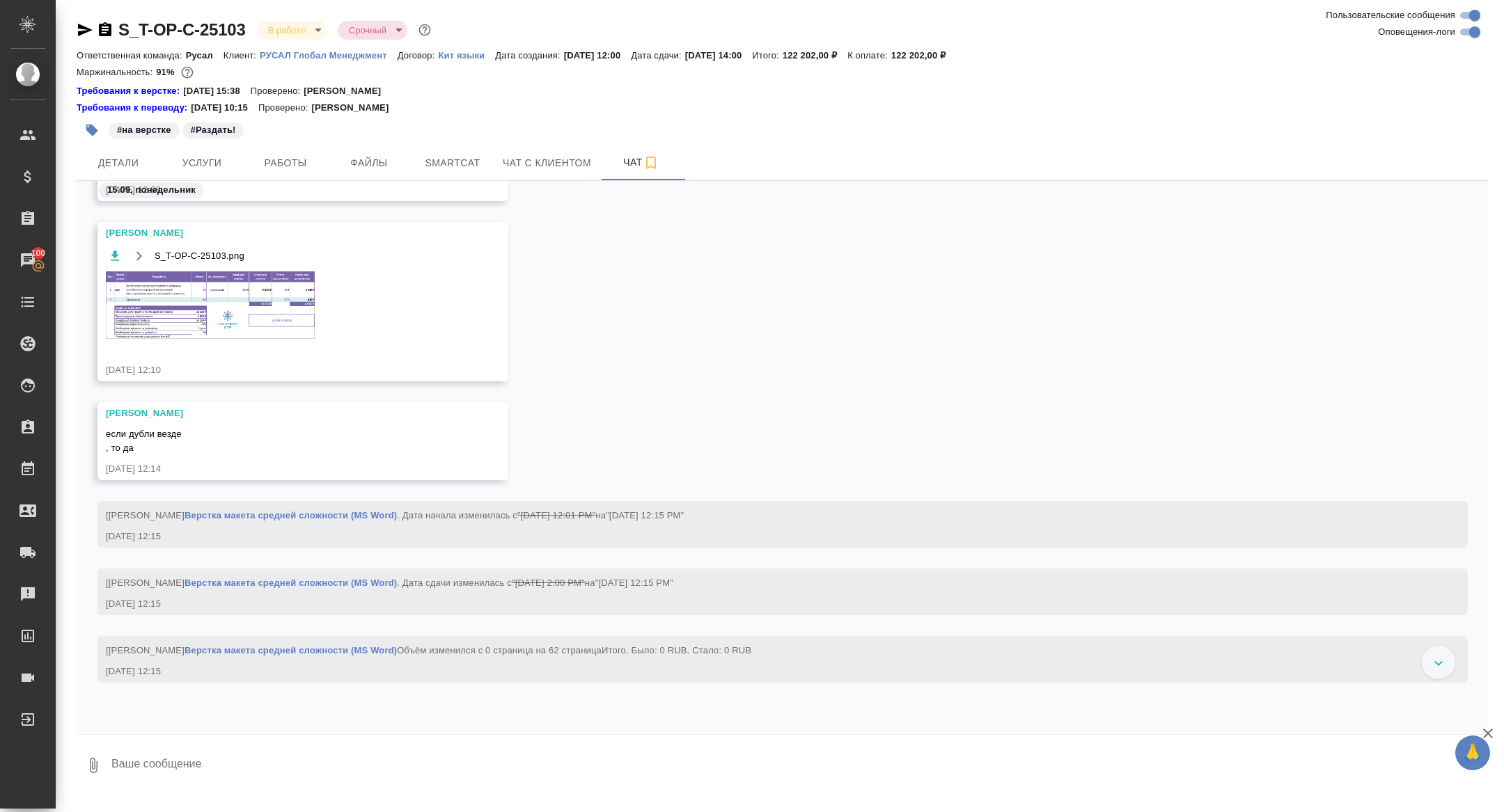
click at [208, 295] on img at bounding box center [211, 305] width 209 height 68
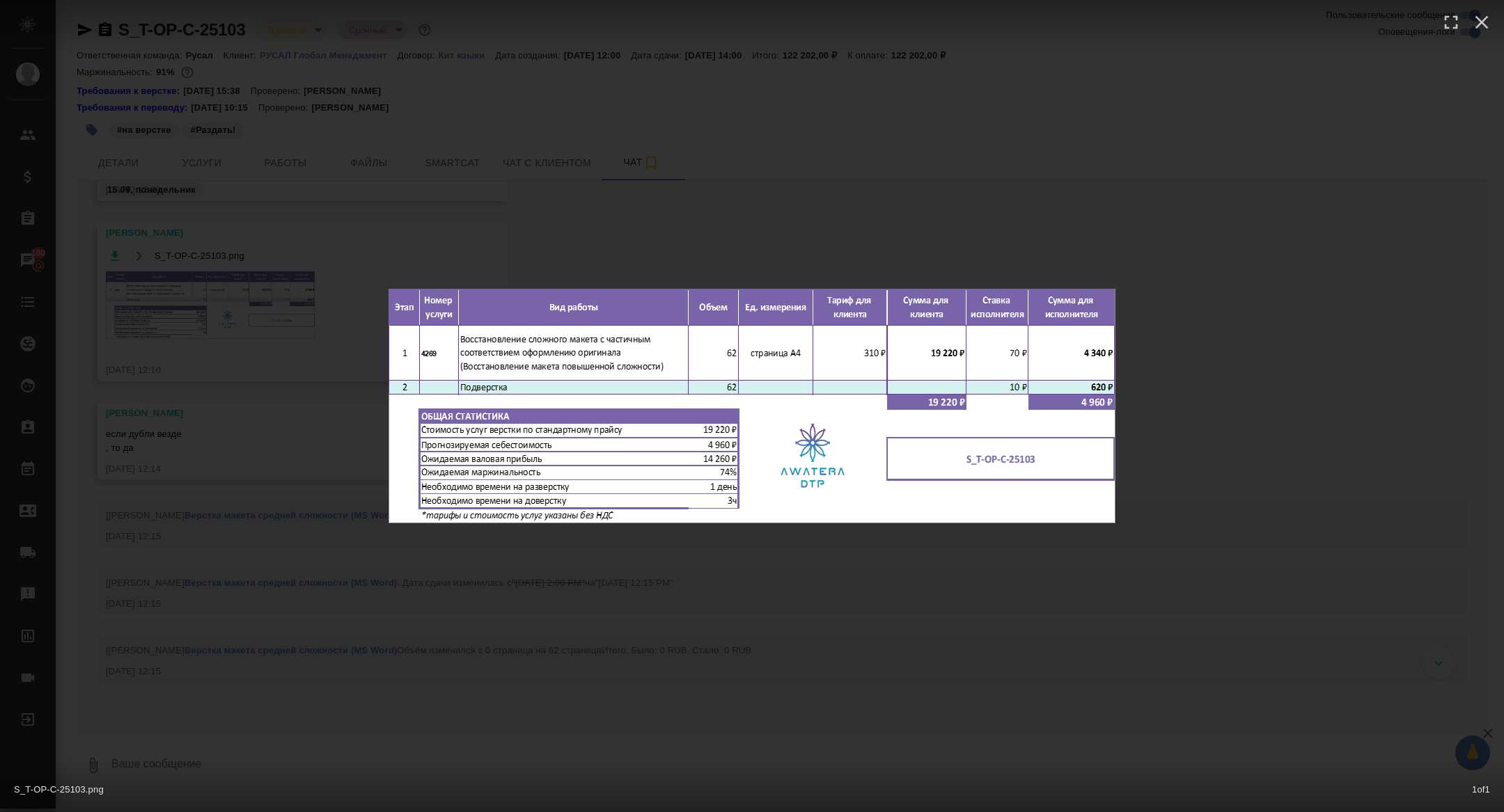
click at [203, 392] on div "S_T-OP-C-25103.png 1 of 1" at bounding box center [752, 406] width 1504 height 812
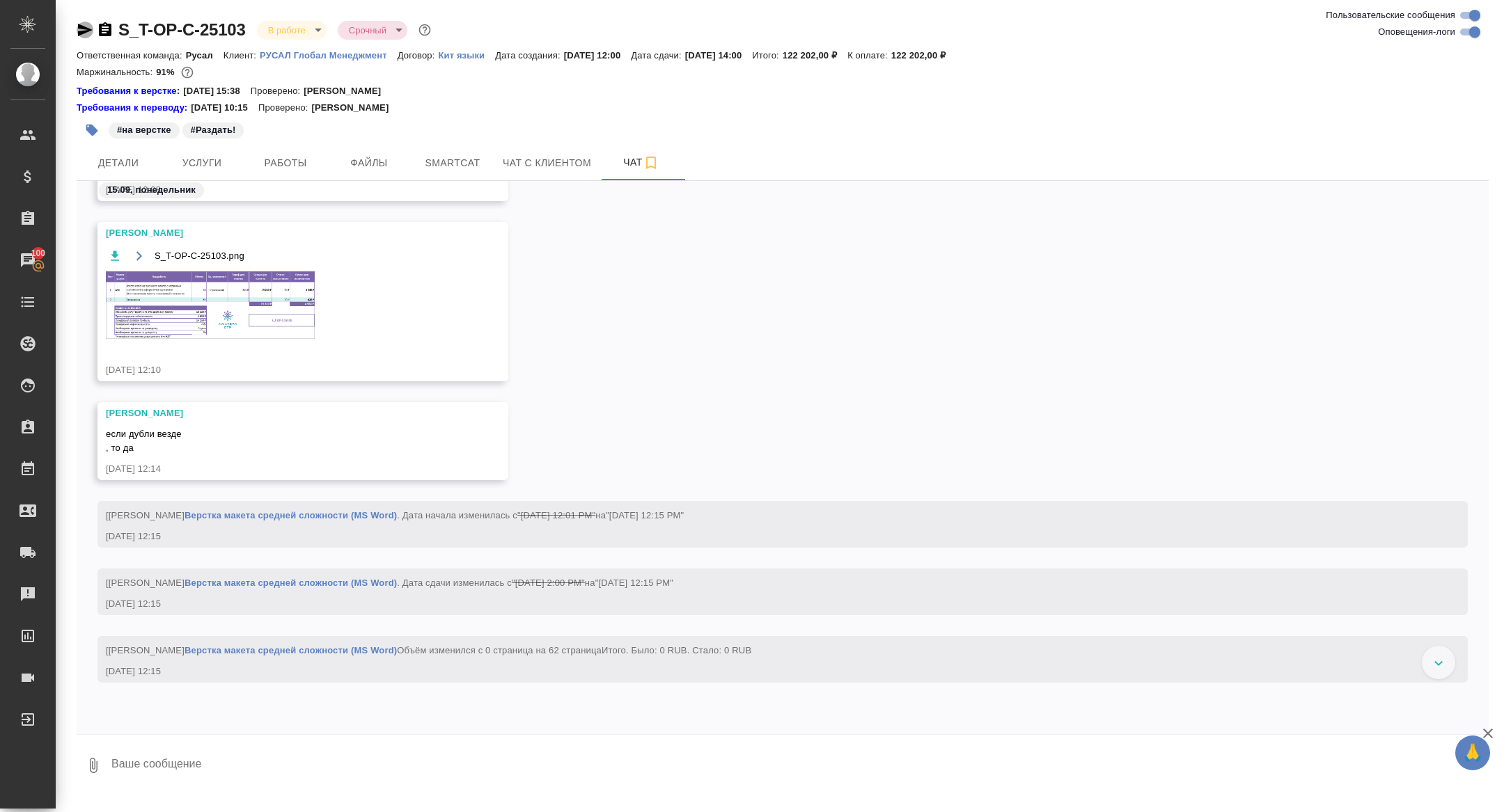
click at [79, 31] on icon "button" at bounding box center [85, 30] width 15 height 13
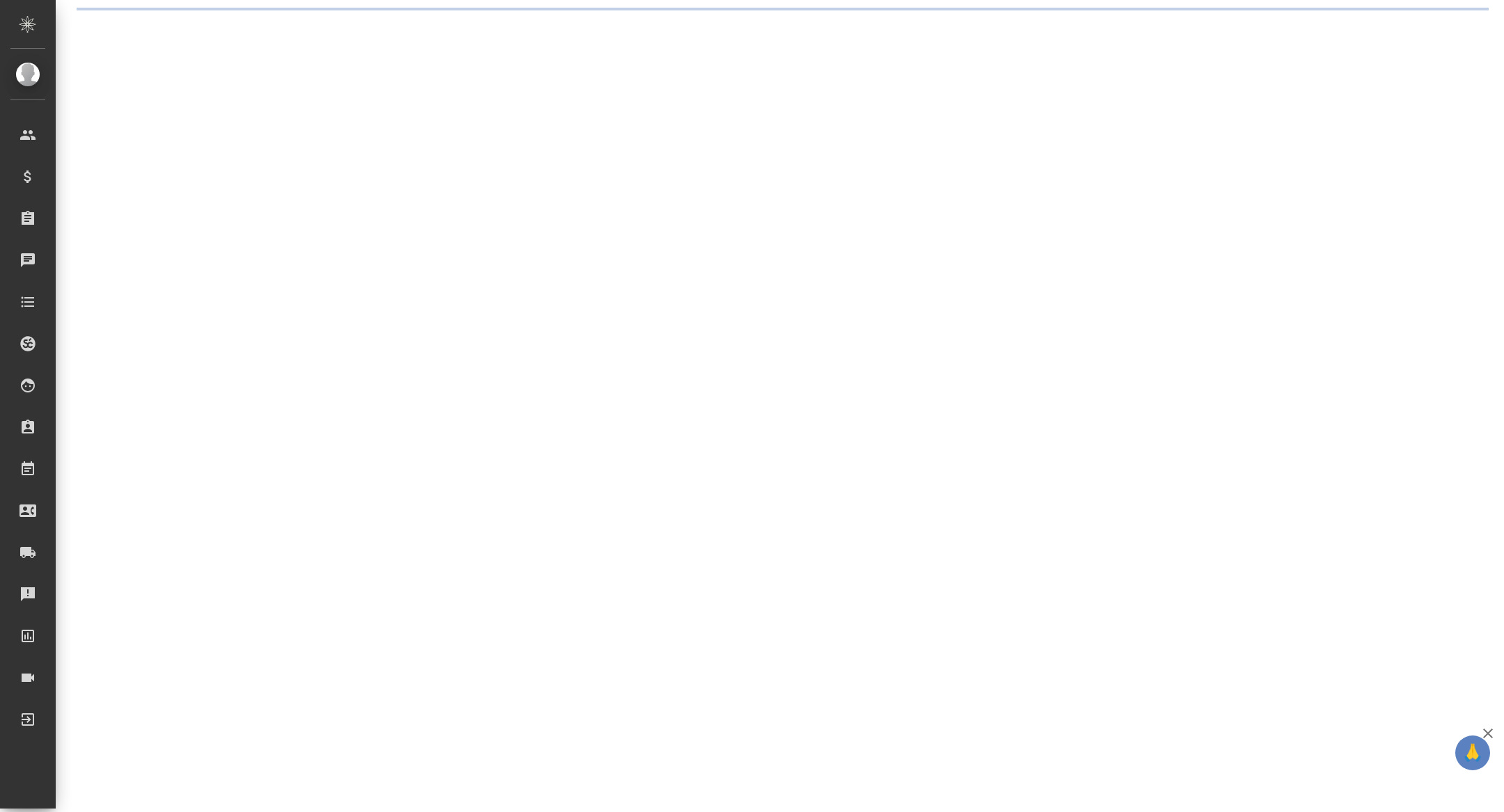
select select "RU"
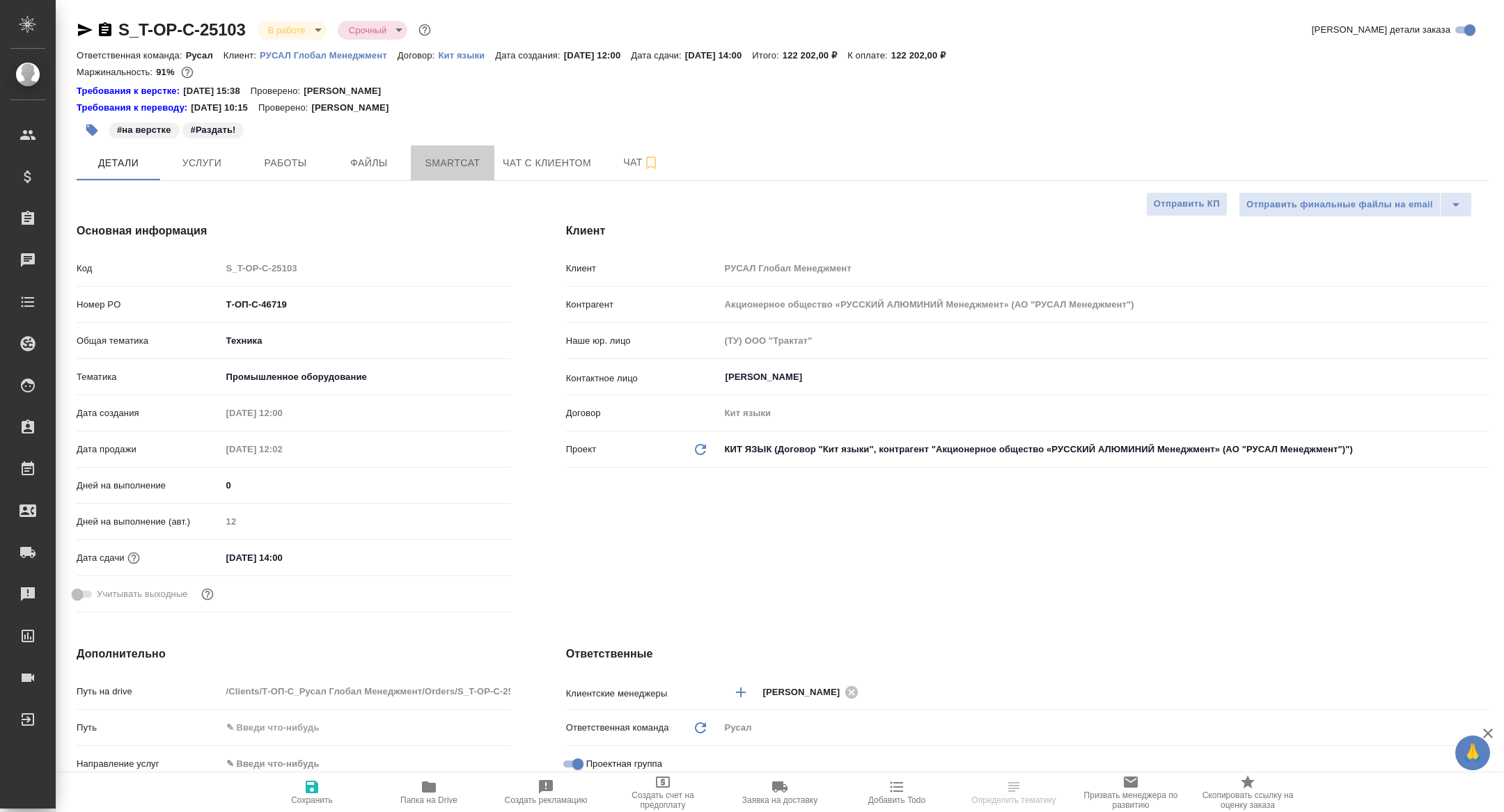
click at [457, 160] on span "Smartcat" at bounding box center [453, 163] width 67 height 17
type textarea "x"
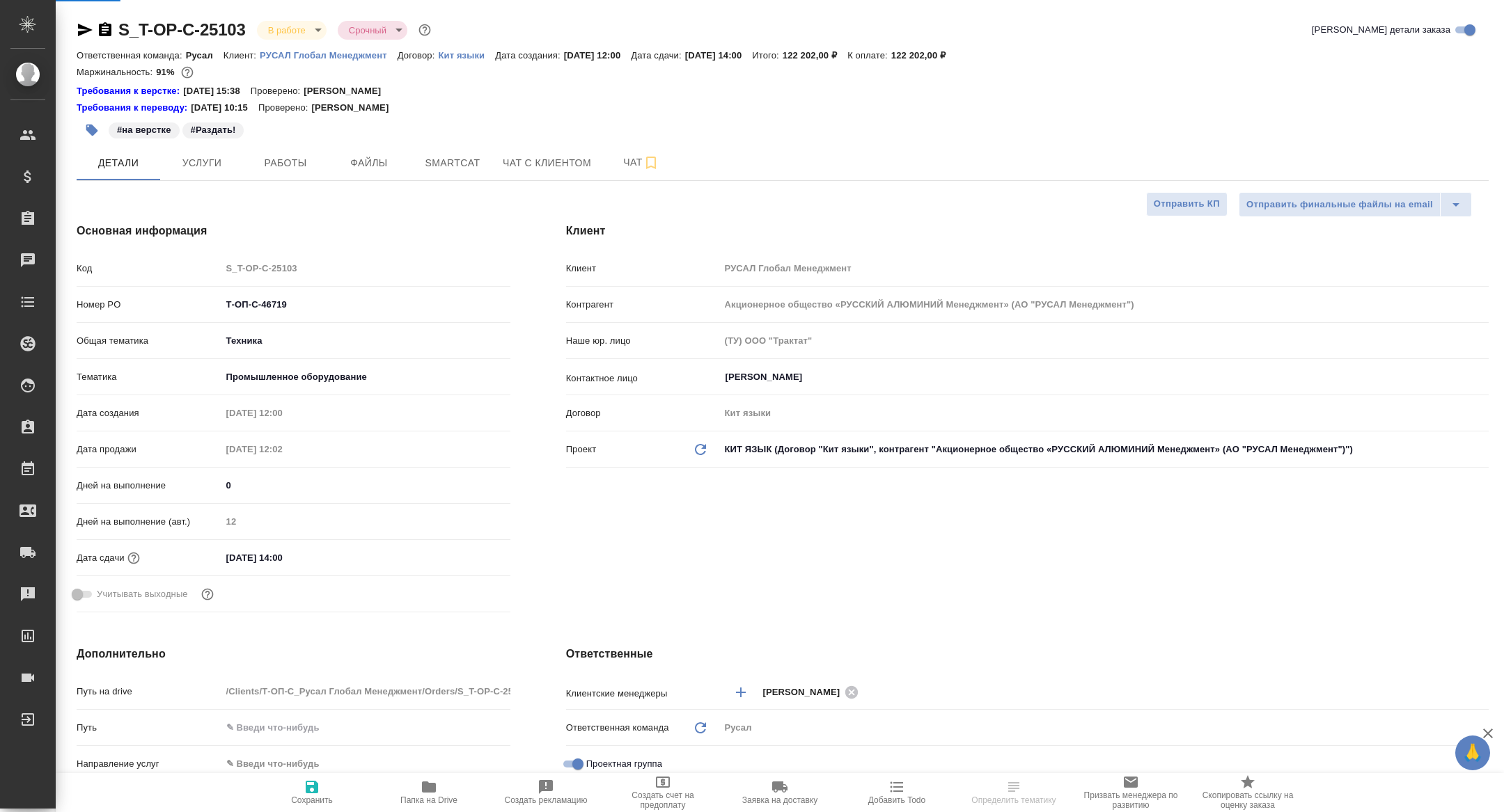
type textarea "x"
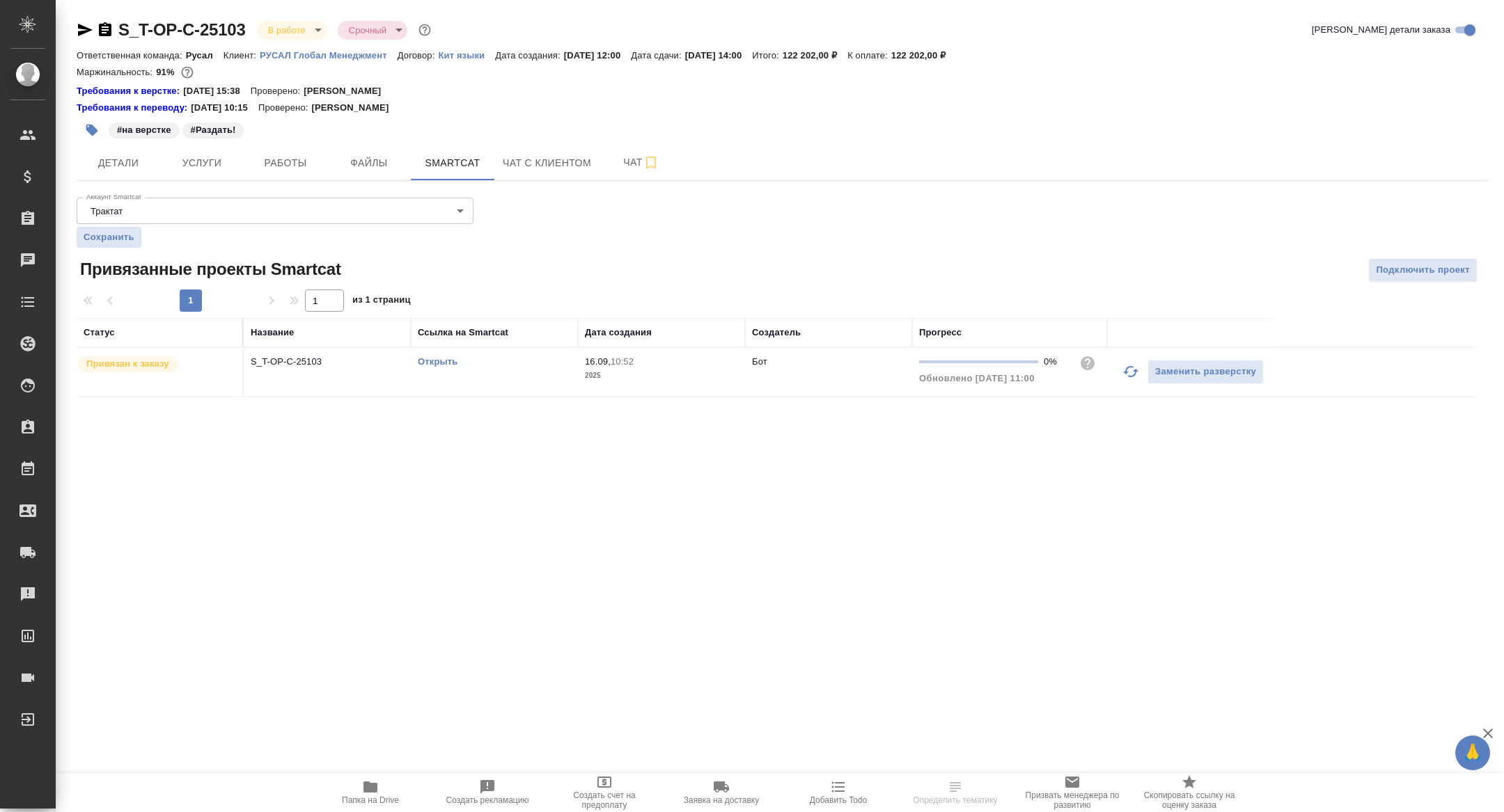
click at [434, 356] on link "Открыть" at bounding box center [437, 361] width 40 height 10
